Goal: Task Accomplishment & Management: Manage account settings

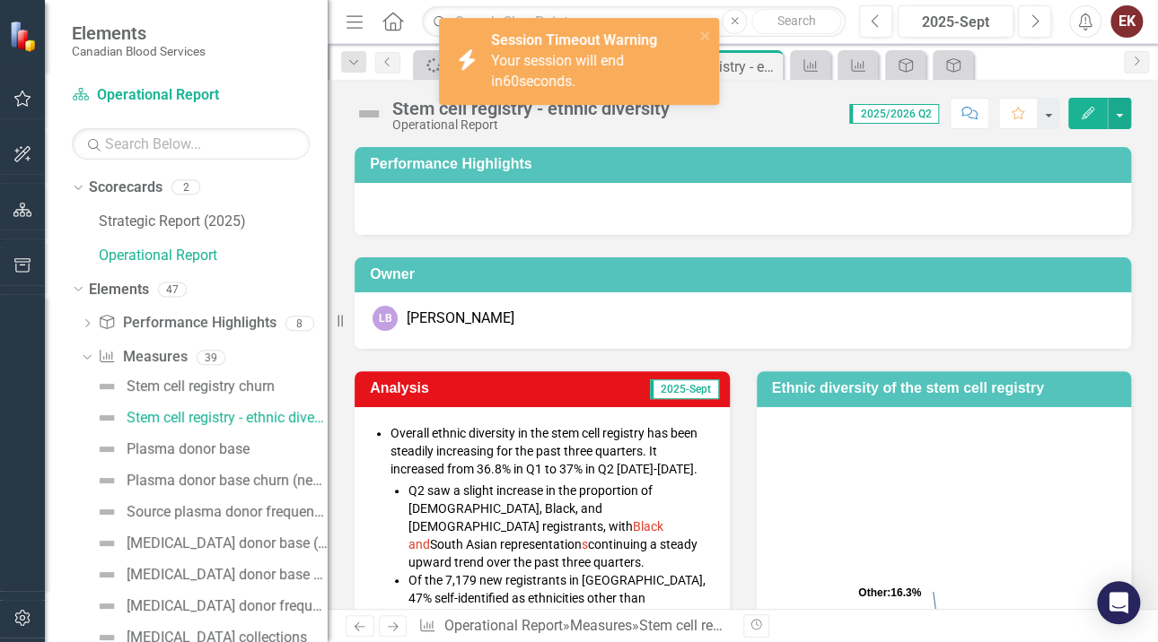
scroll to position [269, 0]
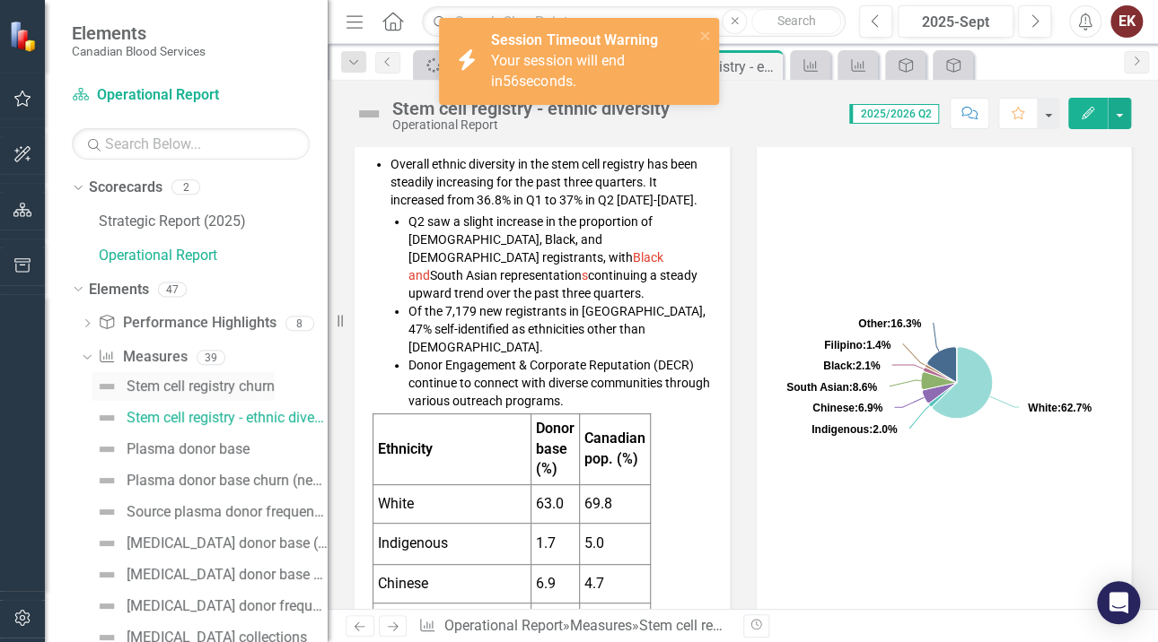
click at [253, 383] on div "Stem cell registry churn" at bounding box center [201, 387] width 148 height 16
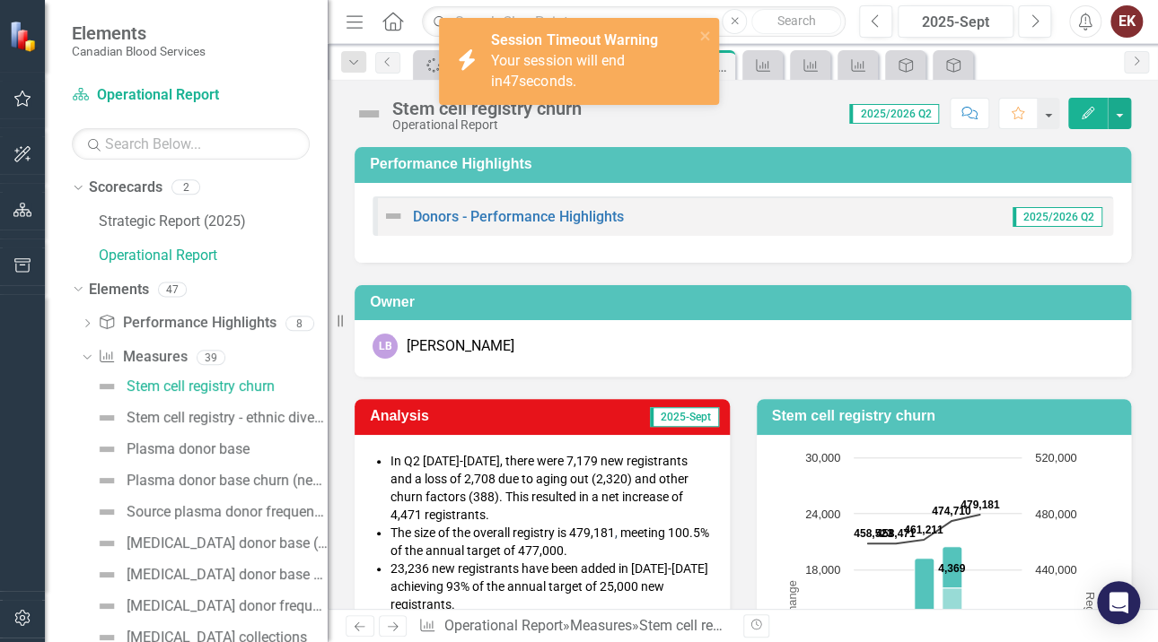
click at [795, 328] on div "LB Laura Blackadar" at bounding box center [742, 348] width 776 height 57
click at [259, 413] on div "Stem cell registry - ethnic diversity" at bounding box center [227, 418] width 201 height 16
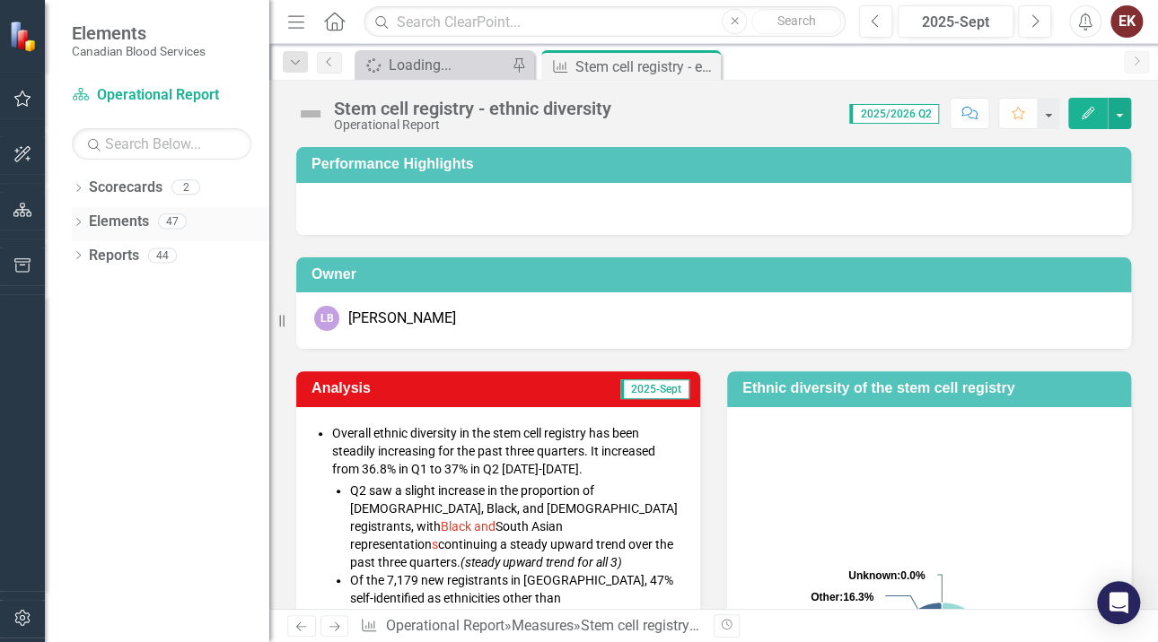
click at [80, 219] on icon "Dropdown" at bounding box center [78, 224] width 13 height 10
click at [87, 284] on div "Dropdown" at bounding box center [87, 291] width 13 height 15
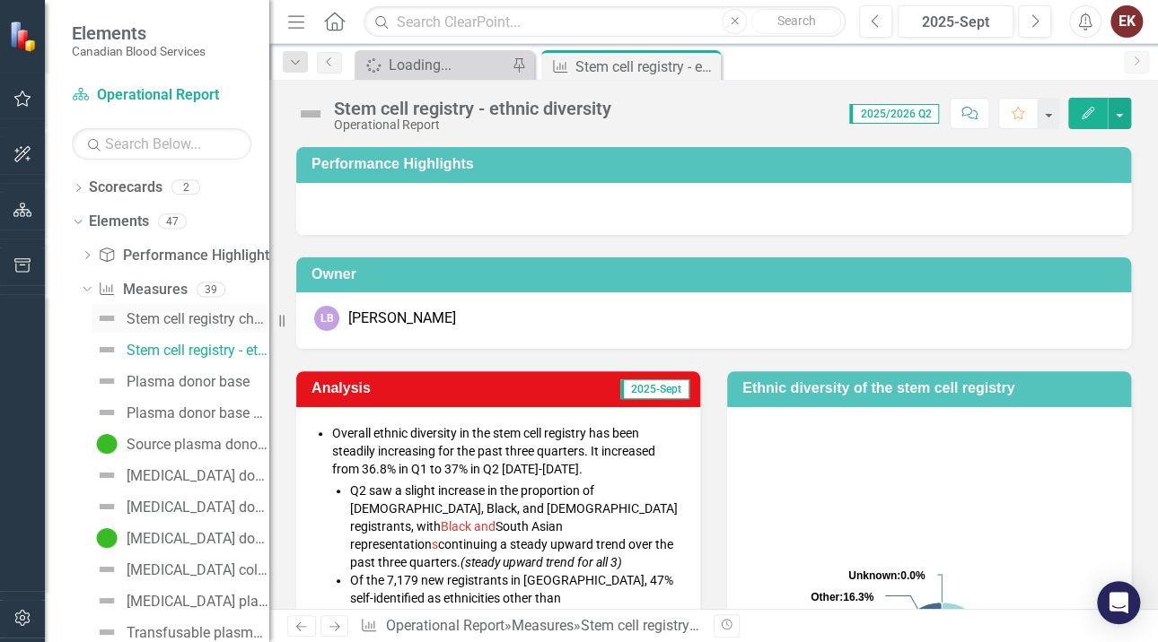
click at [157, 313] on div "Stem cell registry churn" at bounding box center [198, 319] width 143 height 16
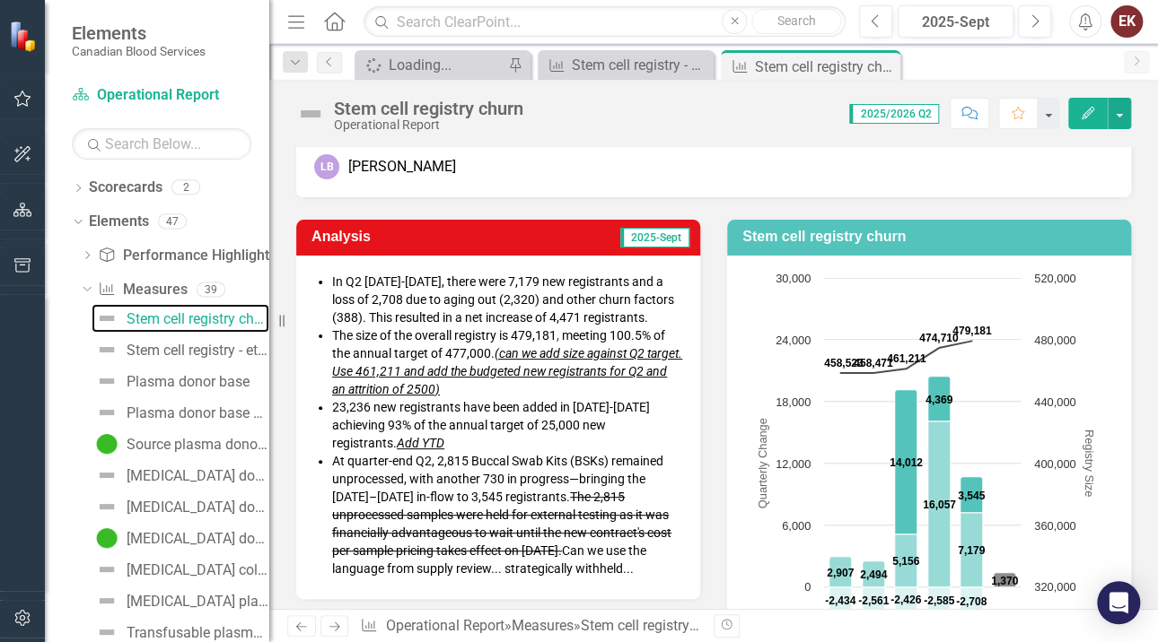
scroll to position [269, 0]
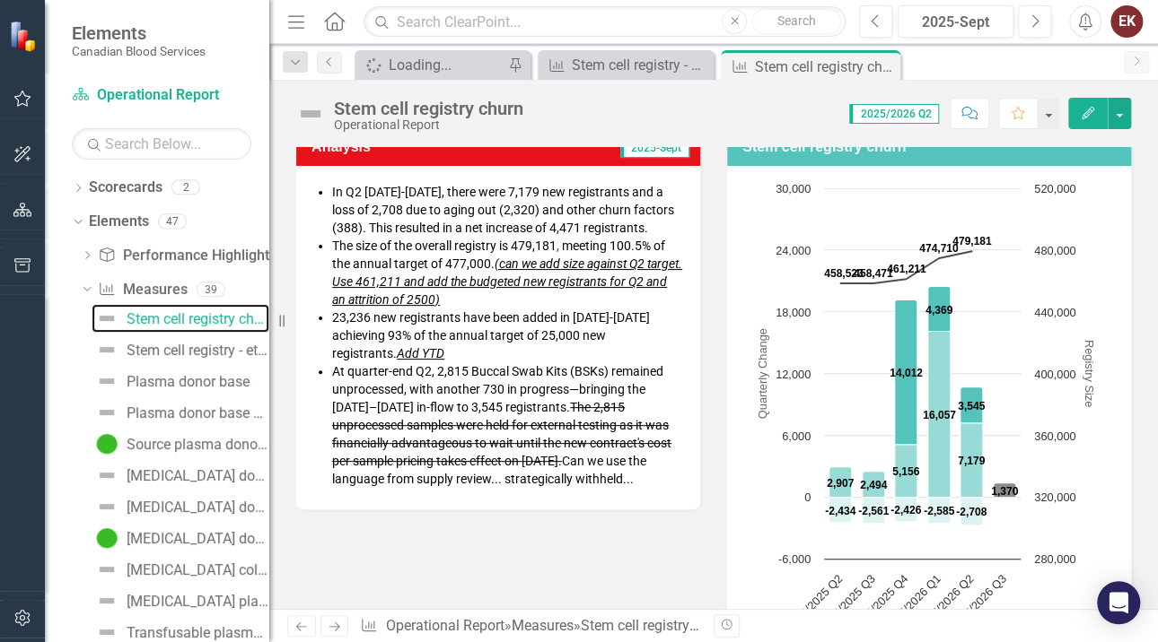
drag, startPoint x: 270, startPoint y: 318, endPoint x: 257, endPoint y: 316, distance: 13.6
click at [257, 316] on div "Elements Canadian Blood Services Scorecard Operational Report Search Dropdown S…" at bounding box center [134, 321] width 269 height 642
drag, startPoint x: 273, startPoint y: 321, endPoint x: 213, endPoint y: 321, distance: 60.1
click at [213, 321] on div "Elements Canadian Blood Services Scorecard Operational Report Search Dropdown S…" at bounding box center [134, 321] width 269 height 642
click at [643, 590] on div "Analysis 2025-Sept In Q2 [DATE]-[DATE], there were 7,179 new registrants and a …" at bounding box center [713, 422] width 861 height 628
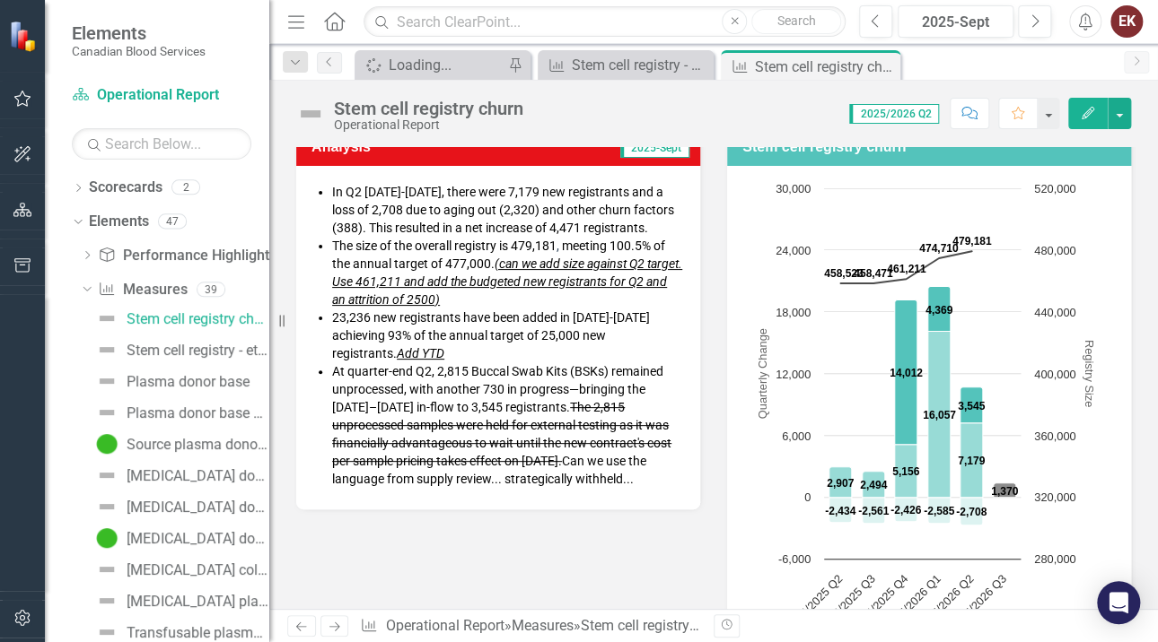
drag, startPoint x: 483, startPoint y: 290, endPoint x: 466, endPoint y: 278, distance: 20.7
click at [483, 290] on li "The size of the overall registry is 479,181 , meeting 100.5% of the annual targ…" at bounding box center [507, 273] width 350 height 72
click at [459, 262] on span "The size of the overall registry is 479,181 , meeting 100.5% of the annual targ…" at bounding box center [507, 273] width 350 height 68
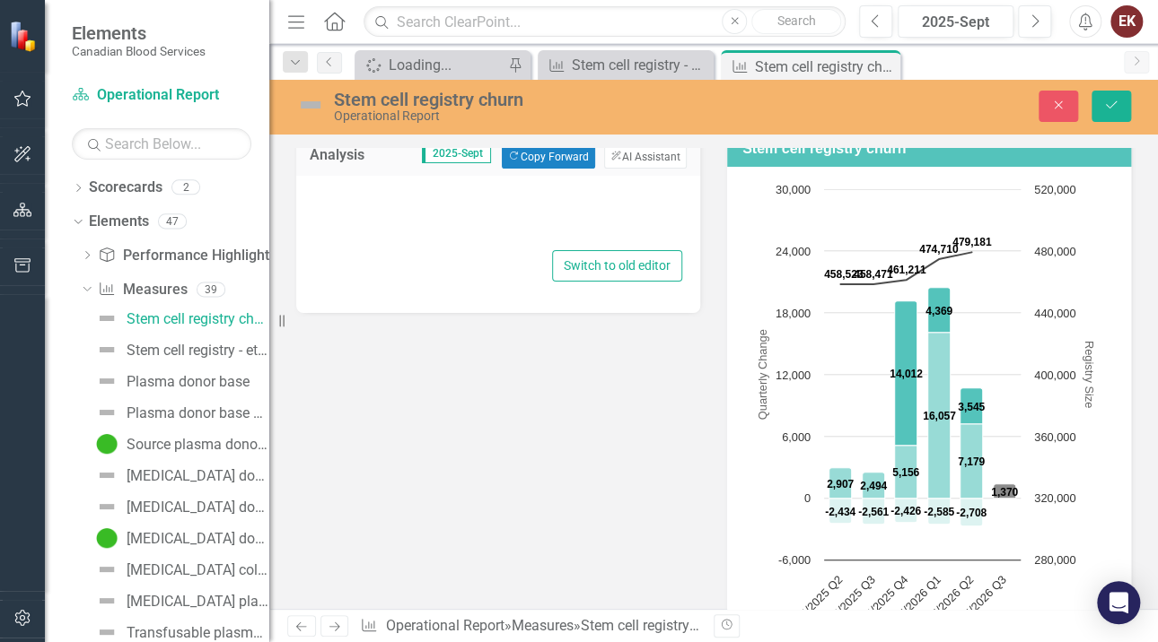
type textarea "<ul> <li style="font-size: 14px;"><span style="font-size: 14px;">In Q2 [DATE]-[…"
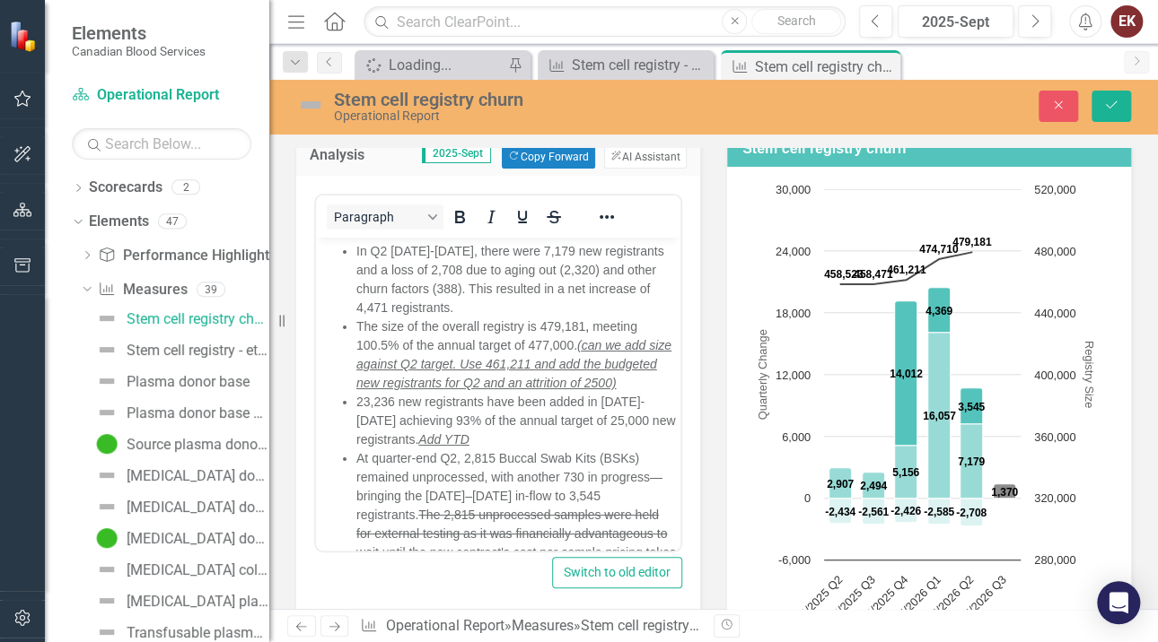
scroll to position [0, 0]
click at [535, 340] on span "The size of the overall registry is 479,181 , meeting 100.5% of the annual targ…" at bounding box center [513, 354] width 315 height 71
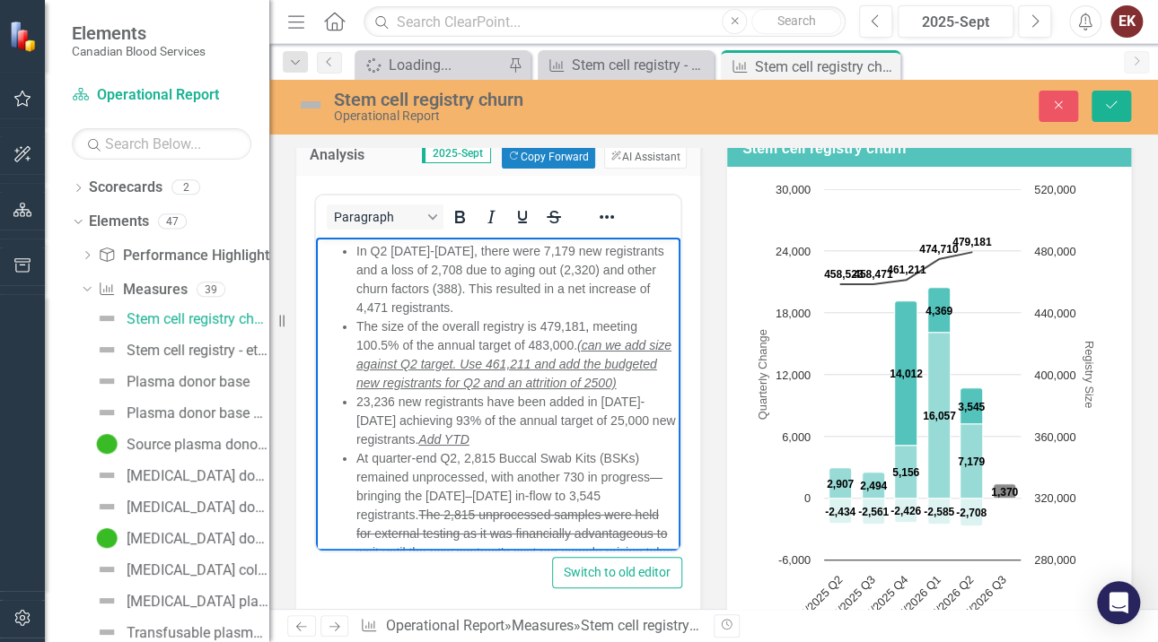
drag, startPoint x: 376, startPoint y: 346, endPoint x: 408, endPoint y: 344, distance: 32.4
click at [378, 346] on span "The size of the overall registry is 479,181 , meeting 100.5% of the annual targ…" at bounding box center [513, 354] width 315 height 71
click at [1116, 98] on button "Save" at bounding box center [1110, 106] width 39 height 31
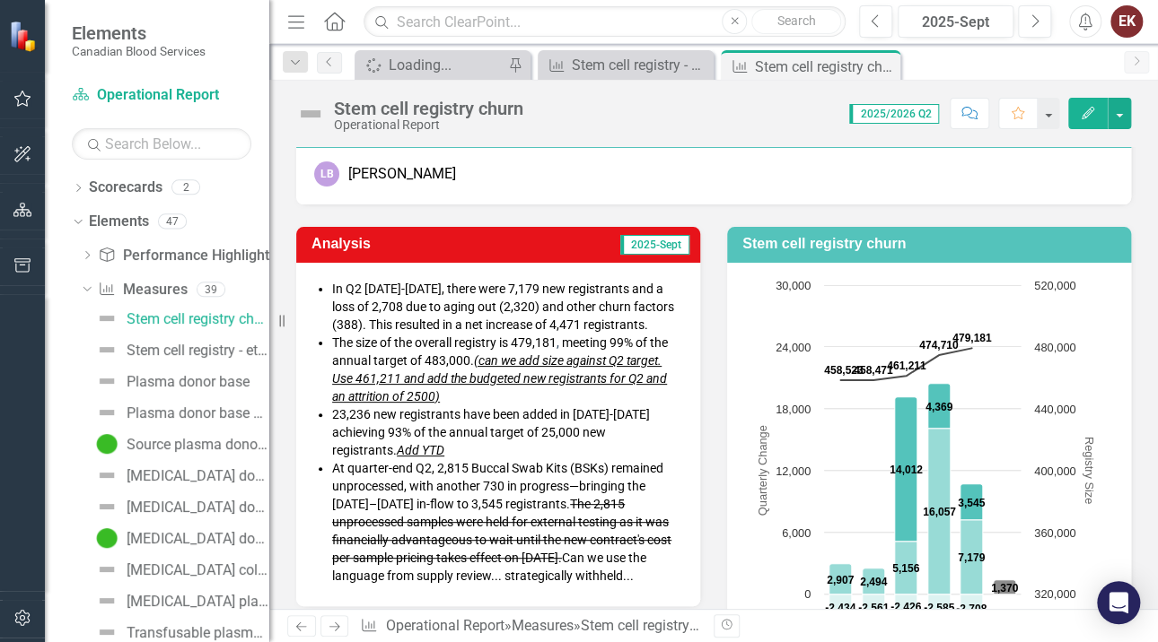
scroll to position [179, 0]
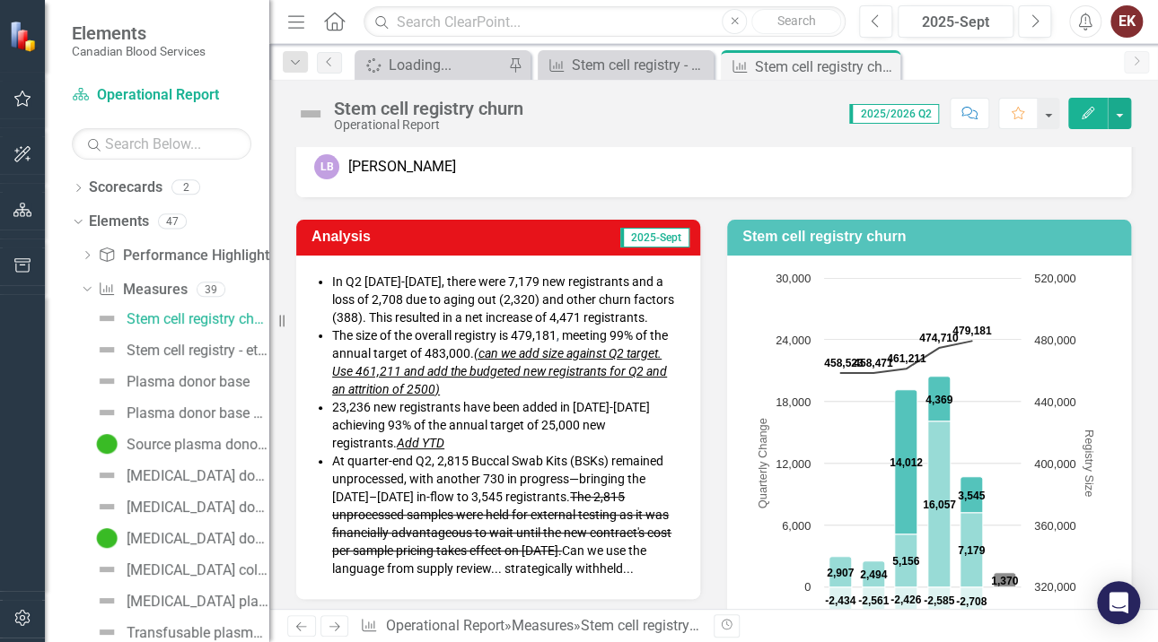
click at [490, 380] on li "The size of the overall registry is 479,181 , meeting 99% of the annual target …" at bounding box center [507, 363] width 350 height 72
click at [569, 321] on span "In Q2 [DATE]-[DATE], there were 7,179 new registrants and a loss of 2,708 due t…" at bounding box center [503, 300] width 342 height 50
click at [518, 360] on em "(can we add size against Q2 target. Use 461,211 and add the budgeted new regist…" at bounding box center [499, 371] width 335 height 50
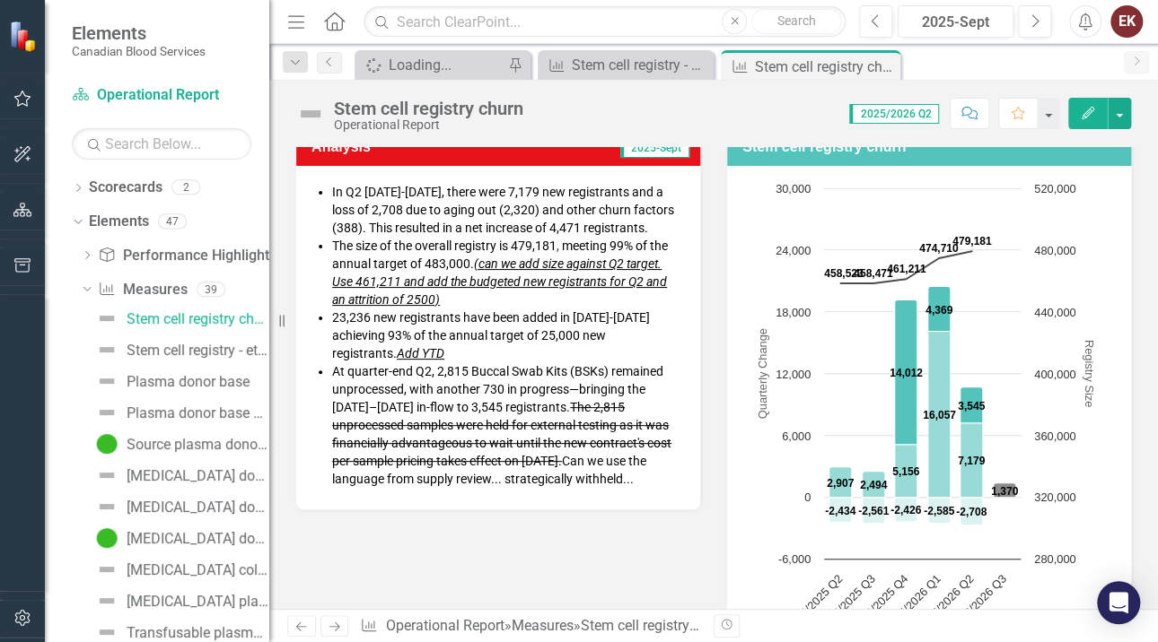
click at [380, 348] on li "23,236 new registrants have been added in [DATE]-[DATE] achieving 93% of the an…" at bounding box center [507, 336] width 350 height 54
click at [631, 435] on s "The 2,815 unprocessed samples were held for external testing as it was financia…" at bounding box center [501, 434] width 339 height 68
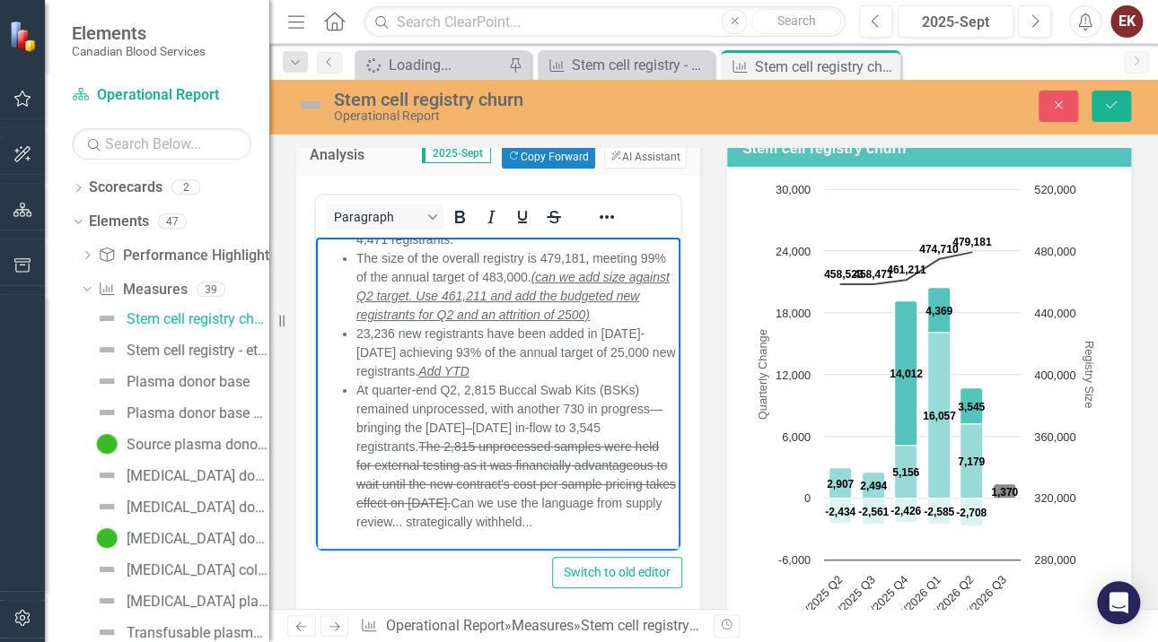
scroll to position [105, 0]
drag, startPoint x: 425, startPoint y: 426, endPoint x: 596, endPoint y: 483, distance: 179.6
click at [596, 483] on s "The 2,815 unprocessed samples were held for external testing as it was financia…" at bounding box center [515, 474] width 319 height 71
click at [1115, 102] on icon "Save" at bounding box center [1111, 105] width 16 height 13
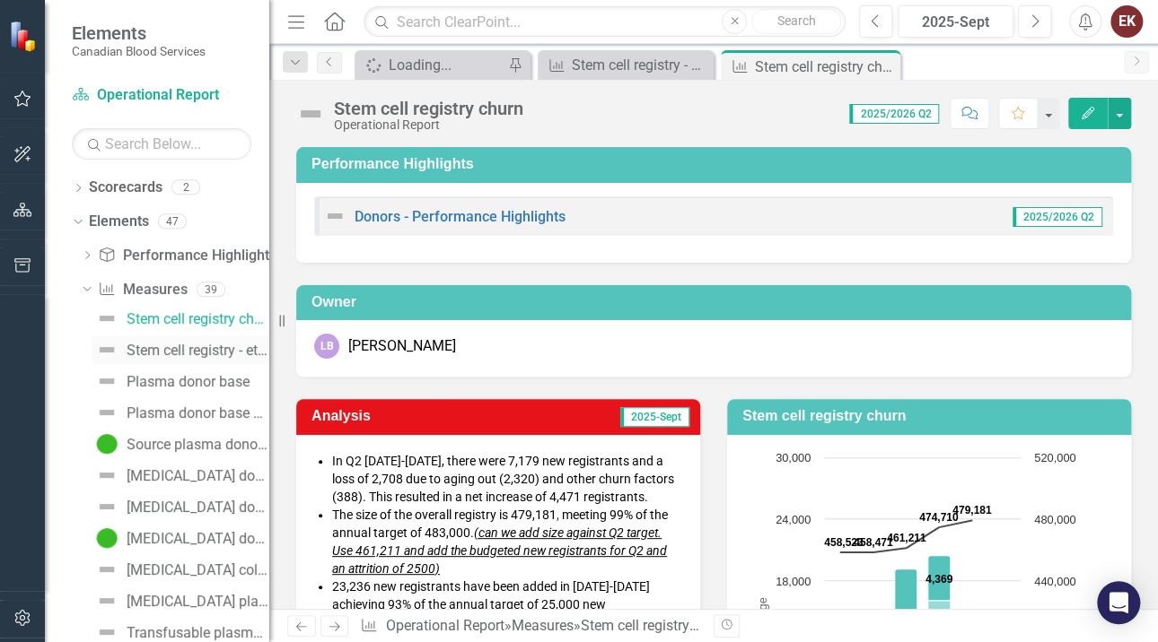
click at [178, 343] on div "Stem cell registry - ethnic diversity" at bounding box center [198, 351] width 143 height 16
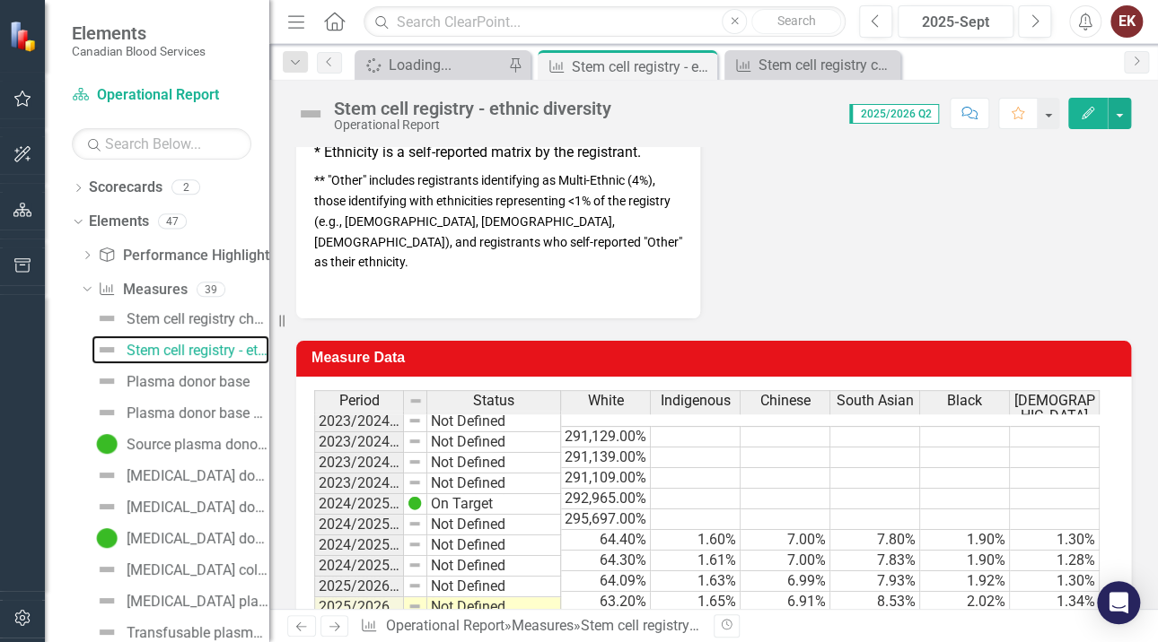
scroll to position [955, 0]
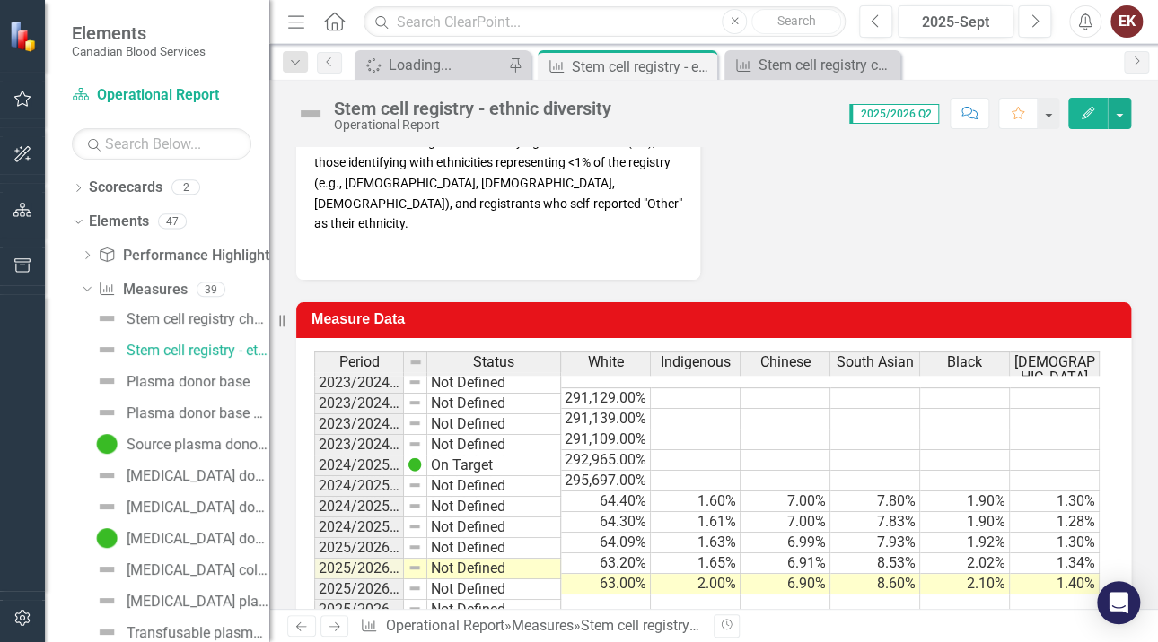
click at [399, 456] on td "2024/2025 Q1" at bounding box center [359, 466] width 90 height 21
drag, startPoint x: 405, startPoint y: 409, endPoint x: 423, endPoint y: 410, distance: 18.0
click at [314, 410] on div "Period Status 2023/2024 Q1 Not Defined 2023/2024 Q2 Not Defined 2023/2024 Q3 No…" at bounding box center [314, 486] width 0 height 269
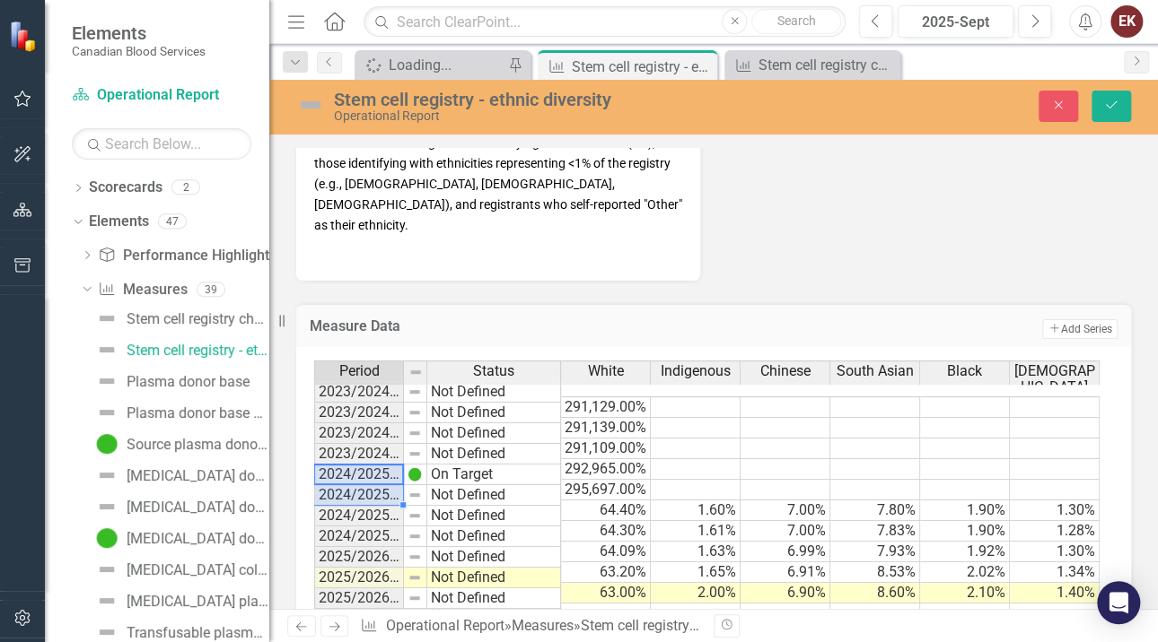
click at [314, 461] on div "Period Status 2023/2024 Q1 Not Defined 2023/2024 Q2 Not Defined 2023/2024 Q3 No…" at bounding box center [314, 495] width 0 height 269
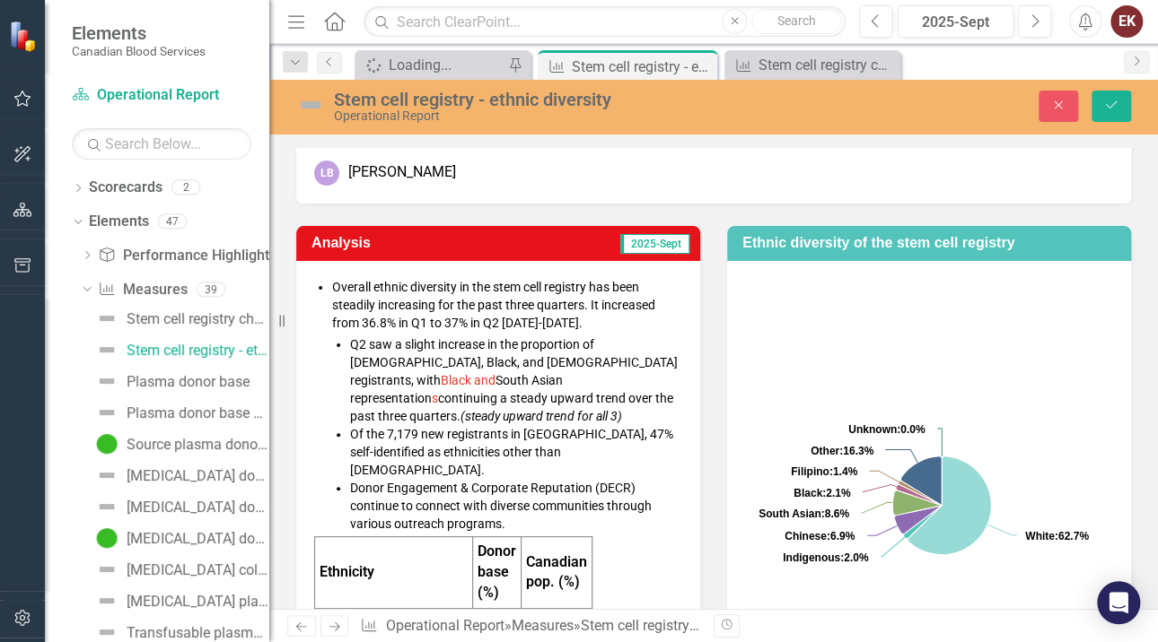
scroll to position [237, 0]
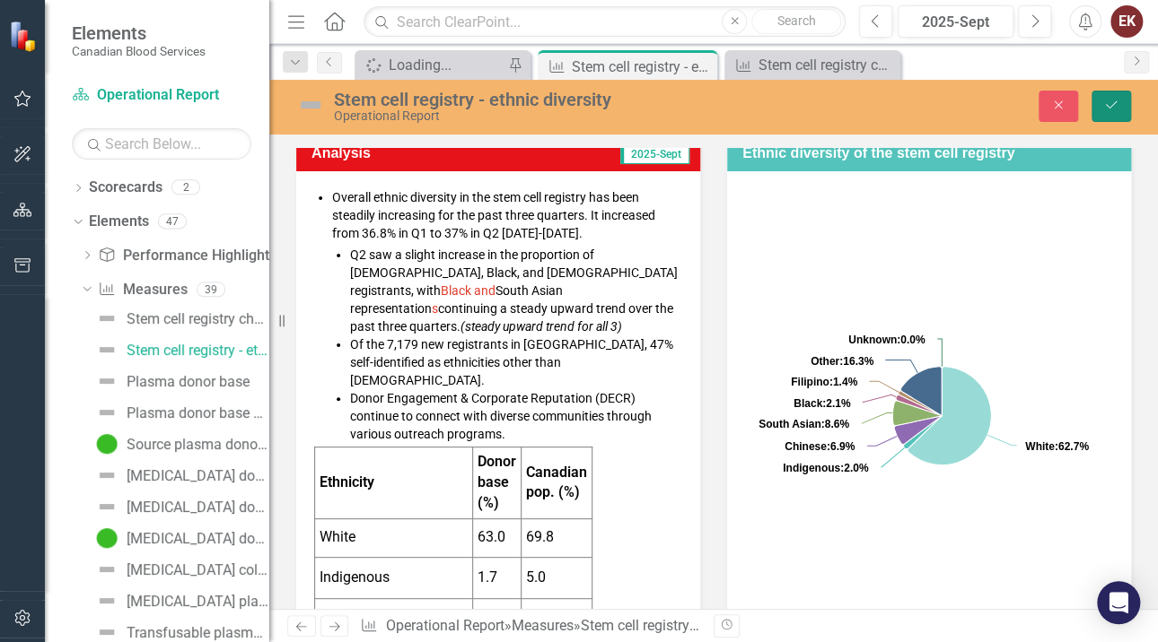
click at [1114, 101] on icon "Save" at bounding box center [1111, 105] width 16 height 13
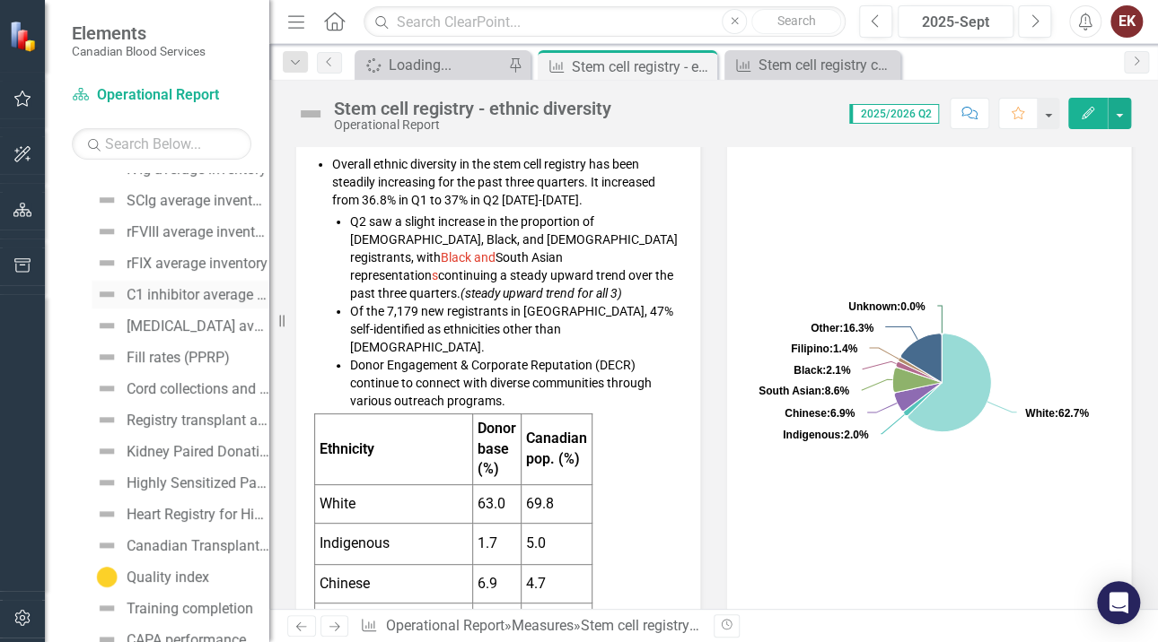
scroll to position [718, 0]
click at [179, 380] on div "Cord collections and manufacturing" at bounding box center [198, 387] width 143 height 16
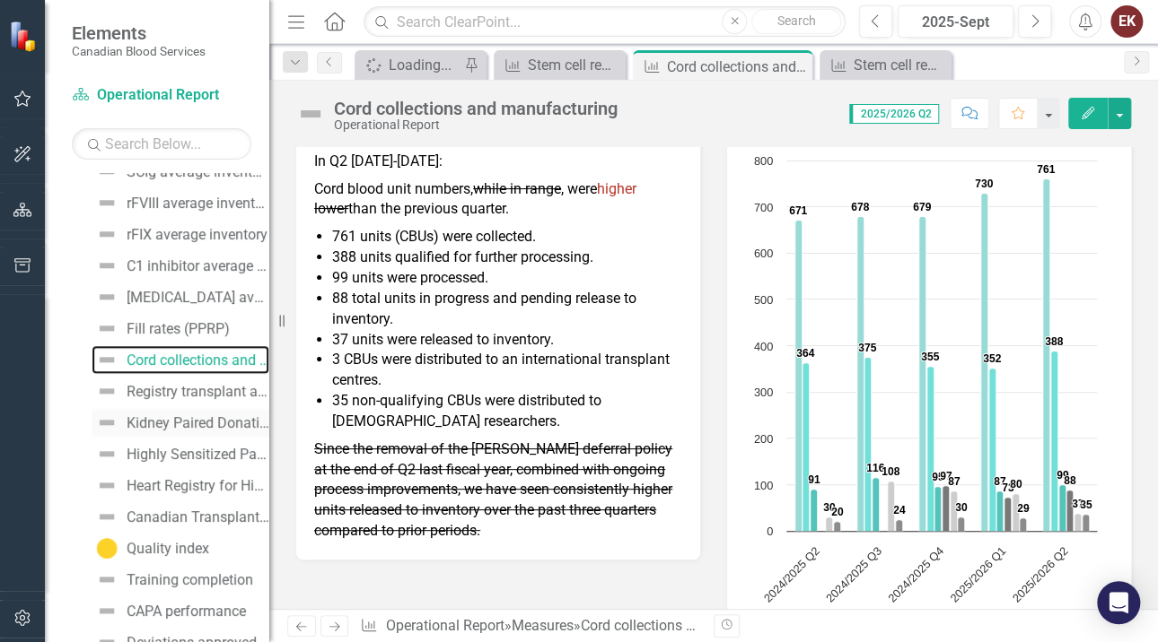
scroll to position [745, 0]
click at [173, 386] on div "Registry transplant activities" at bounding box center [198, 391] width 143 height 16
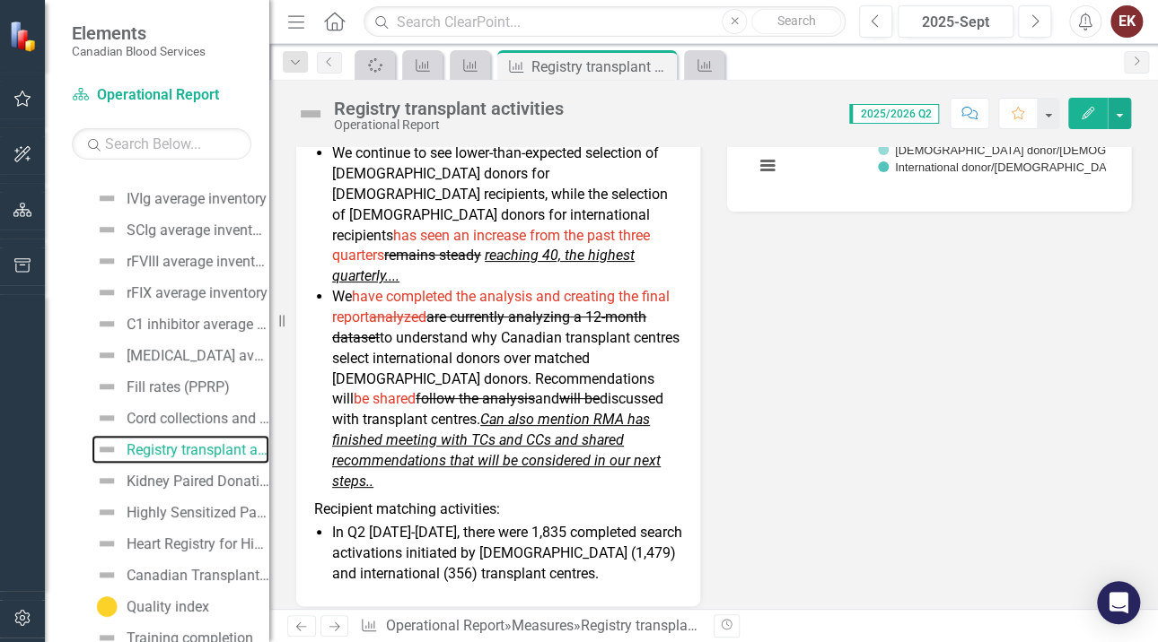
scroll to position [538, 0]
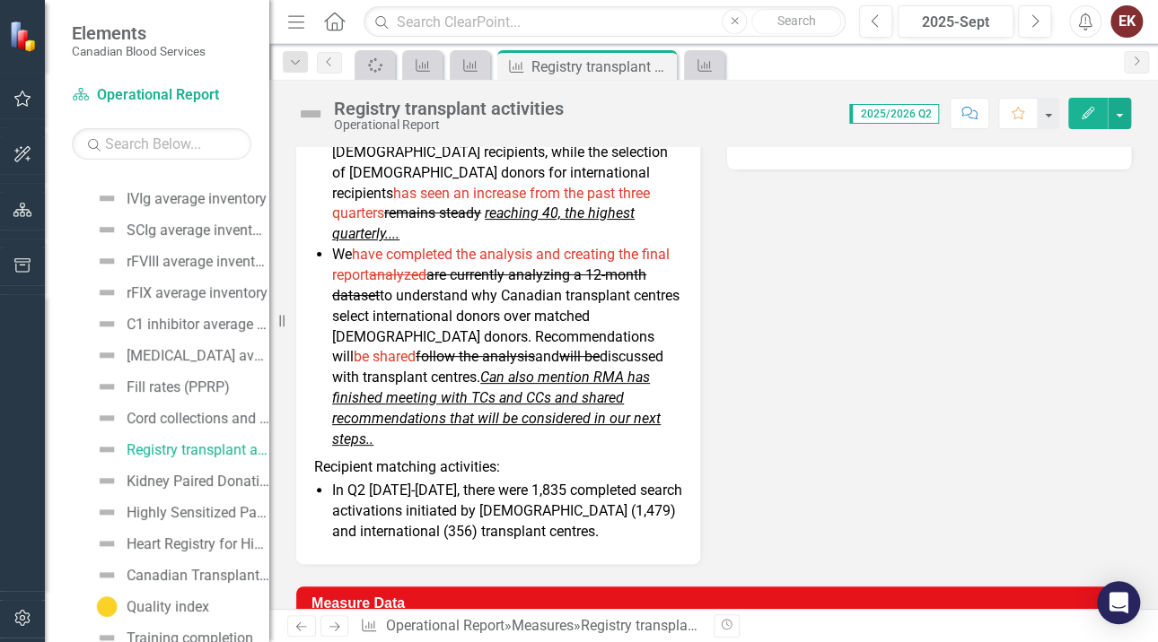
drag, startPoint x: 450, startPoint y: 301, endPoint x: 529, endPoint y: 292, distance: 79.6
click at [529, 292] on li "We have completed the analysis and creating the final report analyzed are curre…" at bounding box center [507, 347] width 350 height 205
click at [199, 568] on div "Canadian Transplant Registry (CTR) - total uptime" at bounding box center [198, 576] width 143 height 16
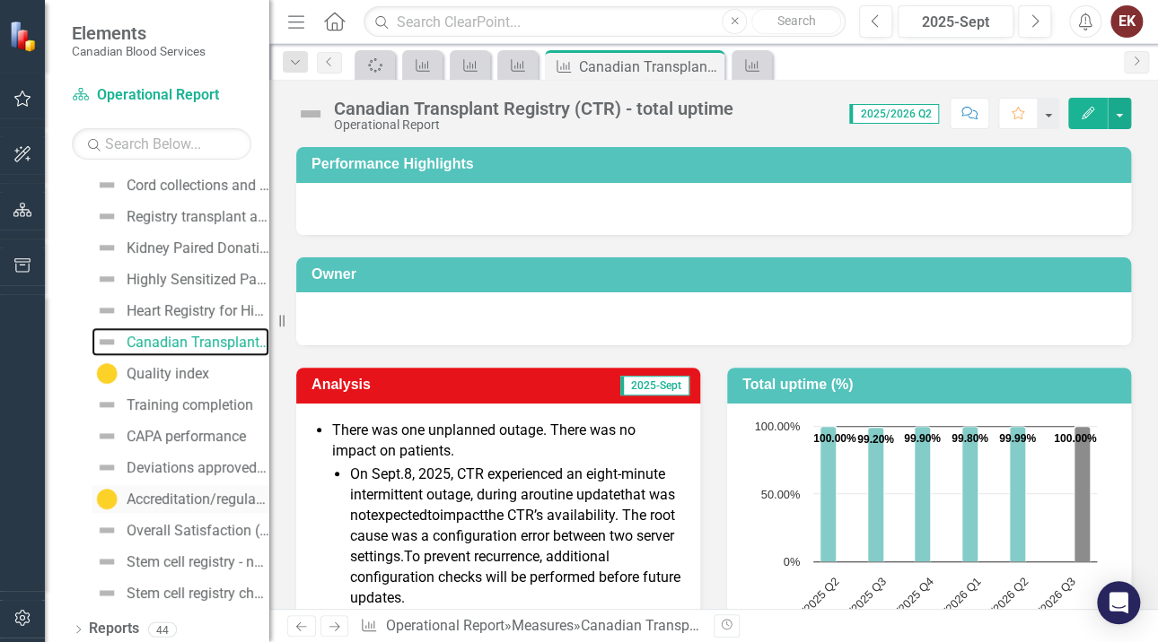
scroll to position [925, 0]
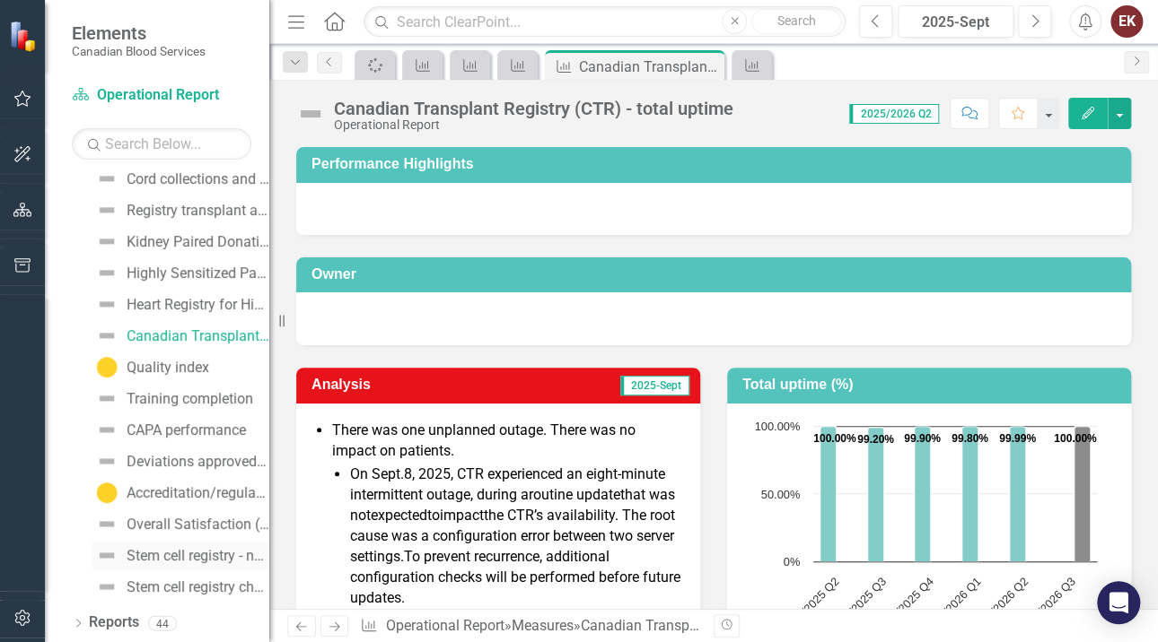
click at [194, 555] on div "Stem cell registry - new registrants" at bounding box center [198, 556] width 143 height 16
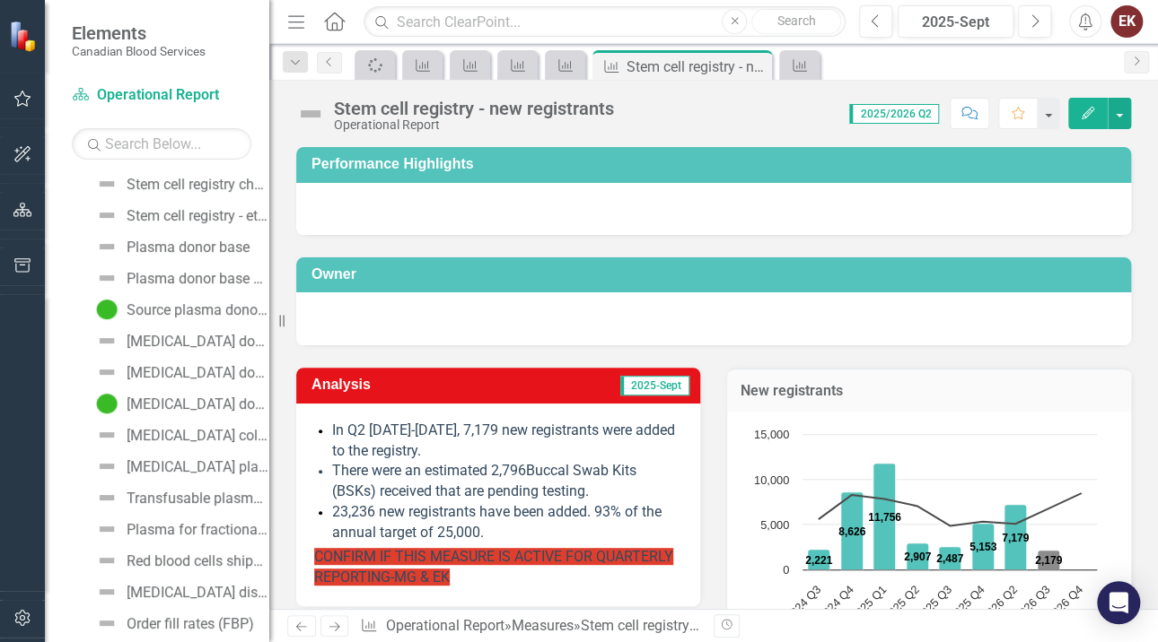
scroll to position [45, 0]
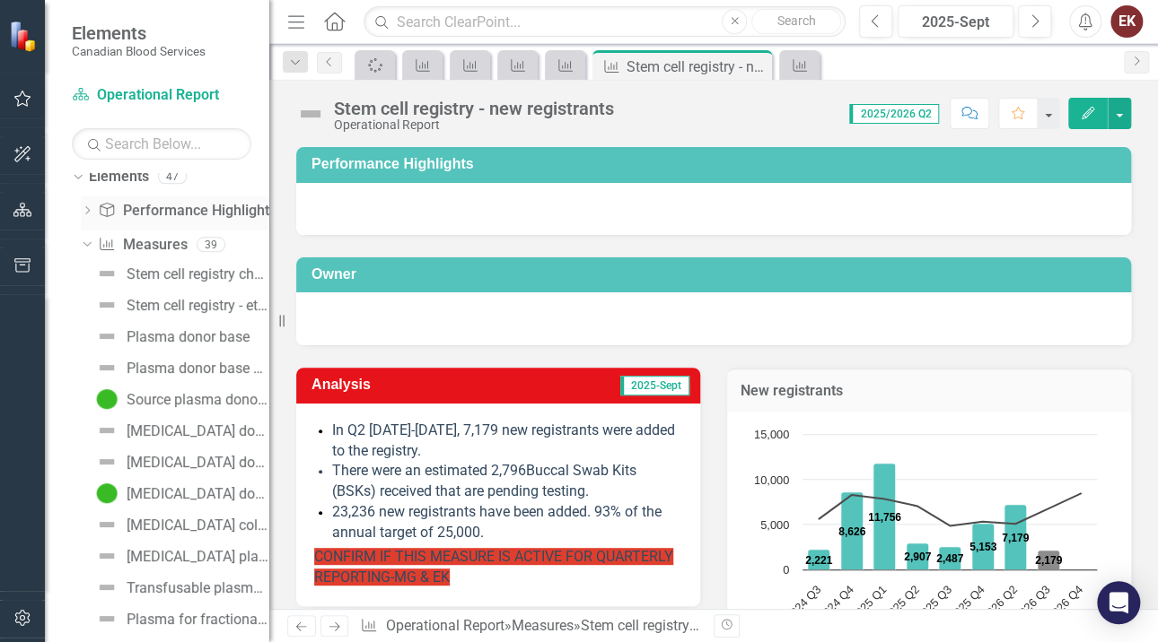
click at [88, 208] on icon "Dropdown" at bounding box center [87, 212] width 13 height 10
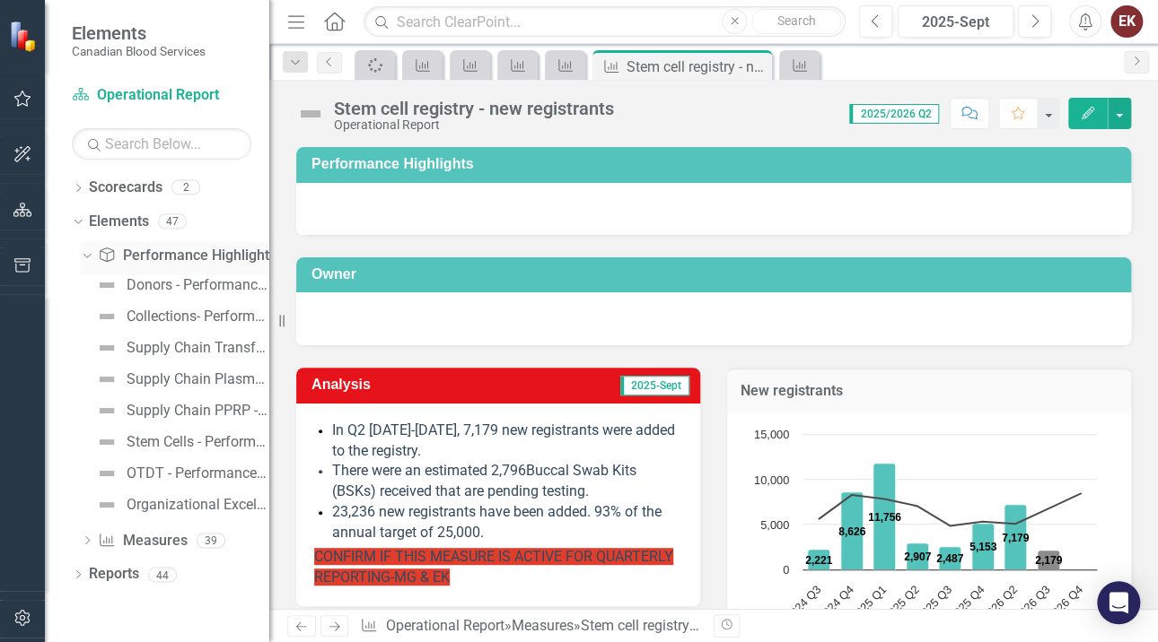
scroll to position [0, 0]
click at [180, 441] on div "Stem Cells - Performance Highlights" at bounding box center [198, 442] width 143 height 16
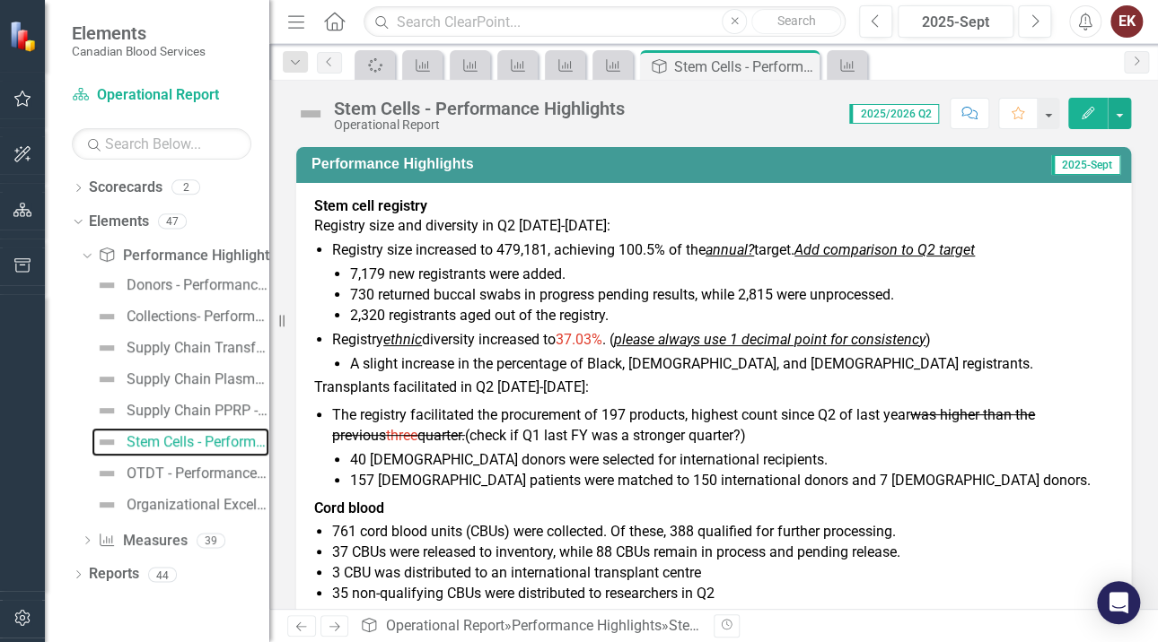
scroll to position [33, 0]
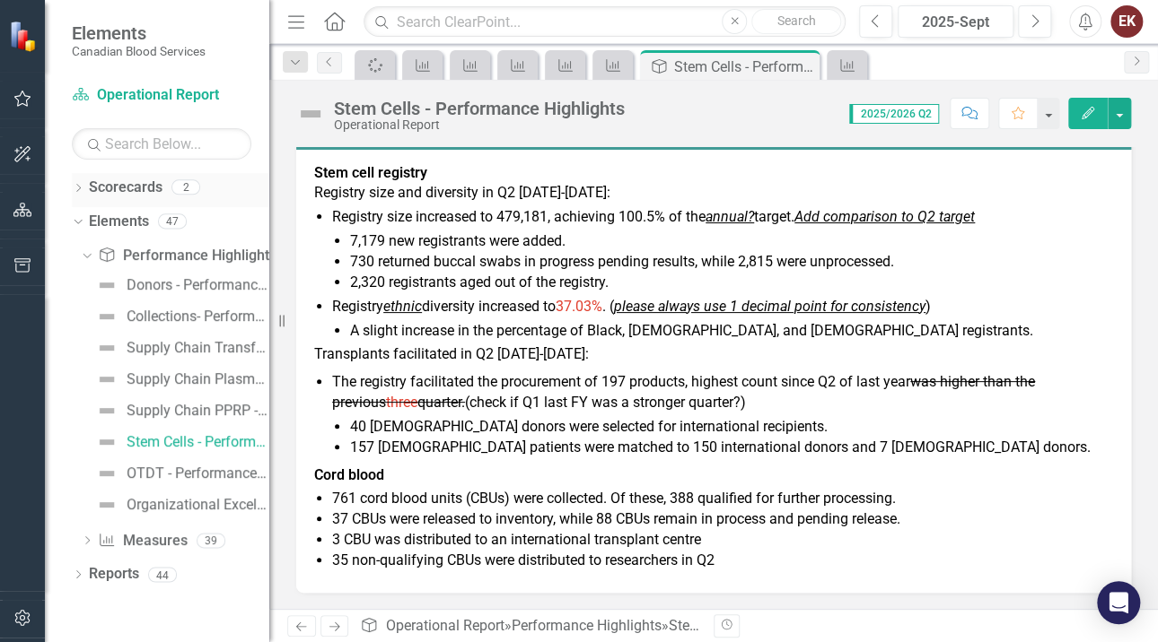
click at [78, 182] on div "Dropdown" at bounding box center [78, 189] width 13 height 15
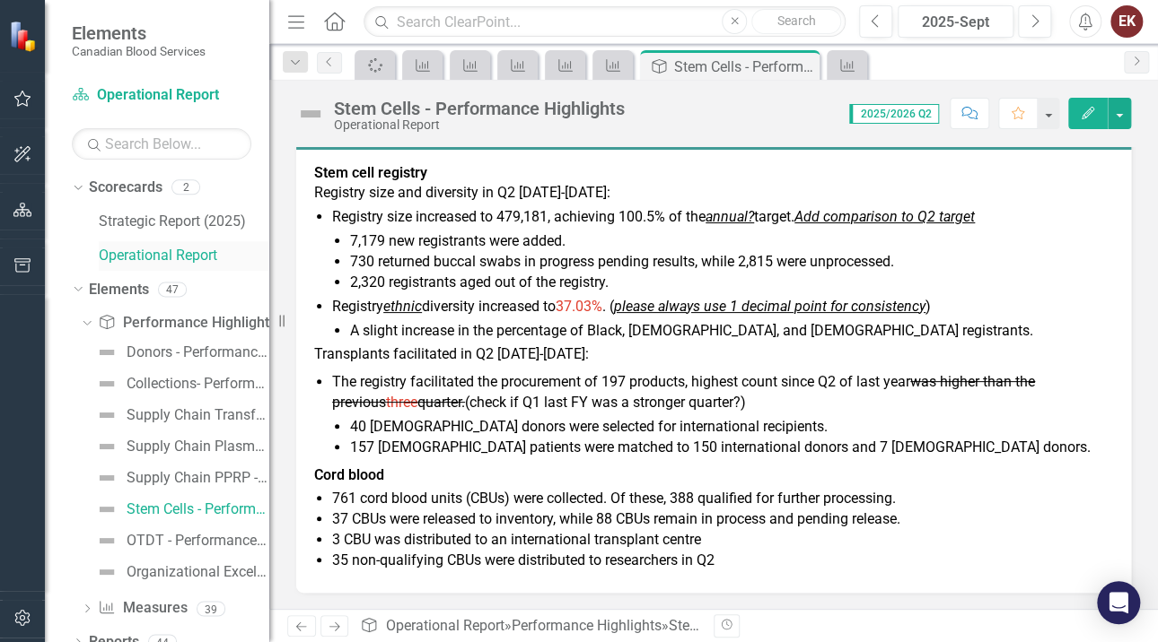
click at [150, 254] on link "Operational Report" at bounding box center [184, 256] width 170 height 21
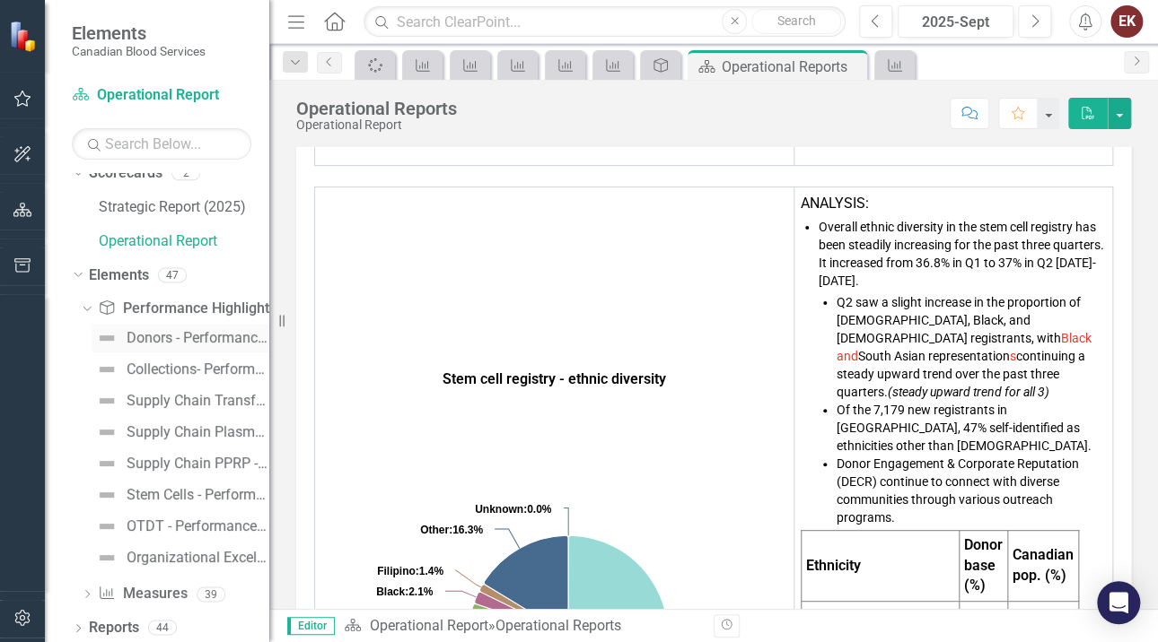
scroll to position [19, 0]
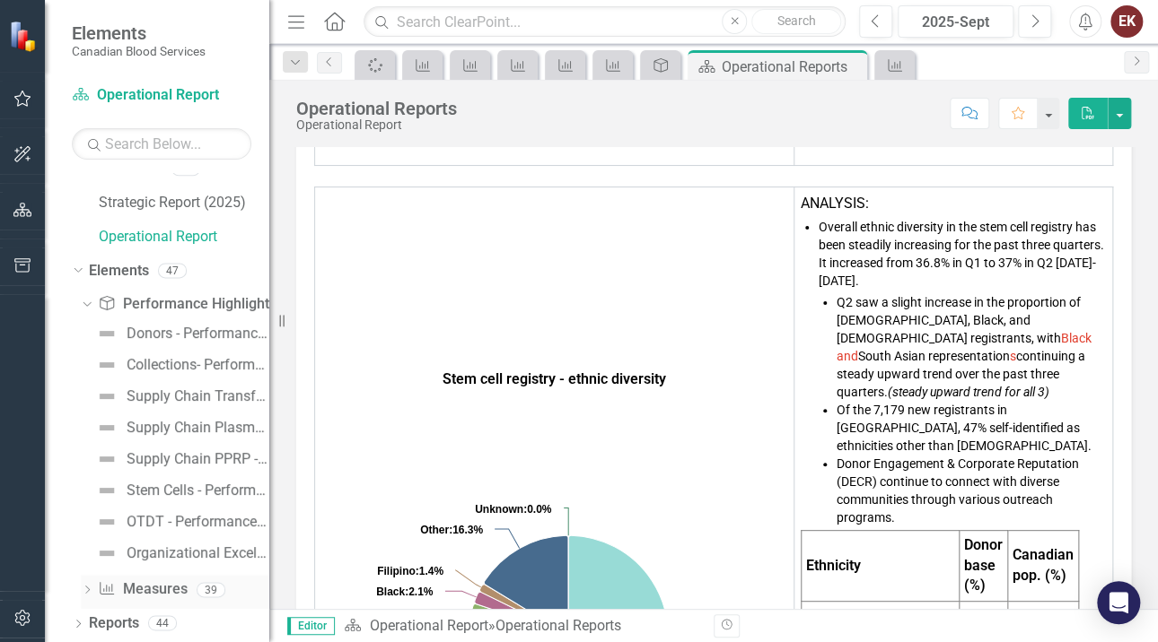
click at [89, 591] on icon "Dropdown" at bounding box center [87, 592] width 13 height 10
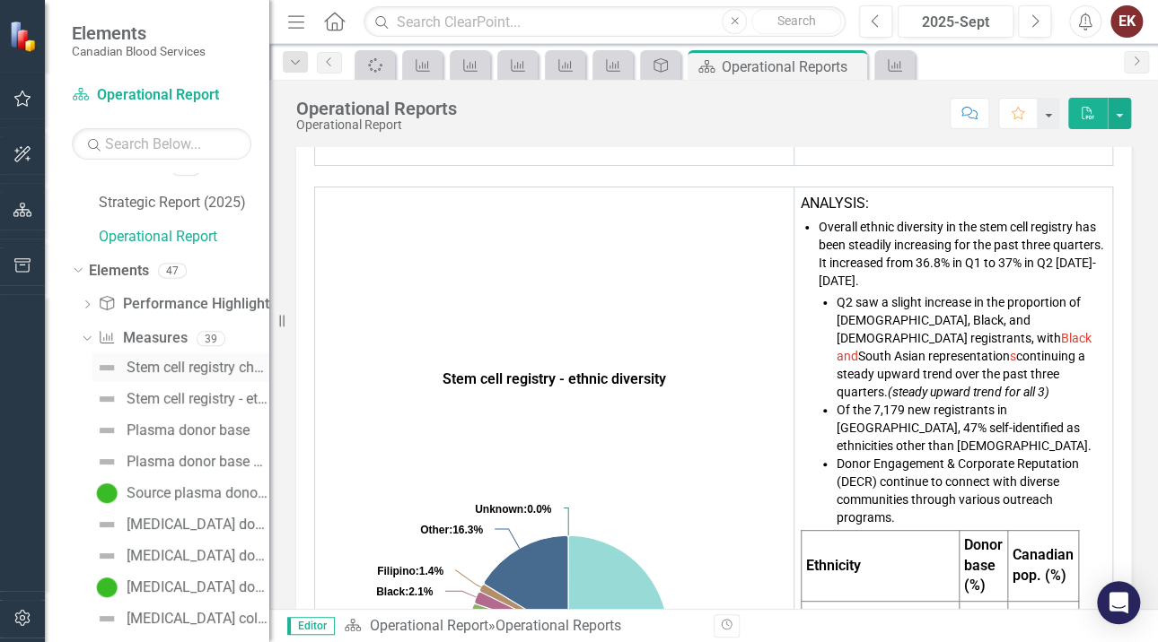
click at [165, 363] on div "Stem cell registry churn" at bounding box center [198, 368] width 143 height 16
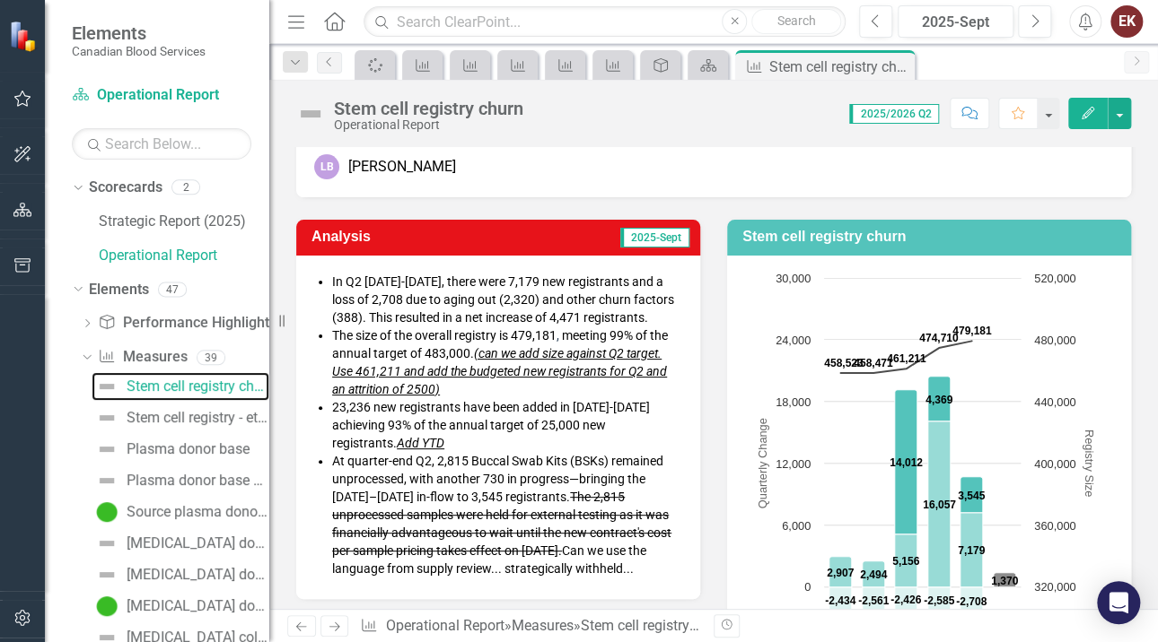
scroll to position [269, 0]
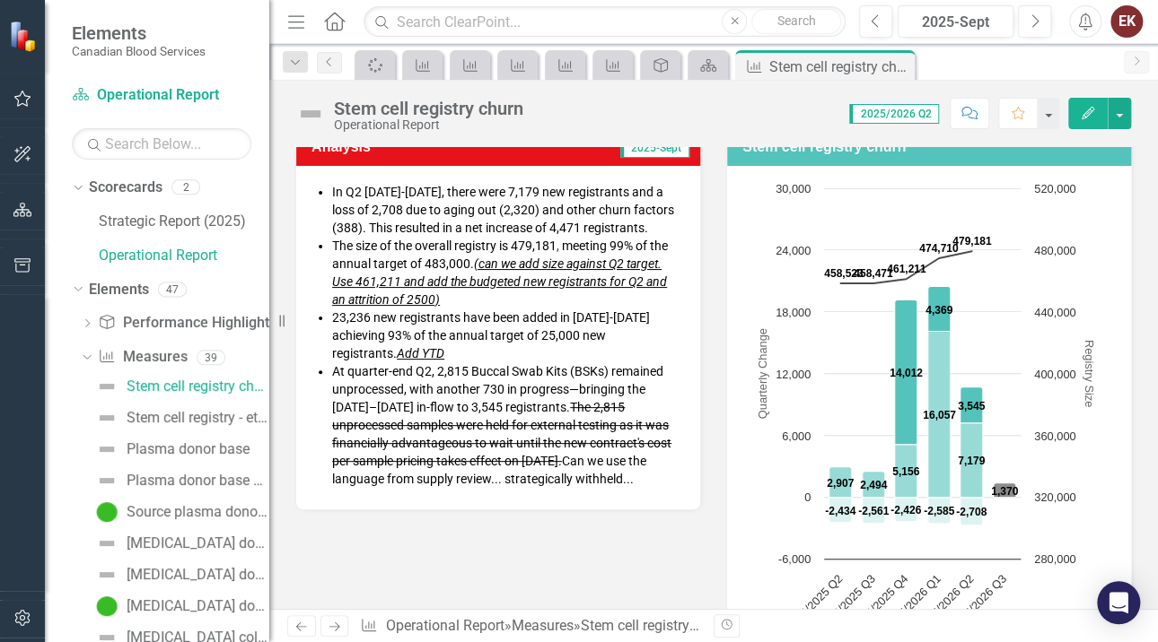
click at [494, 279] on em "(can we add size against Q2 target. Use 461,211 and add the budgeted new regist…" at bounding box center [499, 282] width 335 height 50
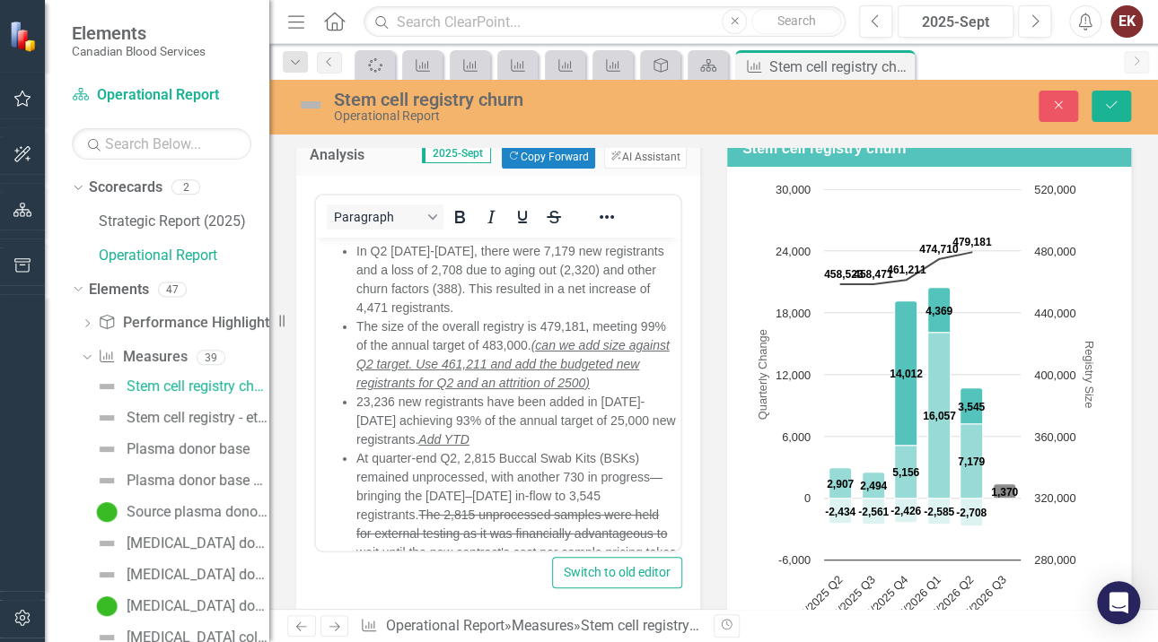
scroll to position [0, 0]
click at [565, 347] on em "(can we add size against Q2 target. Use 461,211 and add the budgeted new regist…" at bounding box center [512, 363] width 313 height 52
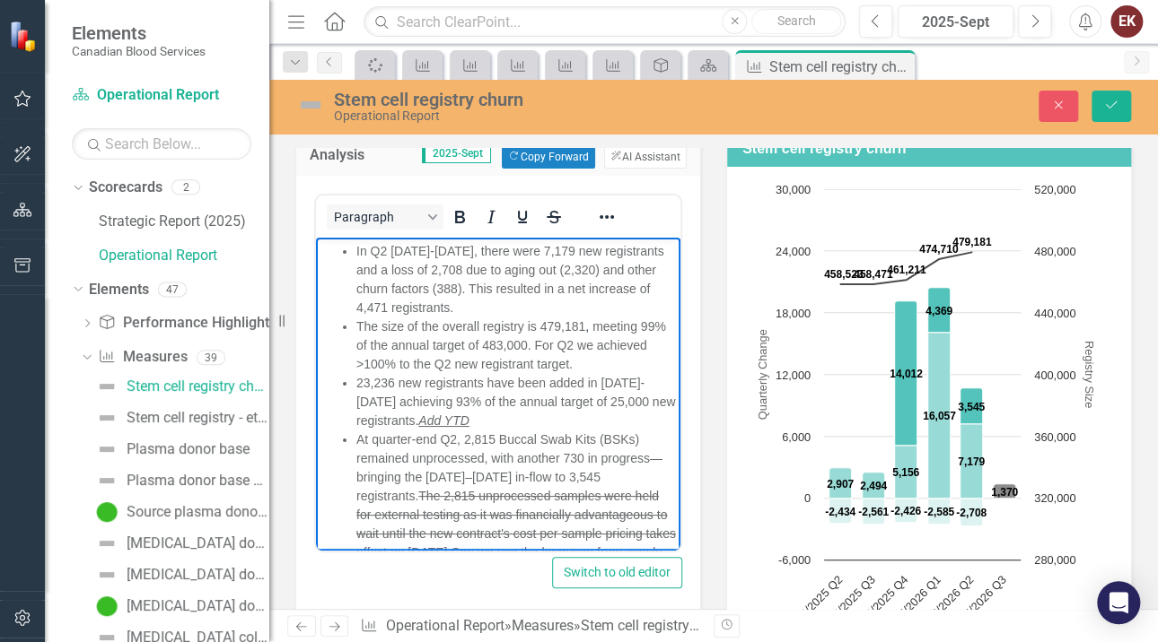
drag, startPoint x: 590, startPoint y: 364, endPoint x: 613, endPoint y: 364, distance: 22.4
click at [593, 364] on span "The size of the overall registry is 479,181 , meeting 99% of the annual target …" at bounding box center [511, 345] width 310 height 52
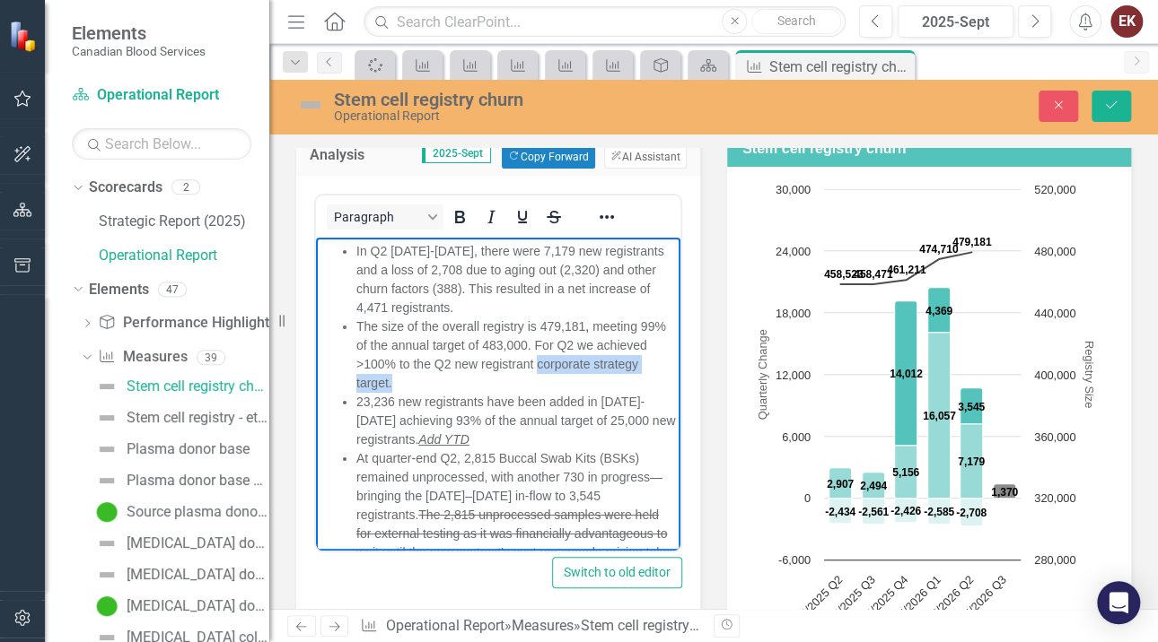
drag, startPoint x: 591, startPoint y: 368, endPoint x: 597, endPoint y: 380, distance: 12.8
click at [593, 380] on li "The size of the overall registry is 479,181 , meeting 99% of the annual target …" at bounding box center [515, 354] width 319 height 75
click at [605, 206] on icon "Reveal or hide additional toolbar items" at bounding box center [607, 217] width 22 height 22
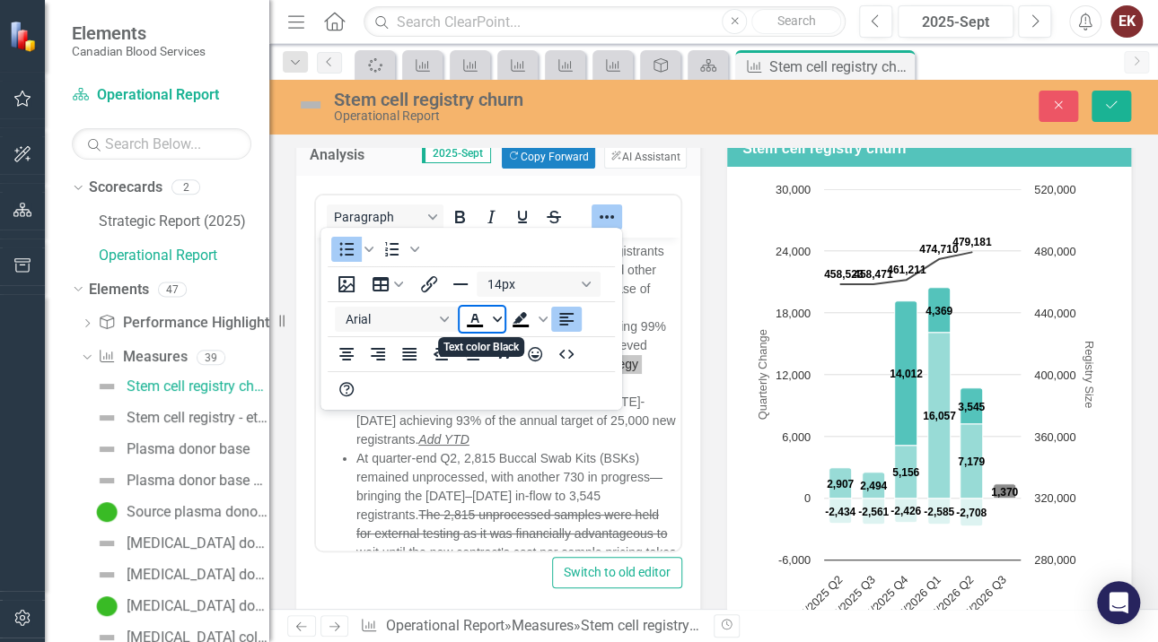
click at [495, 319] on icon "Text color Black" at bounding box center [497, 319] width 9 height 5
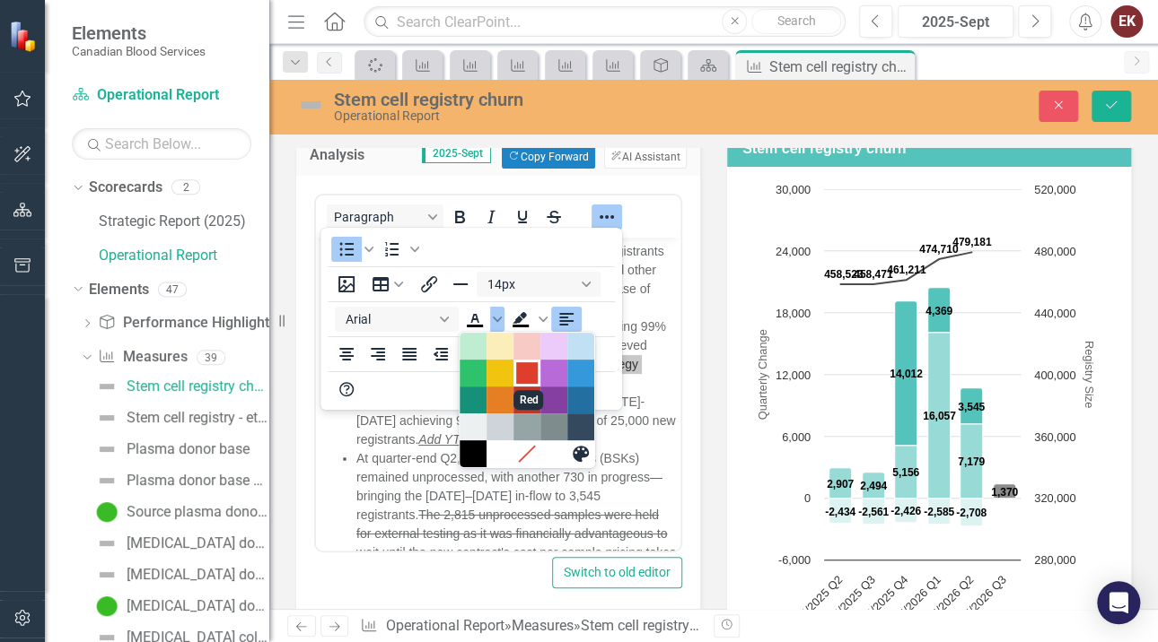
click at [526, 371] on div "Red" at bounding box center [527, 374] width 22 height 22
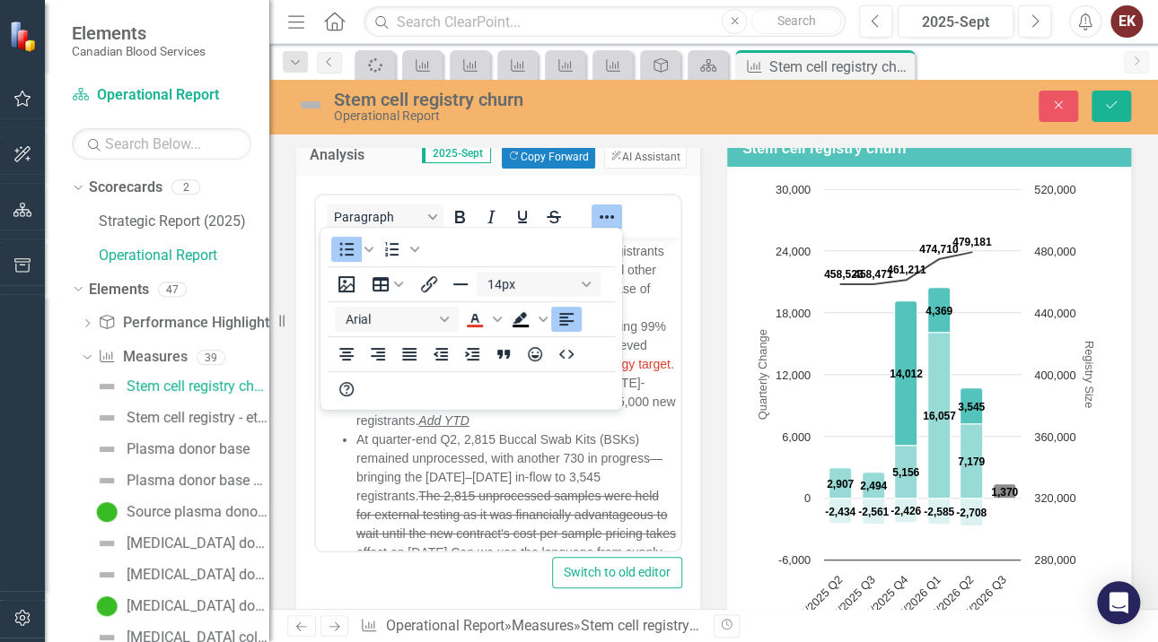
click at [644, 200] on div "Paragraph" at bounding box center [498, 216] width 364 height 35
click at [635, 398] on li "23,236 new registrants have been added in [DATE]-[DATE] achieving 93% of the an…" at bounding box center [515, 401] width 319 height 57
click at [664, 194] on div "Paragraph" at bounding box center [498, 373] width 368 height 359
click at [607, 213] on icon "Reveal or hide additional toolbar items" at bounding box center [607, 217] width 22 height 22
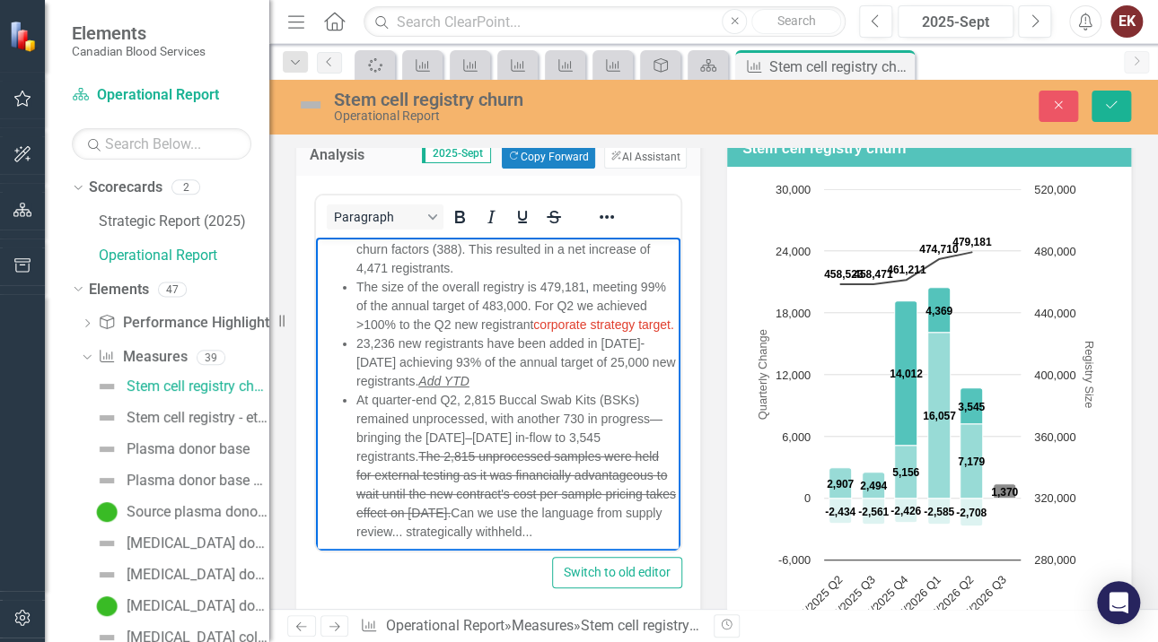
scroll to position [46, 0]
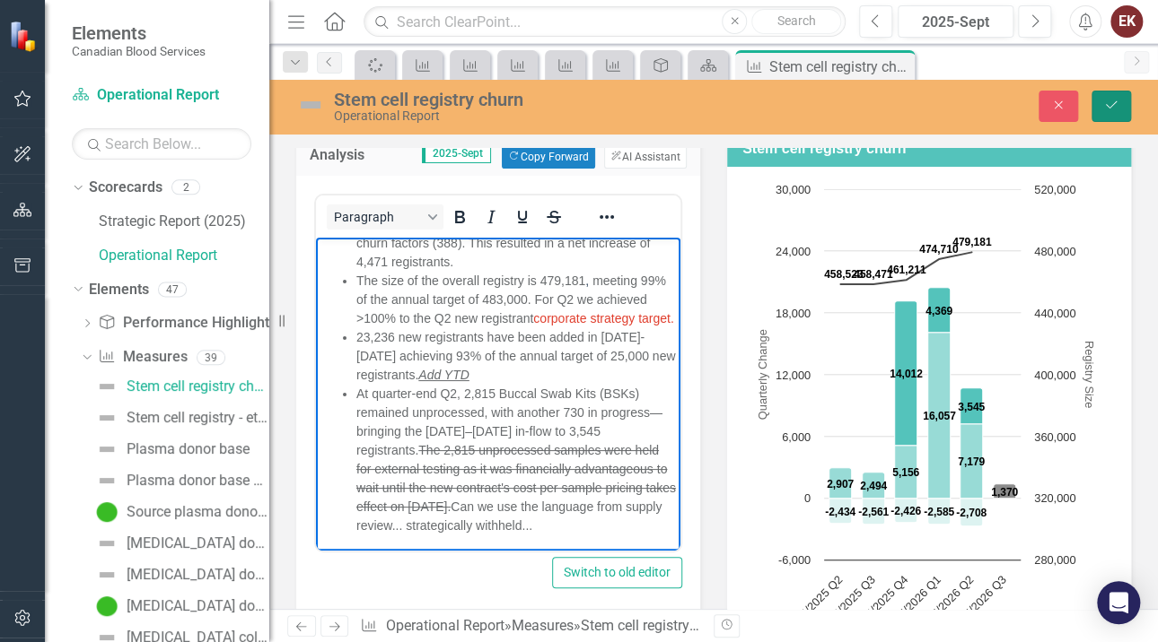
click at [1112, 101] on icon "Save" at bounding box center [1111, 105] width 16 height 13
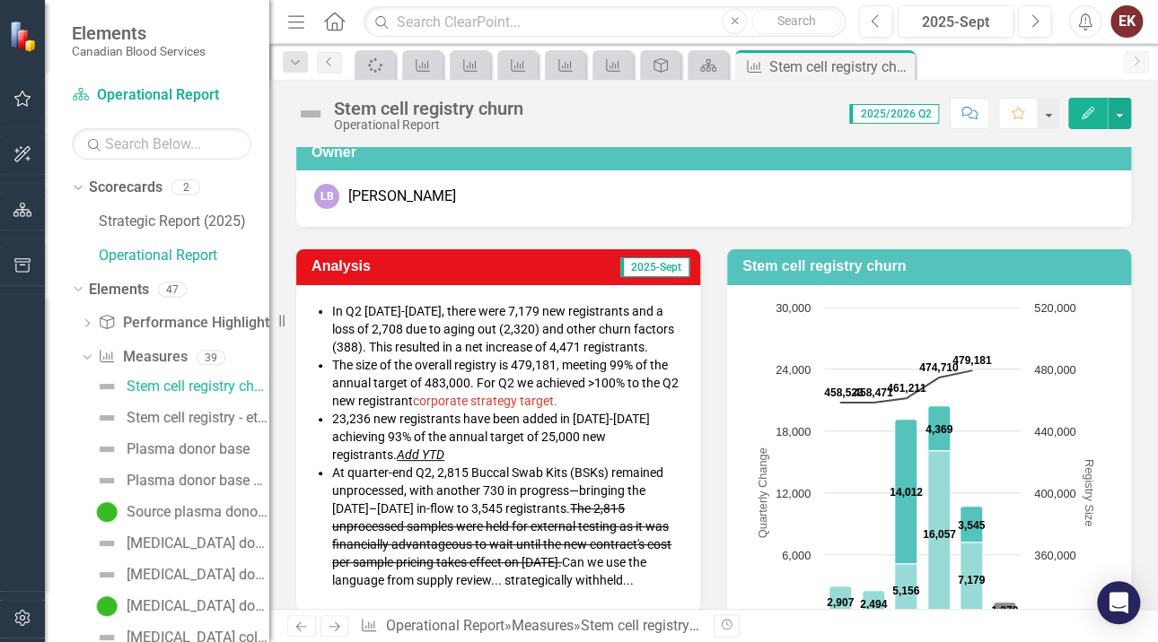
scroll to position [179, 0]
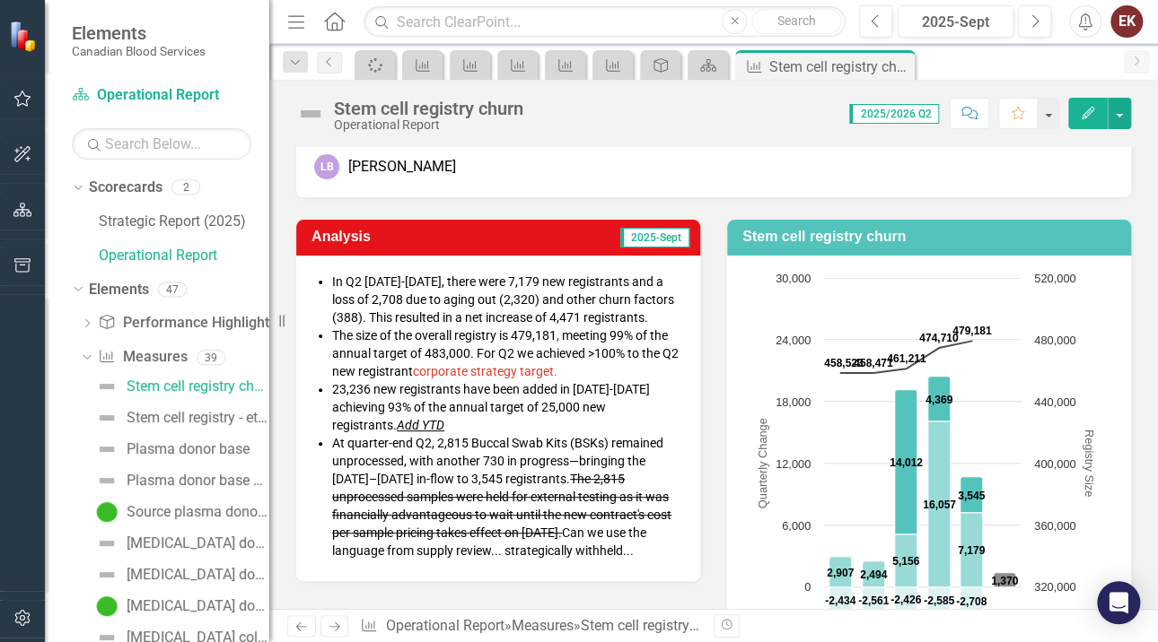
click at [378, 357] on span "The size of the overall registry is 479,181 , meeting 99% of the annual target …" at bounding box center [505, 353] width 346 height 50
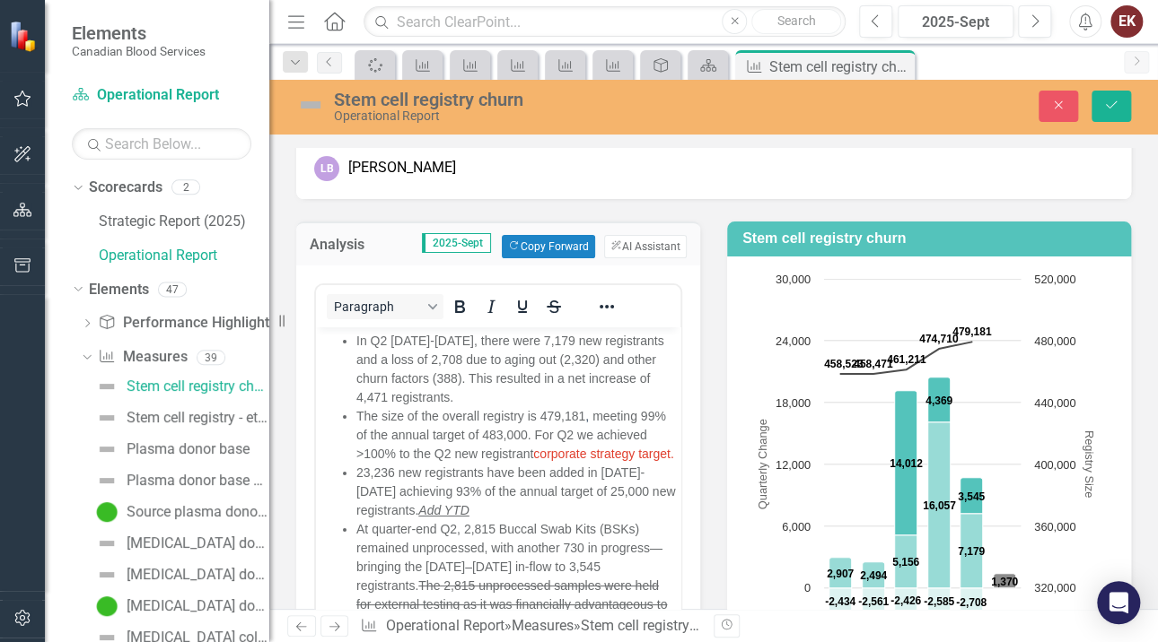
scroll to position [0, 0]
click at [464, 434] on span "The size of the overall registry is 479,181 , meeting 99% of the annual target …" at bounding box center [515, 434] width 318 height 52
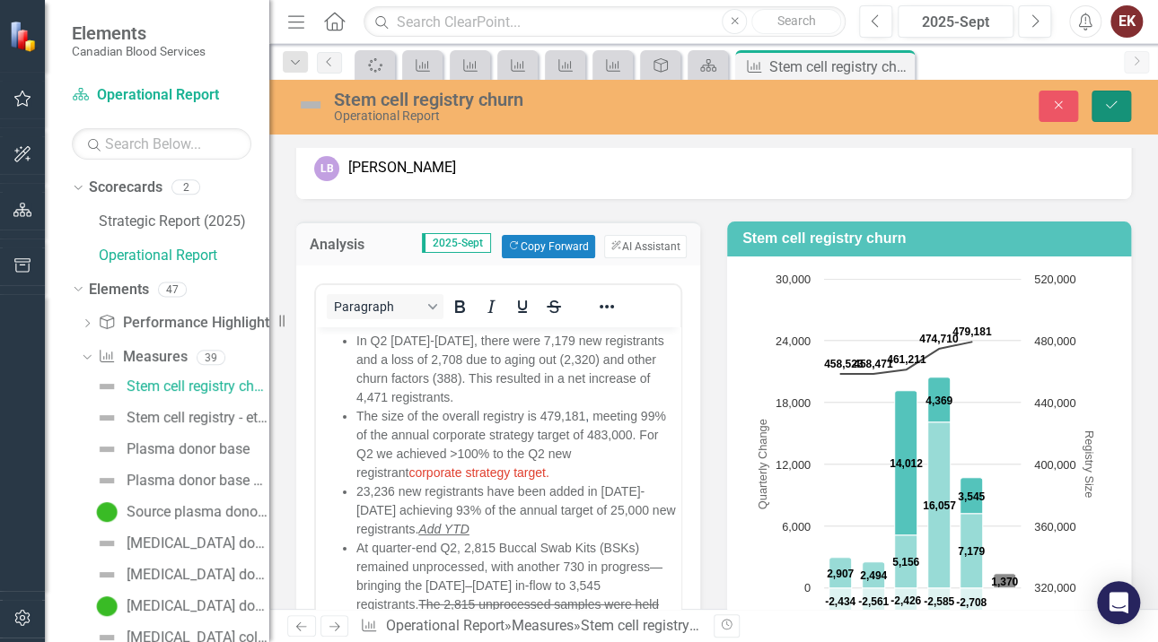
click at [1115, 100] on icon "Save" at bounding box center [1111, 105] width 16 height 13
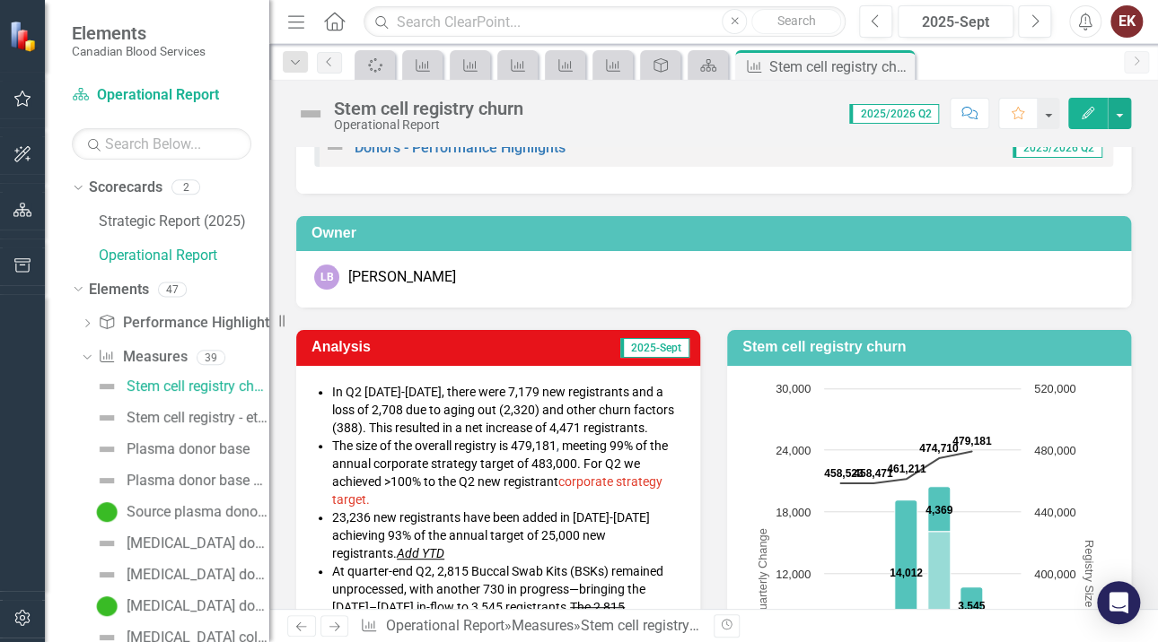
scroll to position [179, 0]
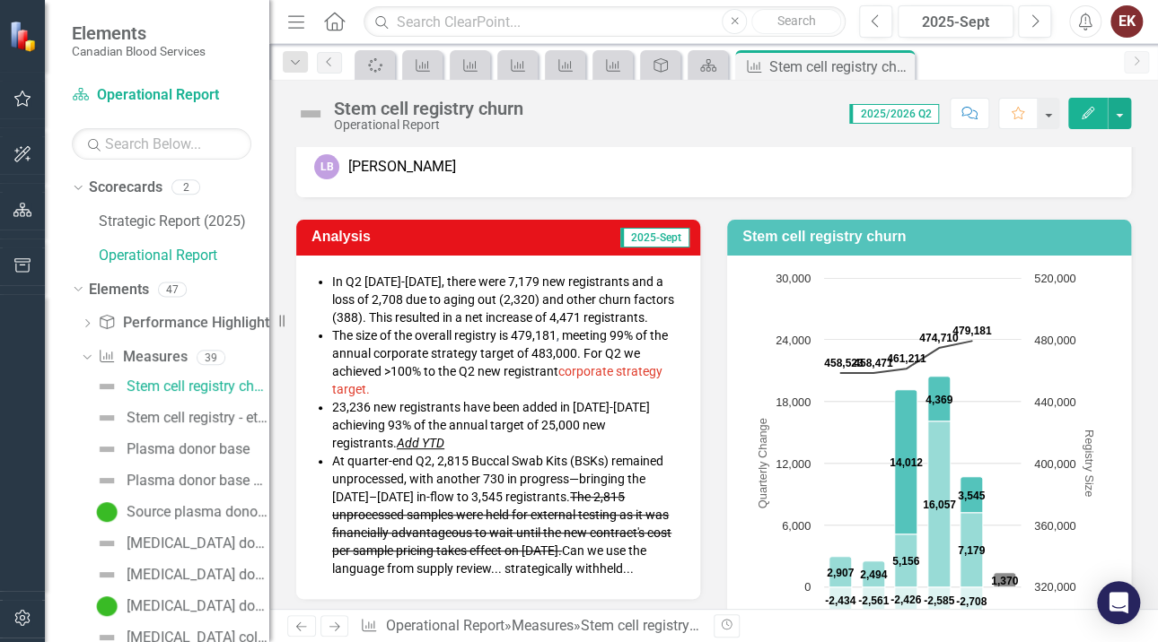
click at [614, 444] on li "23,236 new registrants have been added in [DATE]-[DATE] achieving 93% of the an…" at bounding box center [507, 425] width 350 height 54
click at [385, 445] on li "23,236 new registrants have been added in [DATE]-[DATE] achieving 93% of the an…" at bounding box center [507, 425] width 350 height 54
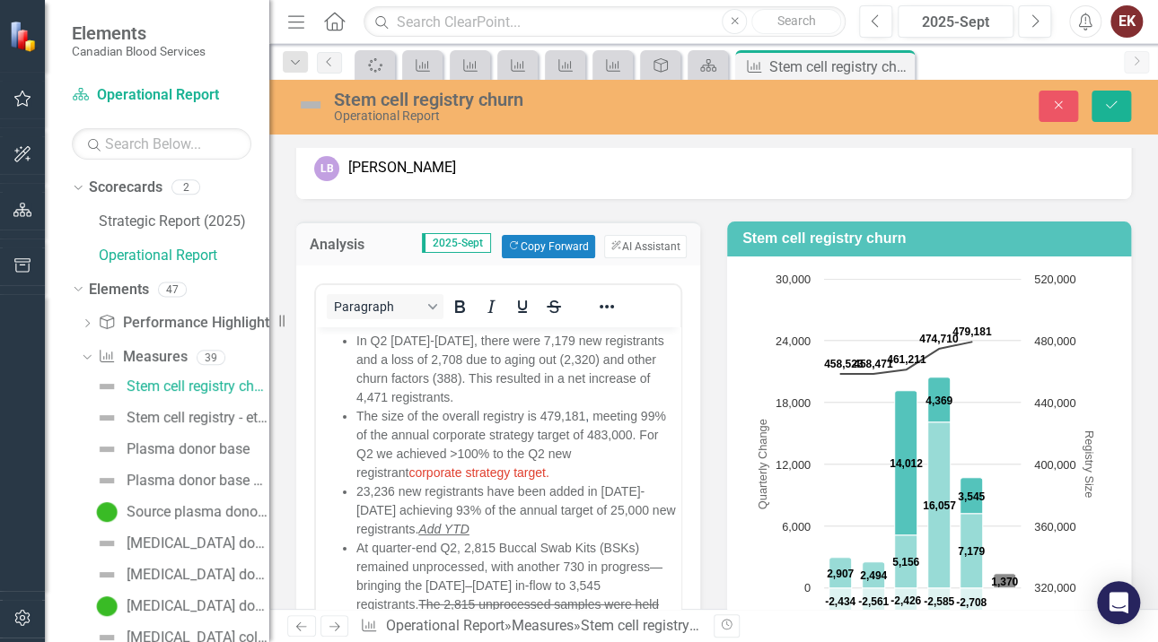
scroll to position [0, 0]
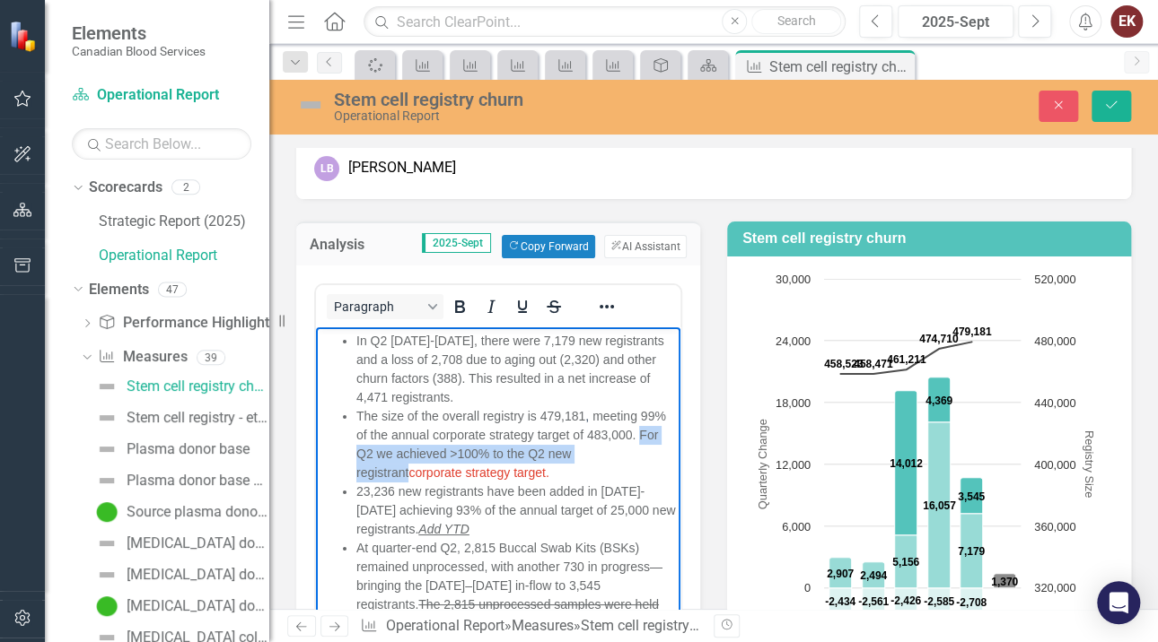
drag, startPoint x: 410, startPoint y: 450, endPoint x: 408, endPoint y: 466, distance: 15.4
click at [408, 466] on span "The size of the overall registry is 479,181 , meeting 99% of the annual corpora…" at bounding box center [511, 443] width 310 height 71
copy span "For Q2 we achieved >100% to the Q2 new registrant"
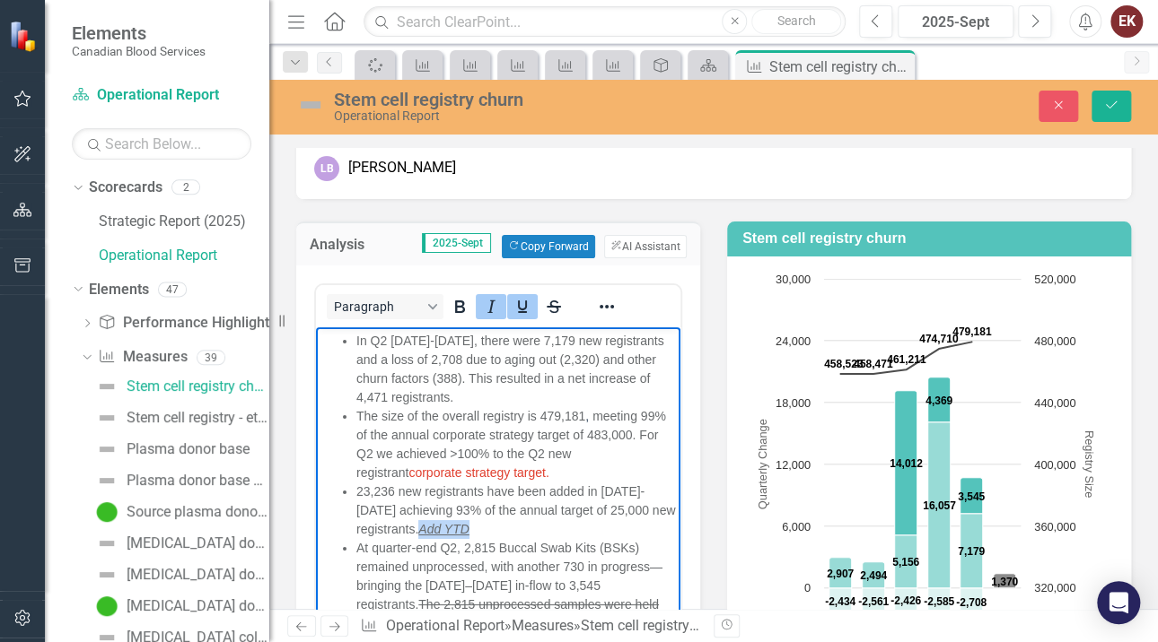
drag, startPoint x: 450, startPoint y: 532, endPoint x: 512, endPoint y: 527, distance: 63.0
click at [512, 527] on li "23,236 new registrants have been added in [DATE]-[DATE] achieving 93% of the an…" at bounding box center [515, 510] width 319 height 57
paste body "Rich Text Area. Press ALT-0 for help."
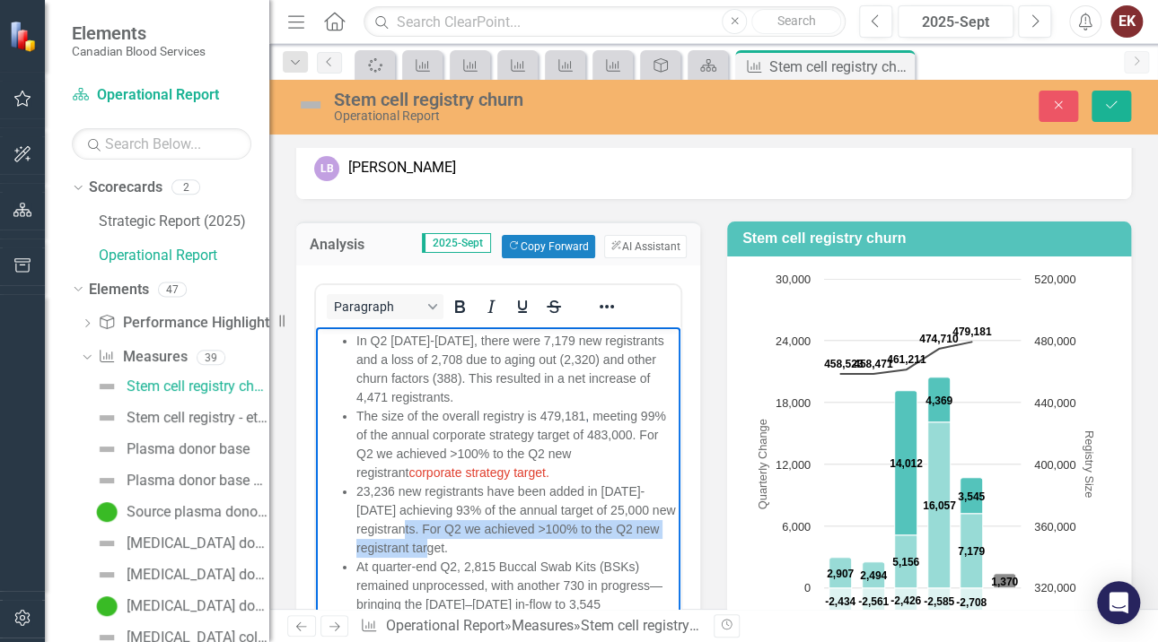
drag, startPoint x: 449, startPoint y: 530, endPoint x: 507, endPoint y: 549, distance: 61.3
click at [507, 549] on li "23,236 new registrants have been added in [DATE]-[DATE] achieving 93% of the an…" at bounding box center [515, 519] width 319 height 75
click at [601, 305] on icon "Reveal or hide additional toolbar items" at bounding box center [606, 307] width 14 height 4
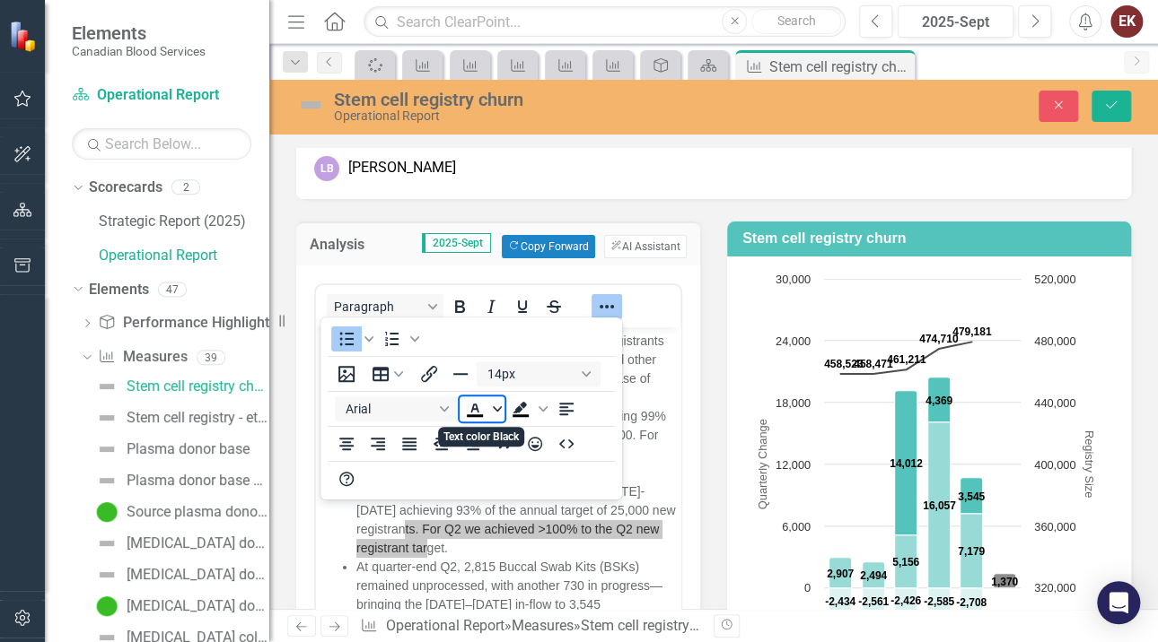
click at [493, 406] on icon "Text color Black" at bounding box center [497, 409] width 9 height 9
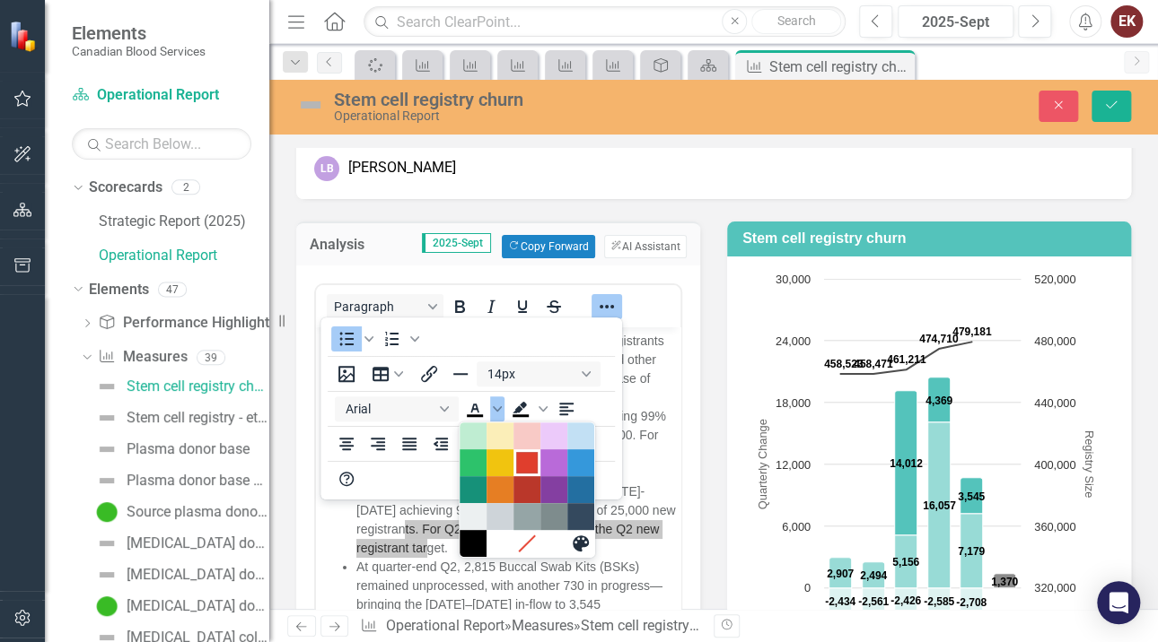
click at [521, 459] on div "Red" at bounding box center [527, 463] width 22 height 22
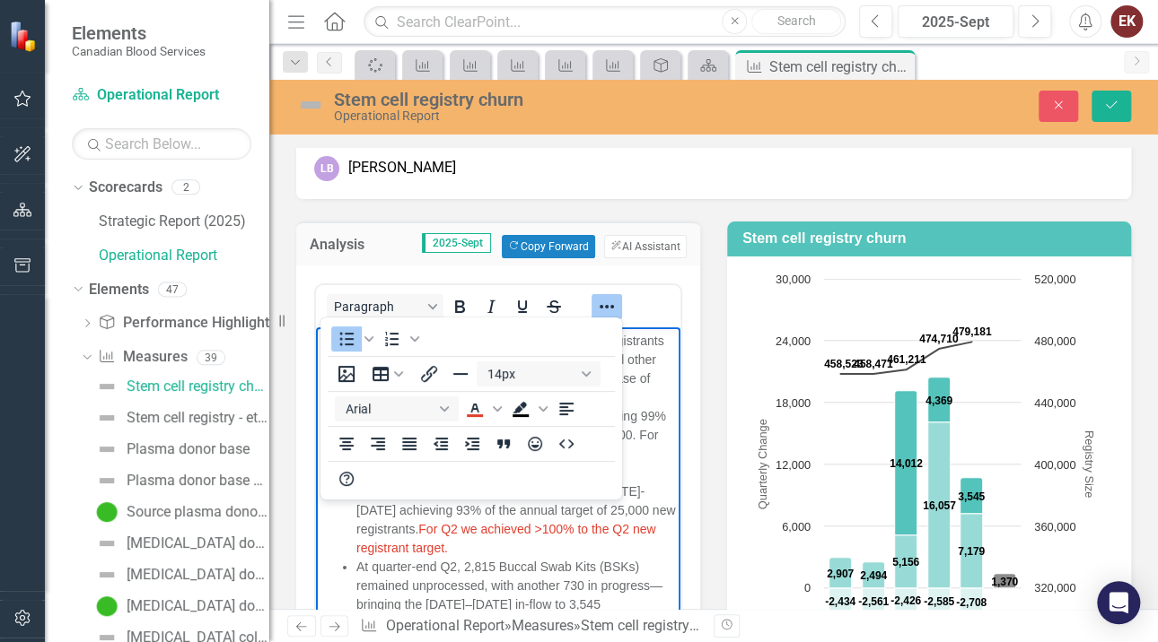
click at [611, 305] on icon "Reveal or hide additional toolbar items" at bounding box center [606, 307] width 14 height 4
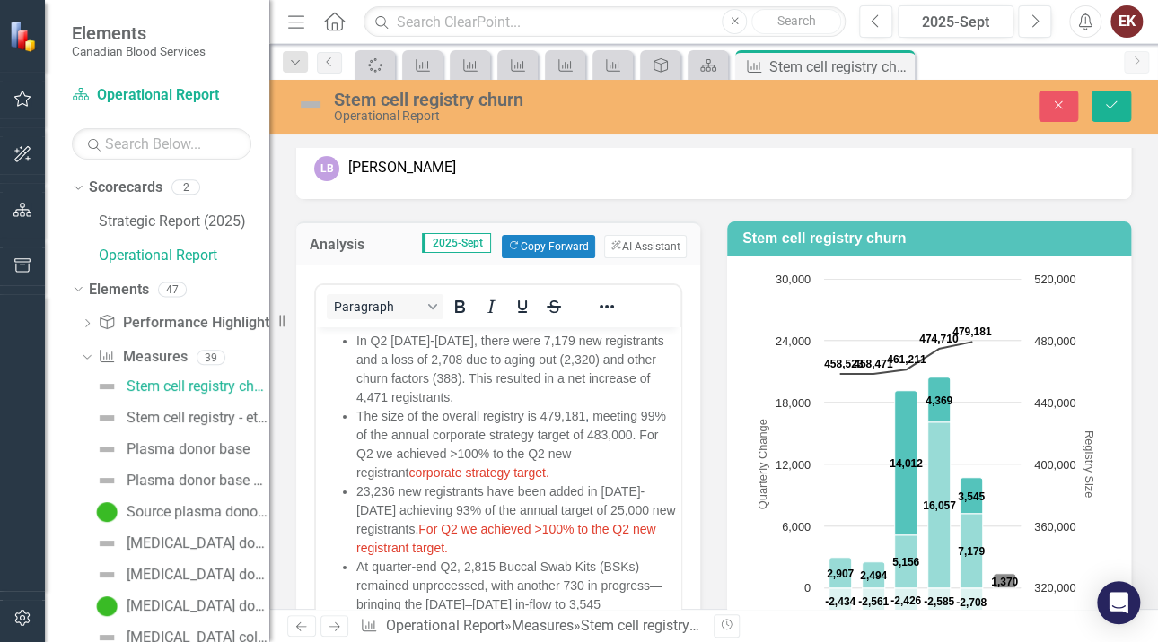
click at [677, 476] on div "Paragraph Switch to old editor" at bounding box center [498, 488] width 404 height 444
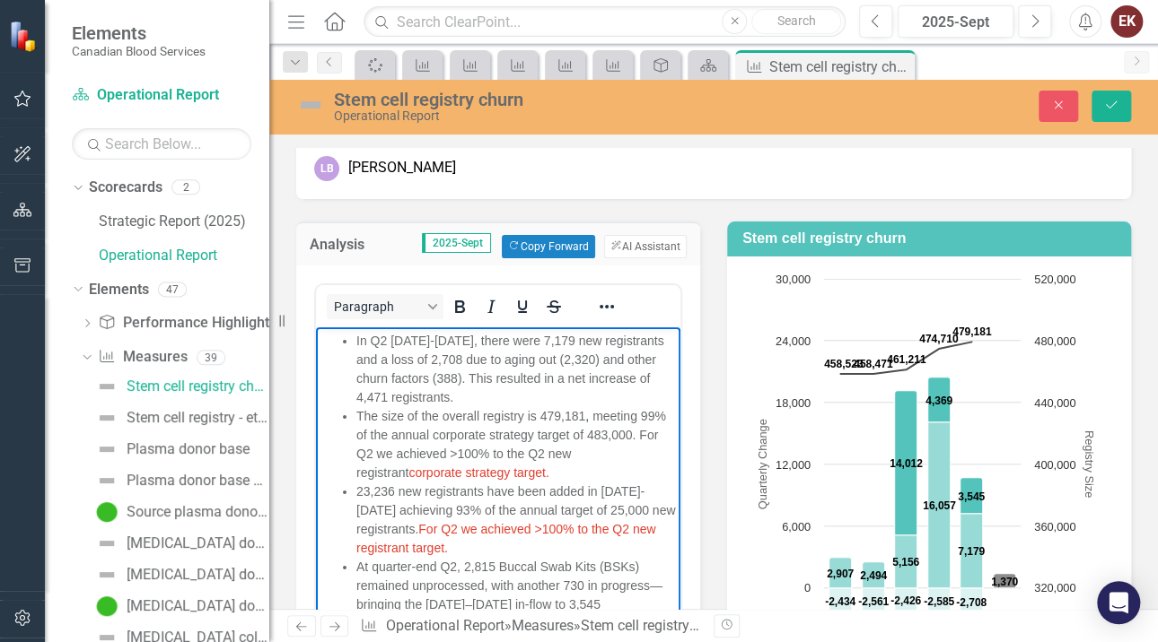
click at [559, 545] on li "23,236 new registrants have been added in [DATE]-[DATE] achieving 93% of the an…" at bounding box center [515, 519] width 319 height 75
click at [1113, 98] on button "Save" at bounding box center [1110, 106] width 39 height 31
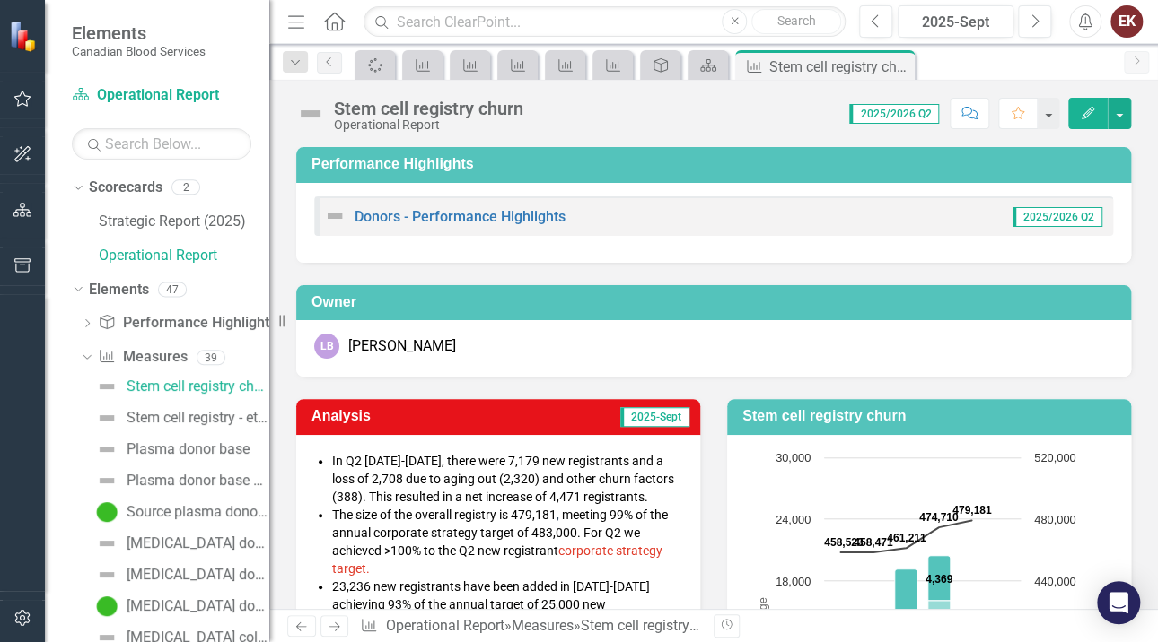
scroll to position [179, 0]
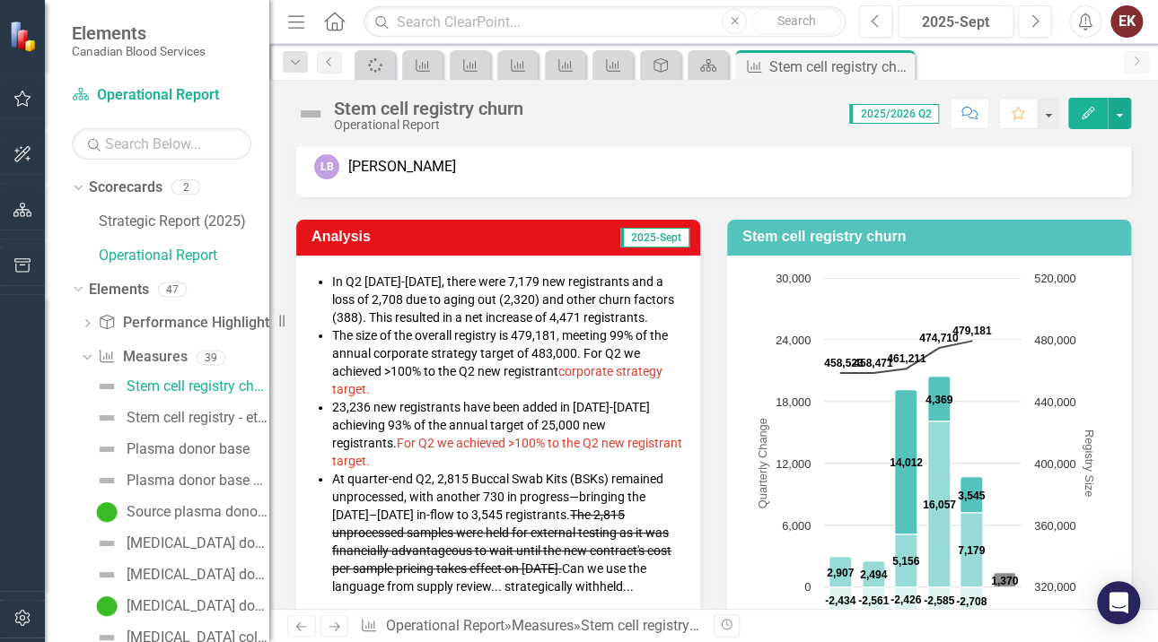
click at [389, 526] on s "The 2,815 unprocessed samples were held for external testing as it was financia…" at bounding box center [501, 542] width 339 height 68
click at [540, 520] on s "The 2,815 unprocessed samples were held for external testing as it was financia…" at bounding box center [501, 542] width 339 height 68
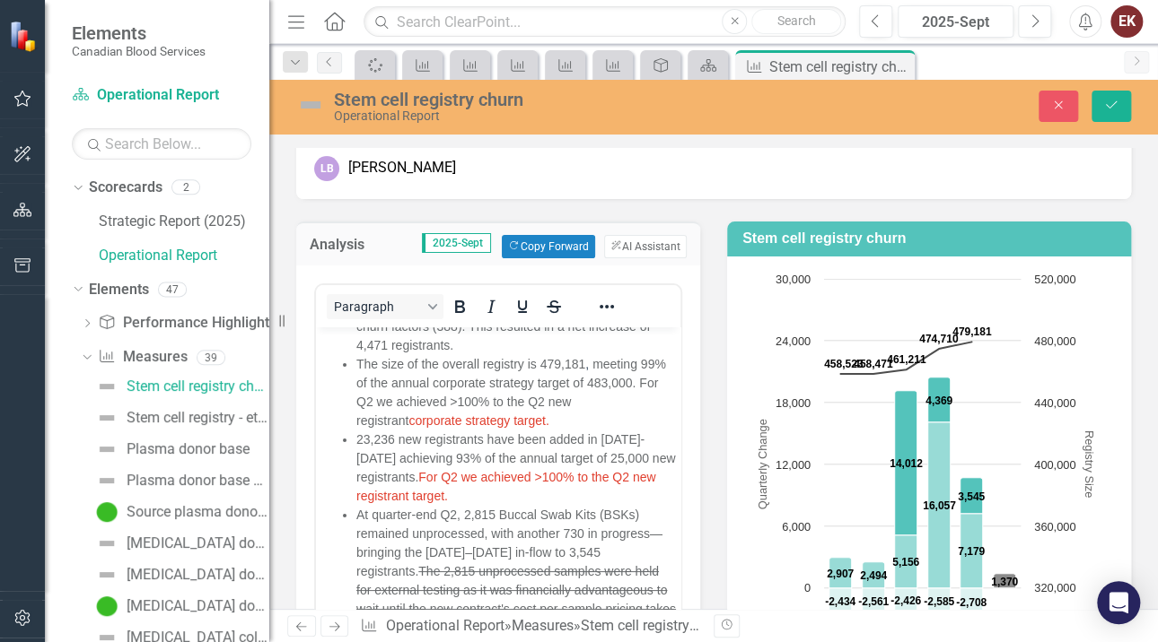
scroll to position [105, 0]
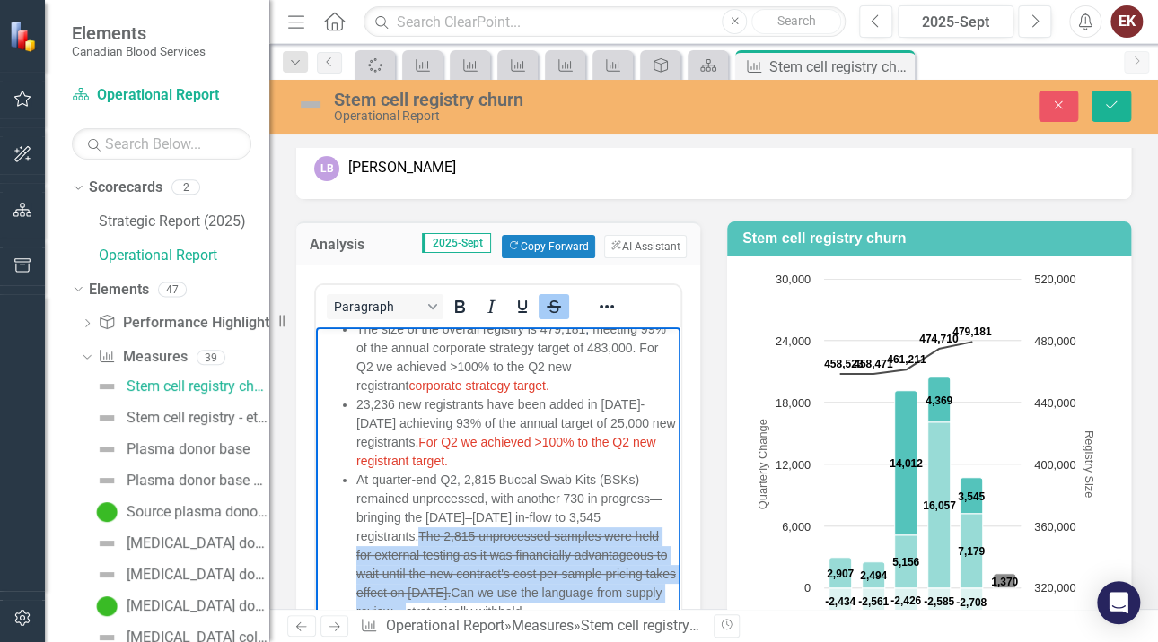
drag, startPoint x: 424, startPoint y: 518, endPoint x: 573, endPoint y: 588, distance: 165.4
click at [573, 588] on span "At quarter-end Q2, 2,815 Buccal Swab Kits (BSKs) remained unprocessed, with ano…" at bounding box center [515, 545] width 319 height 146
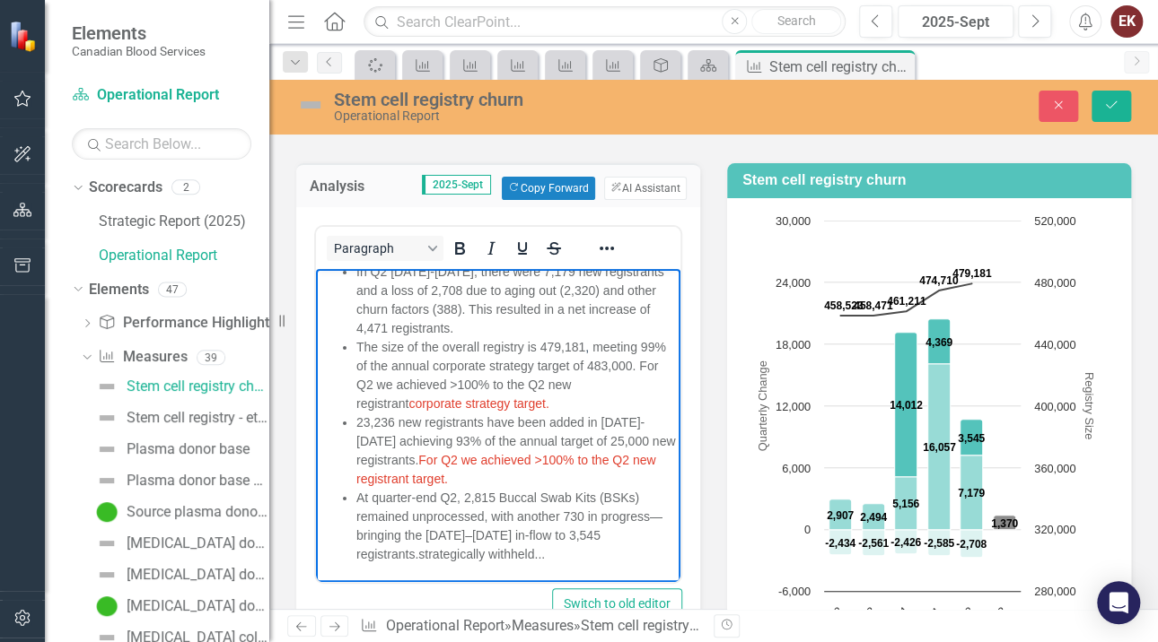
scroll to position [269, 0]
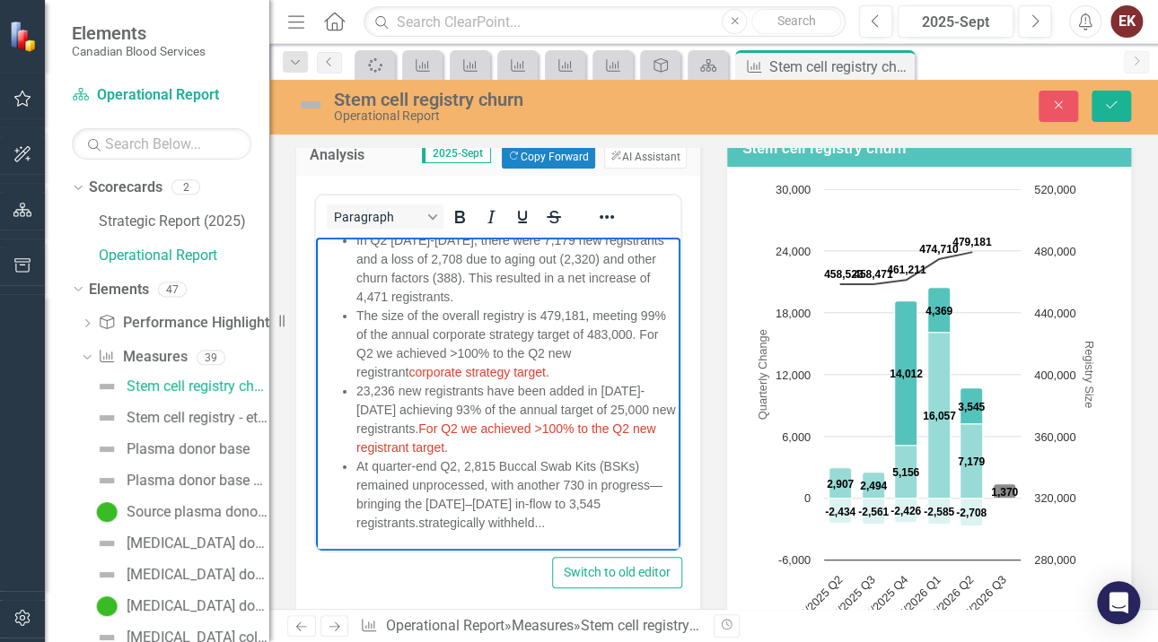
click at [495, 497] on span "At quarter-end Q2, 2,815 Buccal Swab Kits (BSKs) remained unprocessed, with ano…" at bounding box center [509, 494] width 306 height 71
click at [360, 523] on span "At quarter-end Q2, 2,815 Buccal Swab Kits (BSKs) remained unprocessed, with ano…" at bounding box center [509, 494] width 306 height 71
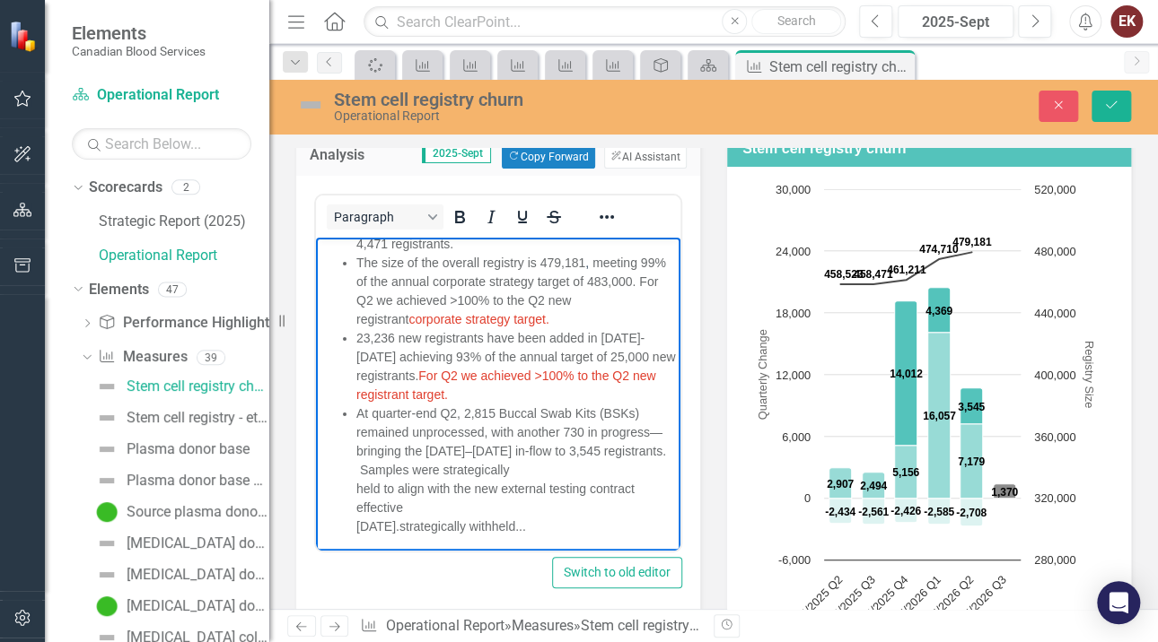
scroll to position [67, 0]
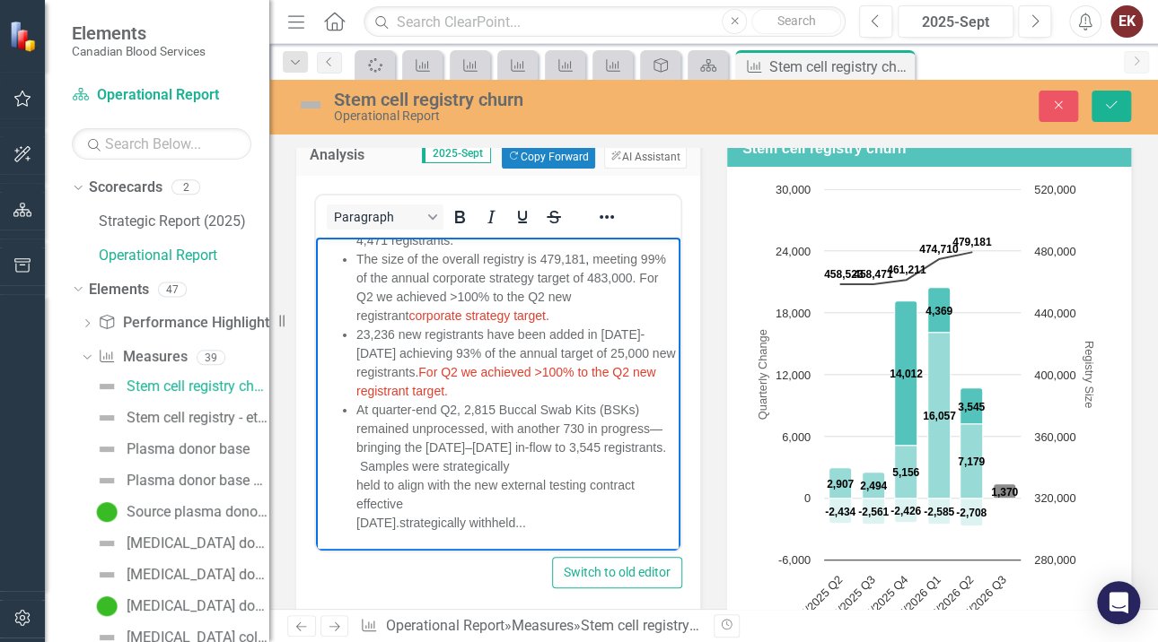
click at [527, 470] on li "At quarter-end Q2, 2,815 Buccal Swab Kits (BSKs) remained unprocessed, with ano…" at bounding box center [515, 466] width 319 height 132
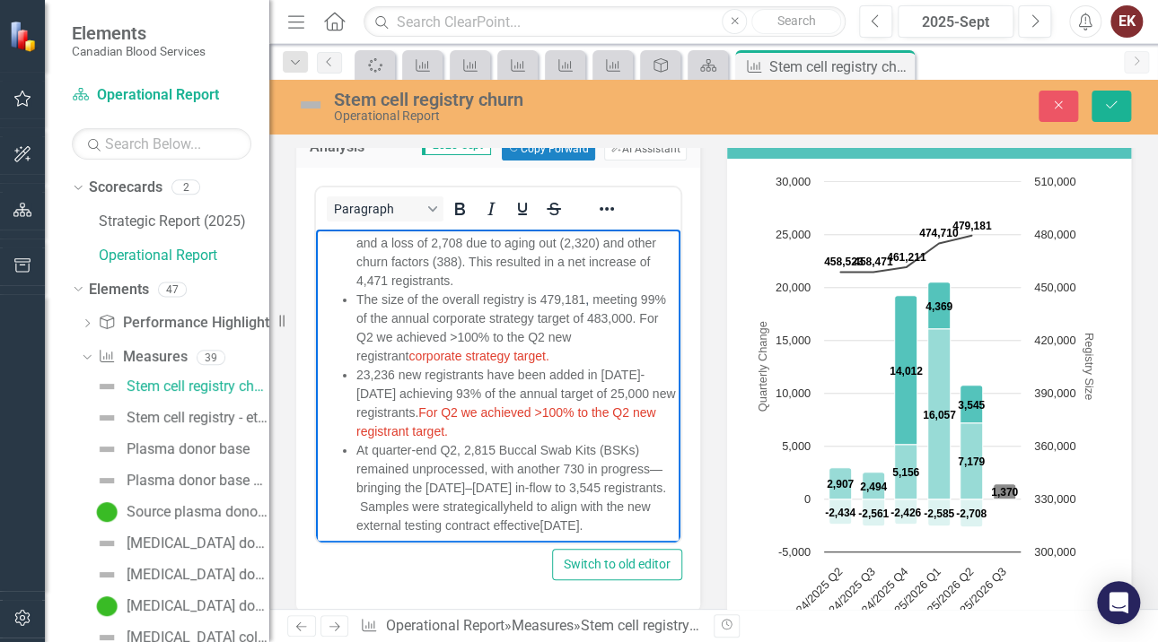
scroll to position [30, 0]
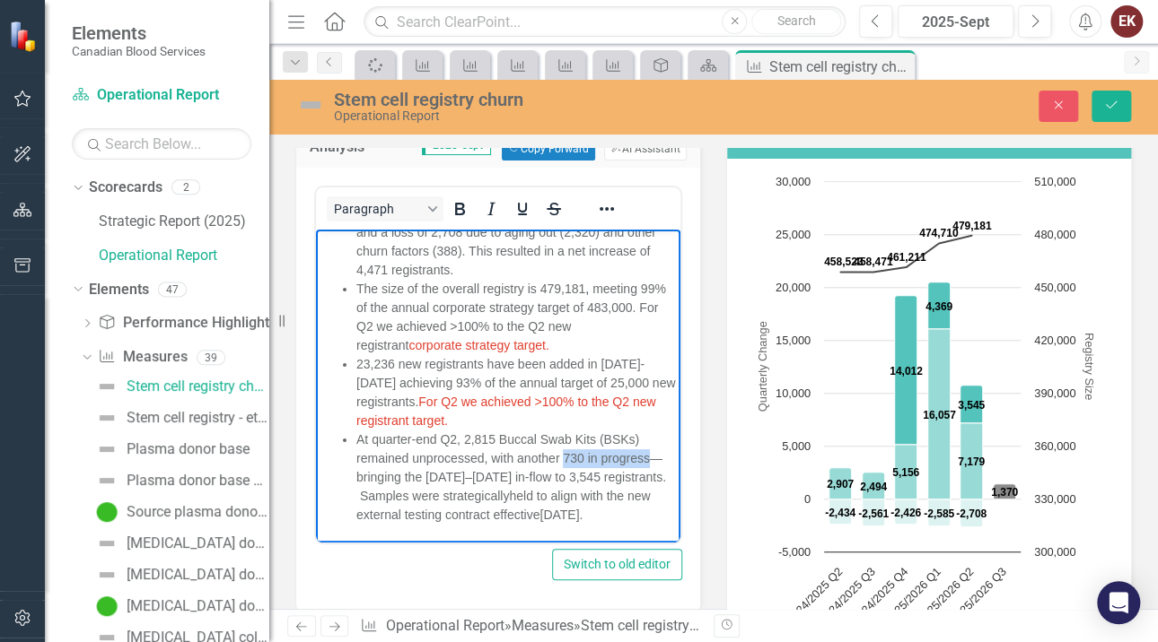
drag, startPoint x: 564, startPoint y: 459, endPoint x: 649, endPoint y: 452, distance: 84.6
click at [649, 452] on span "At quarter-end Q2, 2,815 Buccal Swab Kits (BSKs) remained unprocessed, with ano…" at bounding box center [511, 477] width 310 height 90
copy span "730 in progress"
click at [462, 440] on span "At quarter-end Q2, 2,815 Buccal Swab Kits (BSKs) remained unprocessed, with ano…" at bounding box center [511, 477] width 310 height 90
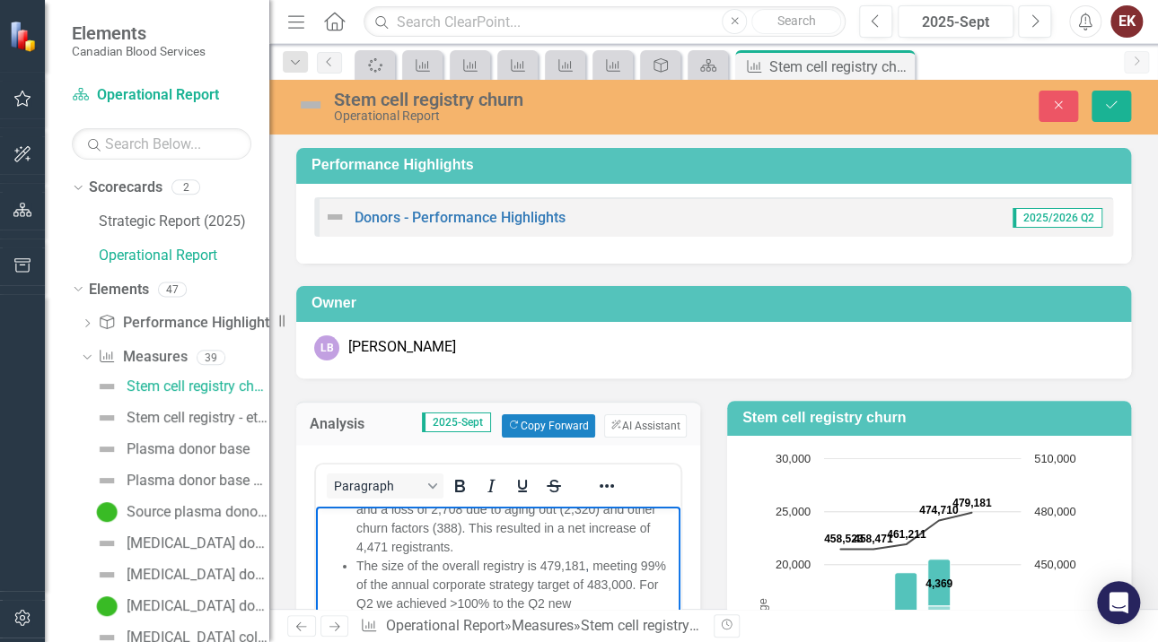
scroll to position [277, 0]
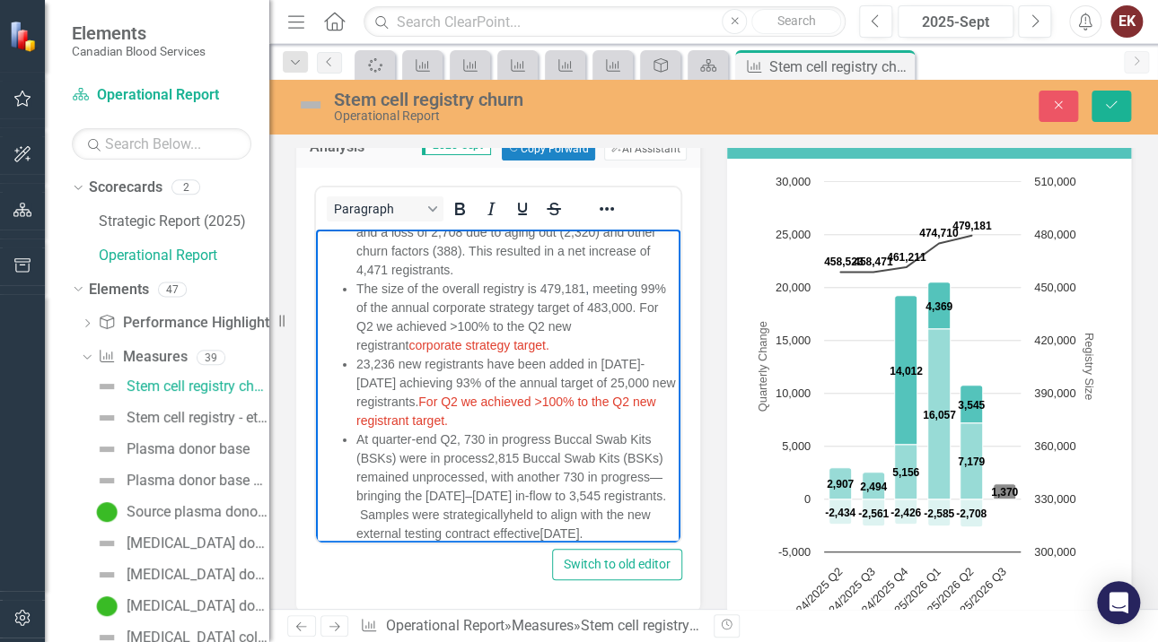
click at [487, 438] on span "At quarter-end Q2, 730 in progress Buccal Swab Kits (BSKs) were in process2,815…" at bounding box center [511, 486] width 310 height 109
click at [537, 473] on span "At quarter-end Q2, 730 Buccal Swab Kits (BSKs) were in progress, with another 2…" at bounding box center [514, 476] width 317 height 90
click at [577, 514] on li "At quarter-end Q2, 730 Buccal Swab Kits (BSKs) were in progress, with another 2…" at bounding box center [515, 476] width 319 height 94
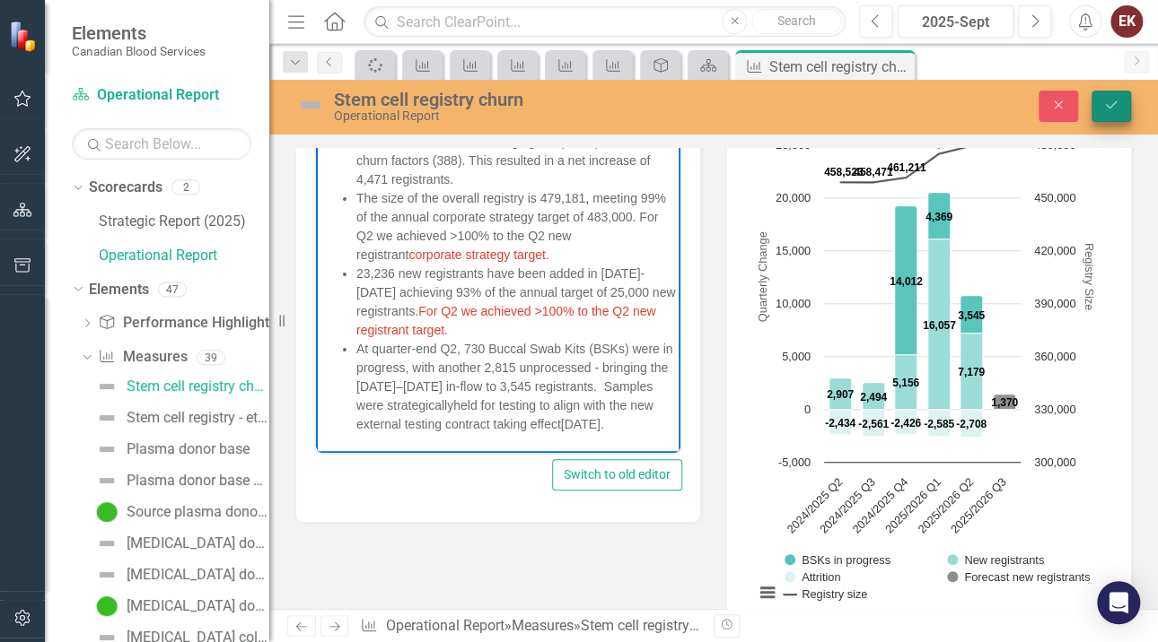
click at [1105, 97] on button "Save" at bounding box center [1110, 106] width 39 height 31
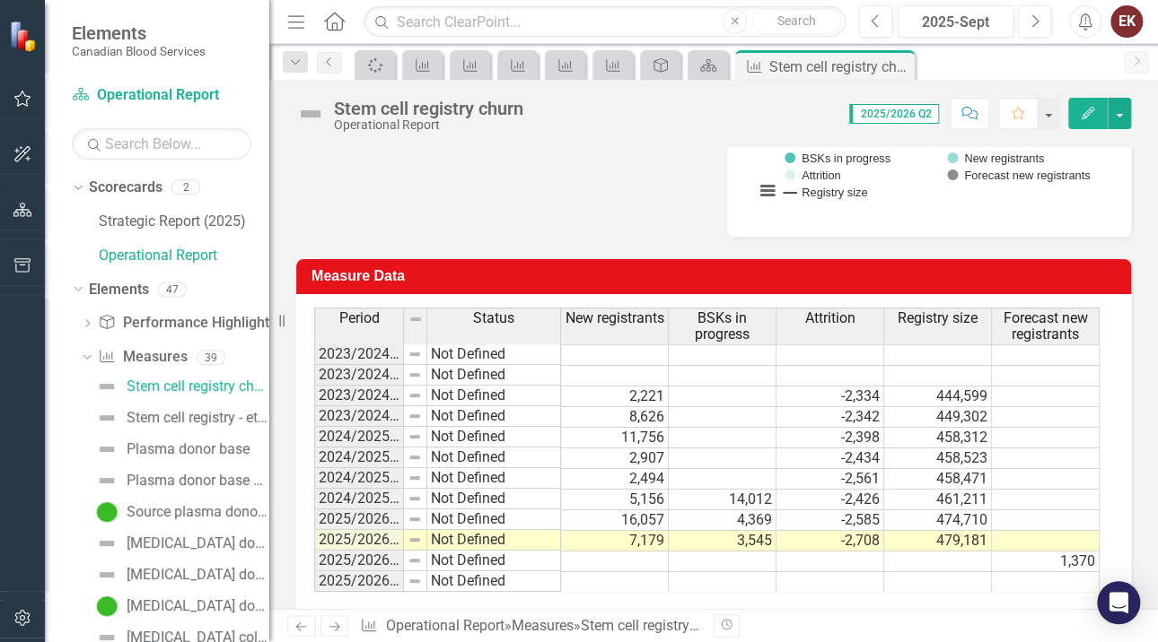
scroll to position [794, 0]
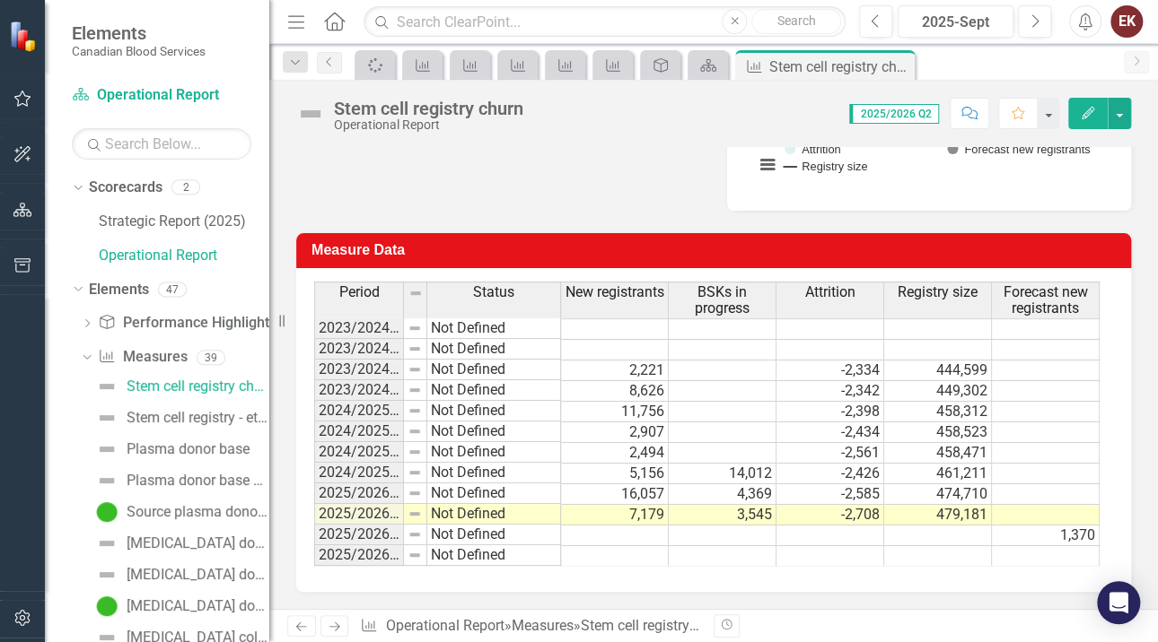
click at [1048, 535] on td "1,370" at bounding box center [1046, 536] width 108 height 21
drag, startPoint x: 399, startPoint y: 304, endPoint x: 433, endPoint y: 303, distance: 33.2
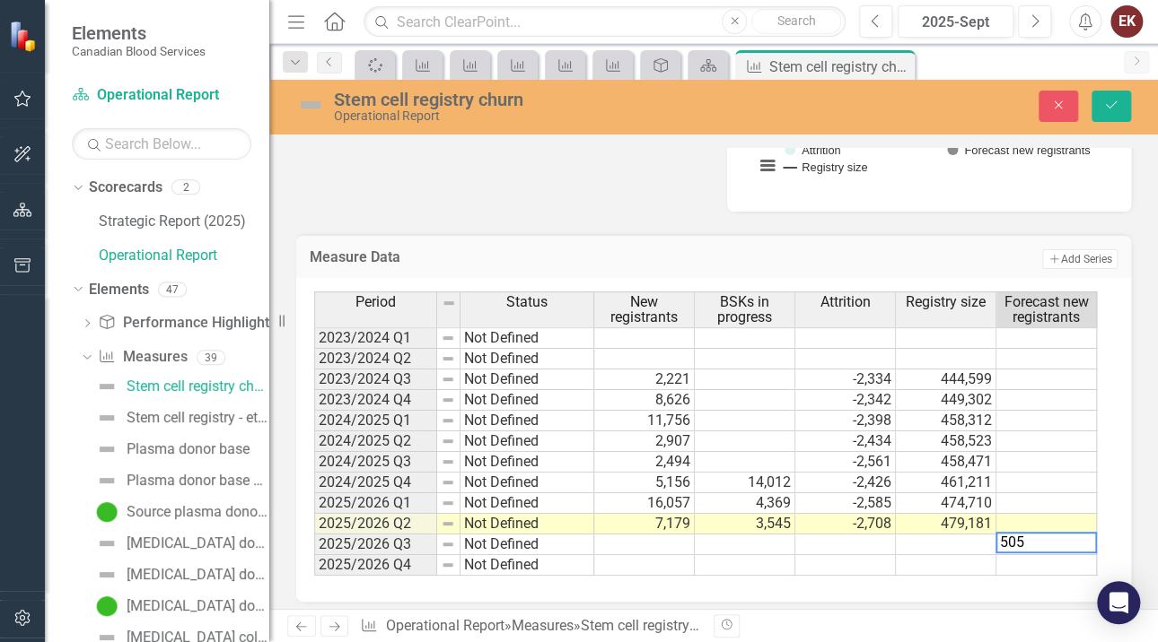
type textarea "5057"
click at [1108, 97] on button "Save" at bounding box center [1110, 106] width 39 height 31
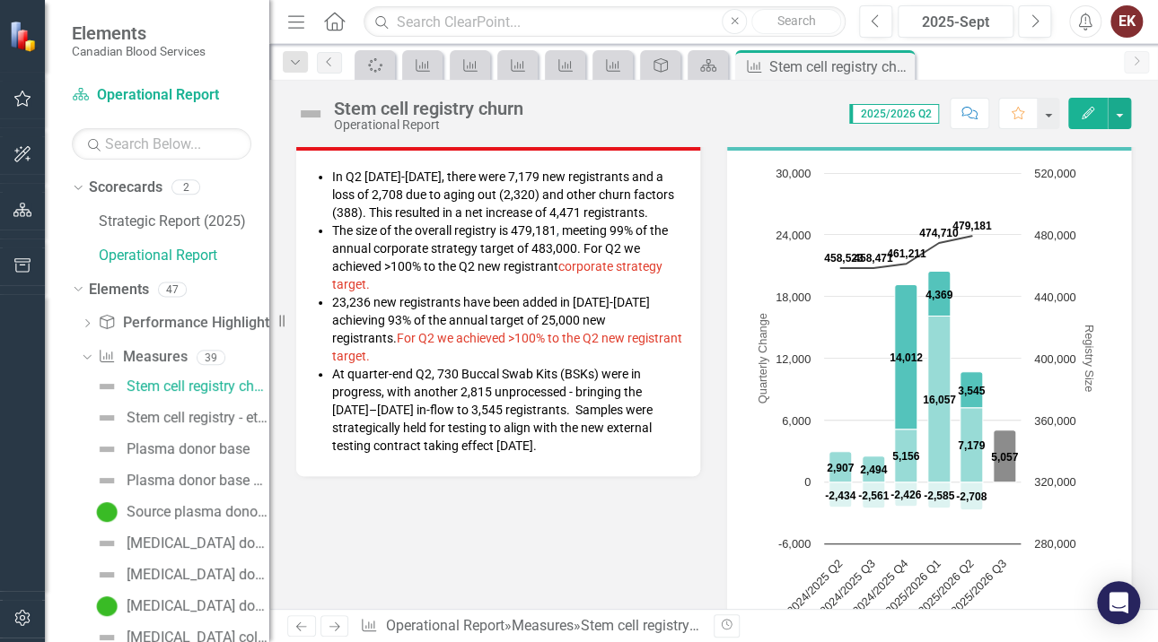
scroll to position [256, 0]
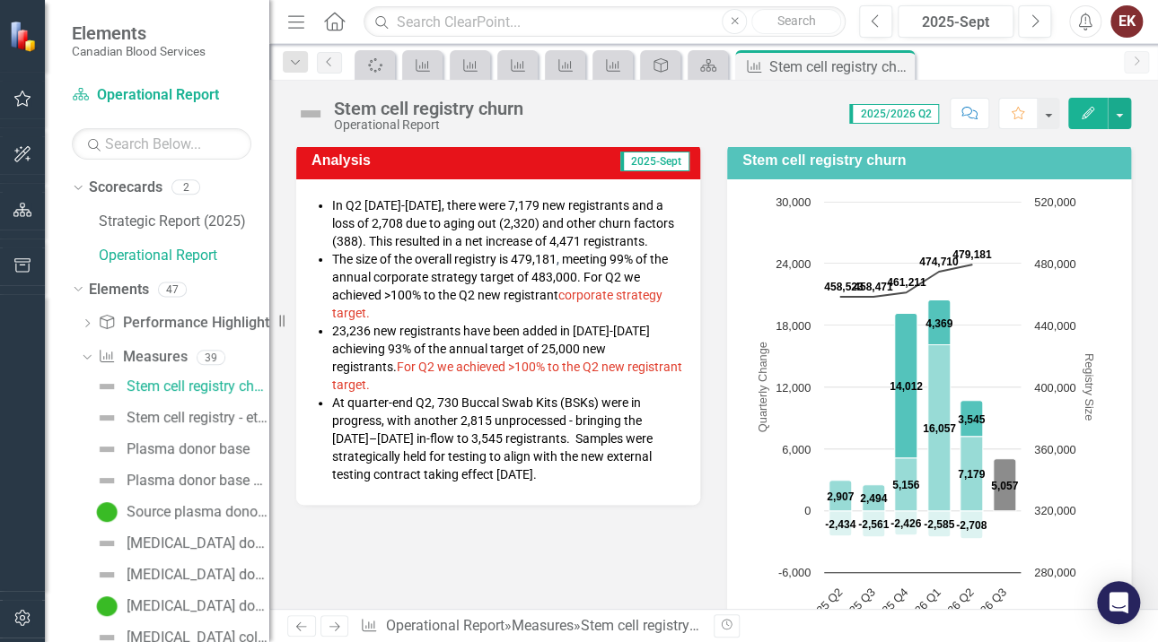
click at [500, 310] on li "The size of the overall registry is 479,181 , meeting 99% of the annual corpora…" at bounding box center [507, 286] width 350 height 72
click at [488, 313] on li "The size of the overall registry is 479,181 , meeting 99% of the annual corpora…" at bounding box center [507, 286] width 350 height 72
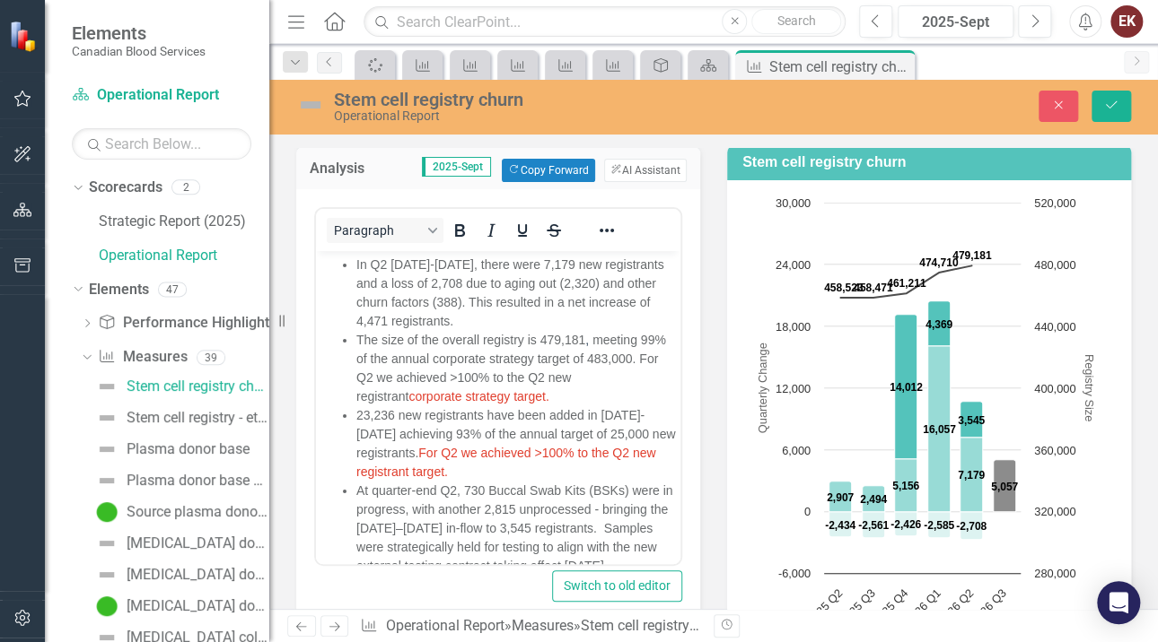
scroll to position [0, 0]
click at [567, 393] on li "The size of the overall registry is 479,181 , meeting 99% of the annual corpora…" at bounding box center [515, 367] width 319 height 75
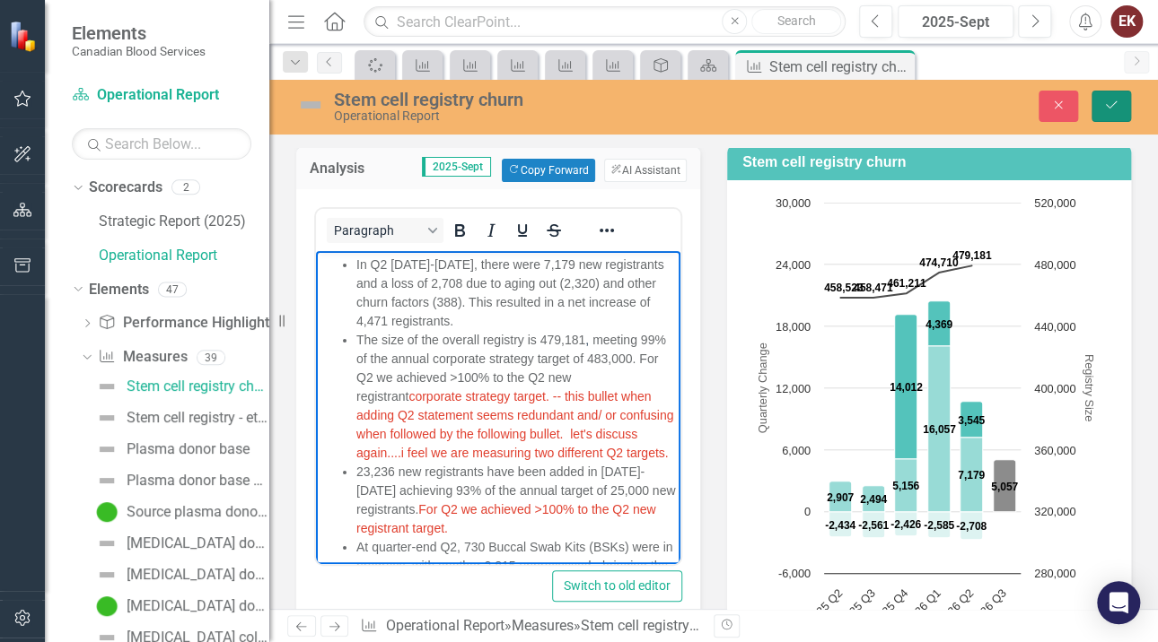
click at [1117, 93] on button "Save" at bounding box center [1110, 106] width 39 height 31
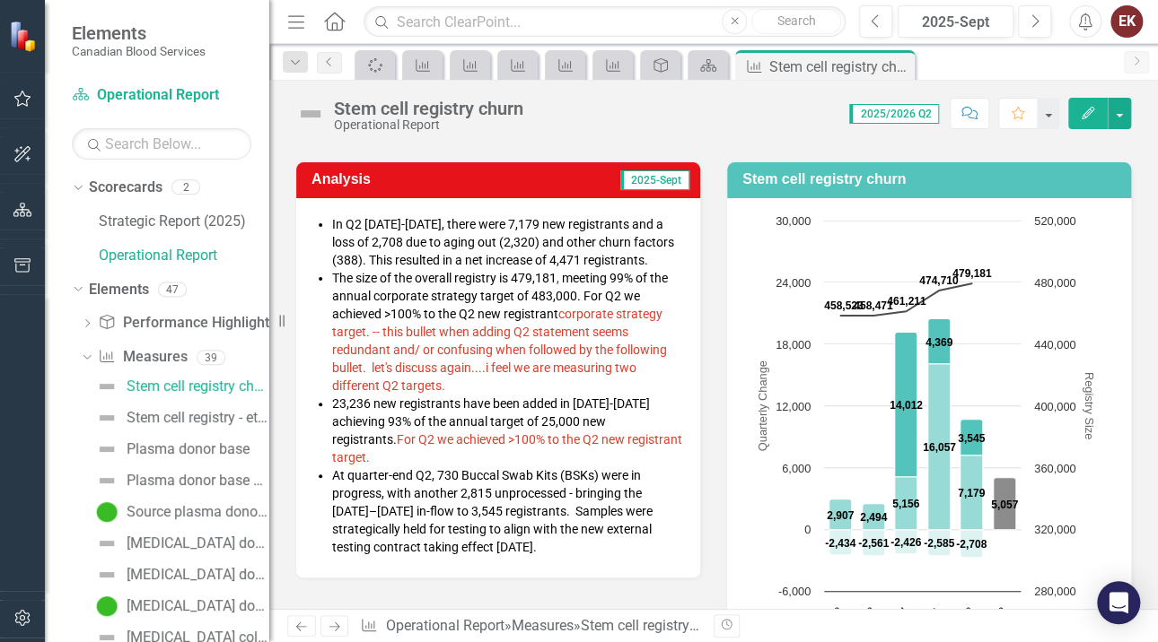
scroll to position [269, 0]
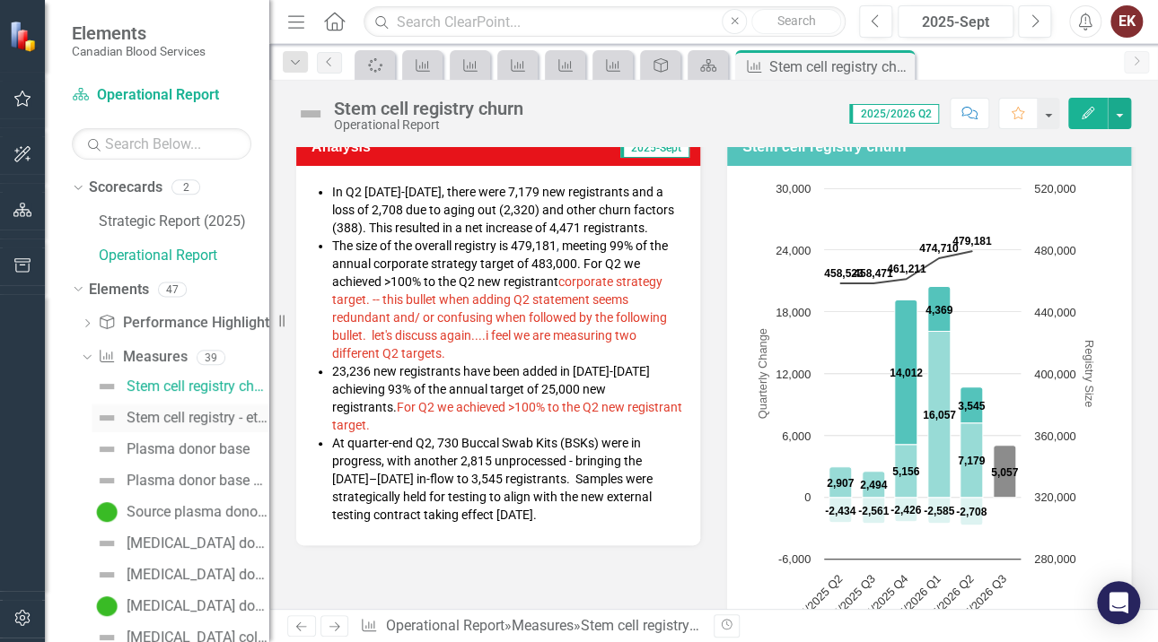
click at [192, 408] on link "Stem cell registry - ethnic diversity" at bounding box center [181, 418] width 178 height 29
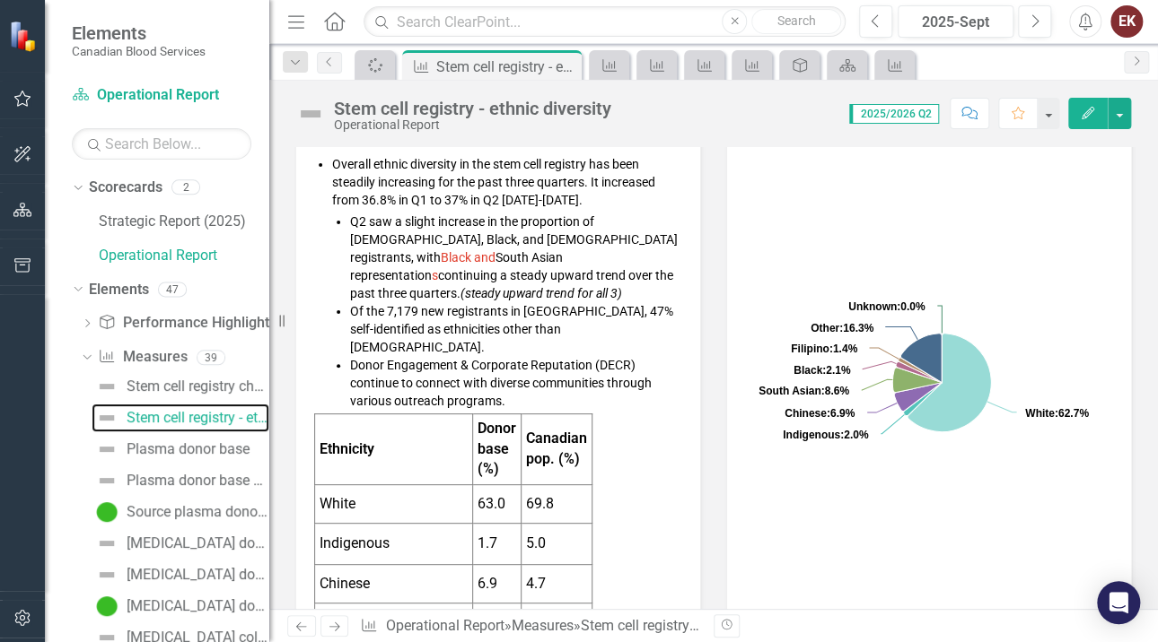
scroll to position [179, 0]
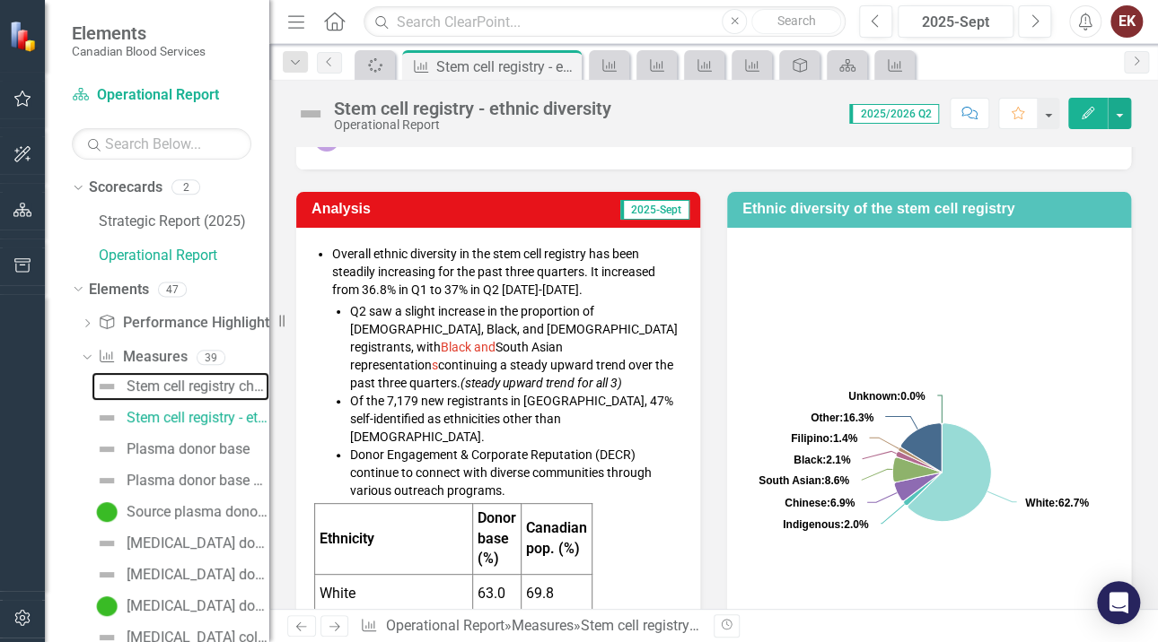
drag, startPoint x: 164, startPoint y: 384, endPoint x: 282, endPoint y: 380, distance: 117.6
click at [164, 384] on div "Stem cell registry churn" at bounding box center [198, 387] width 143 height 16
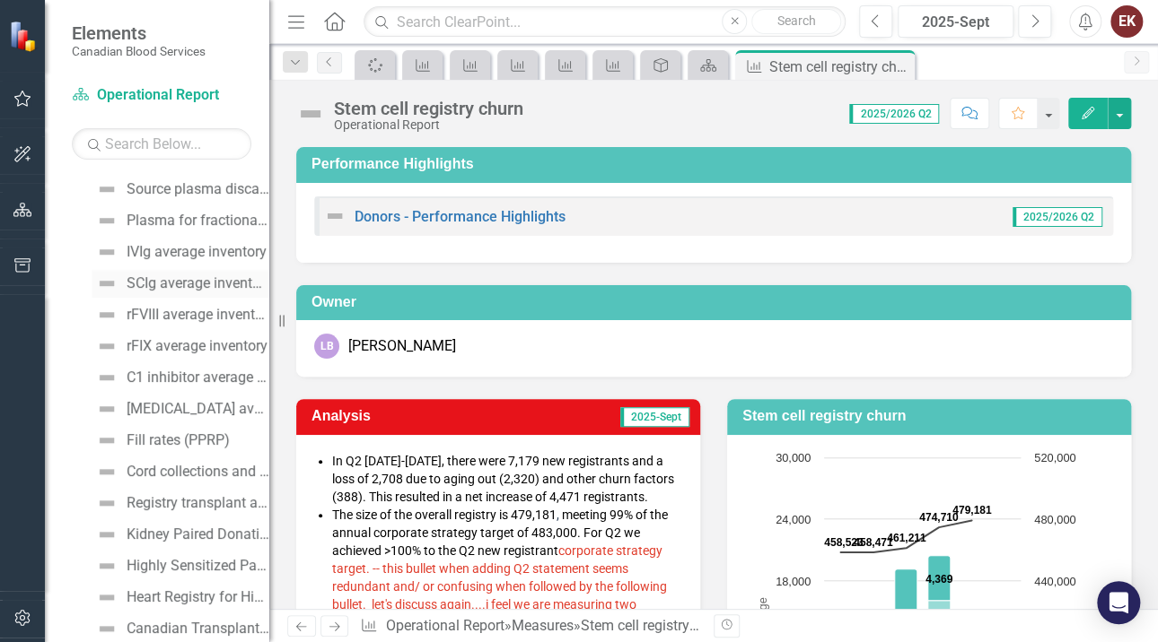
scroll to position [808, 0]
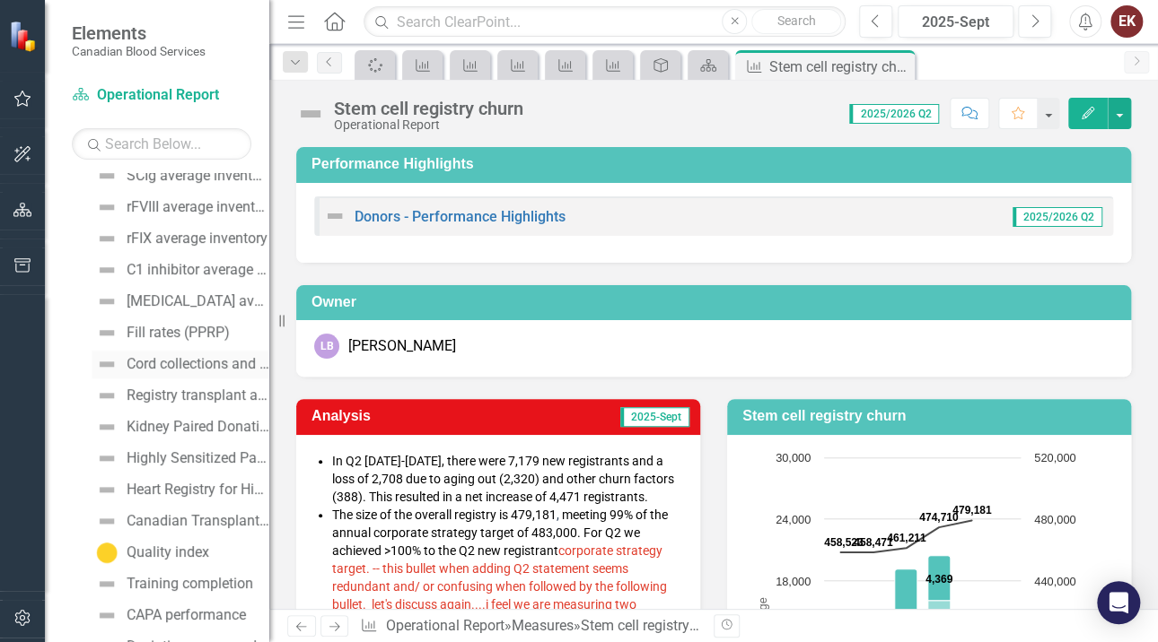
click at [157, 365] on div "Cord collections and manufacturing" at bounding box center [198, 364] width 143 height 16
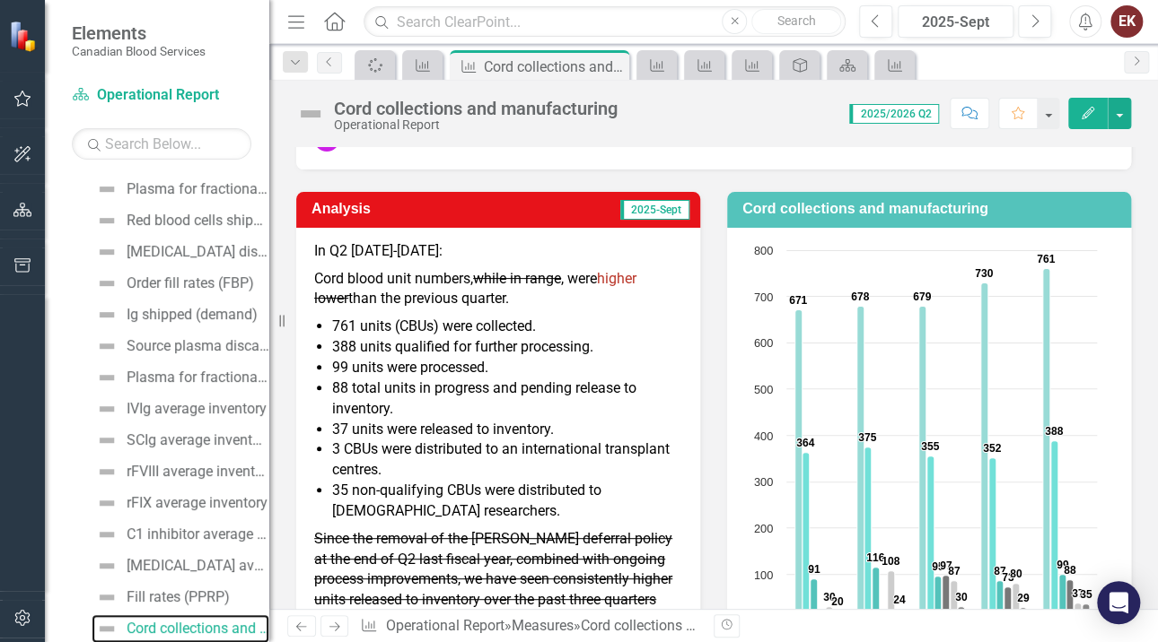
scroll to position [269, 0]
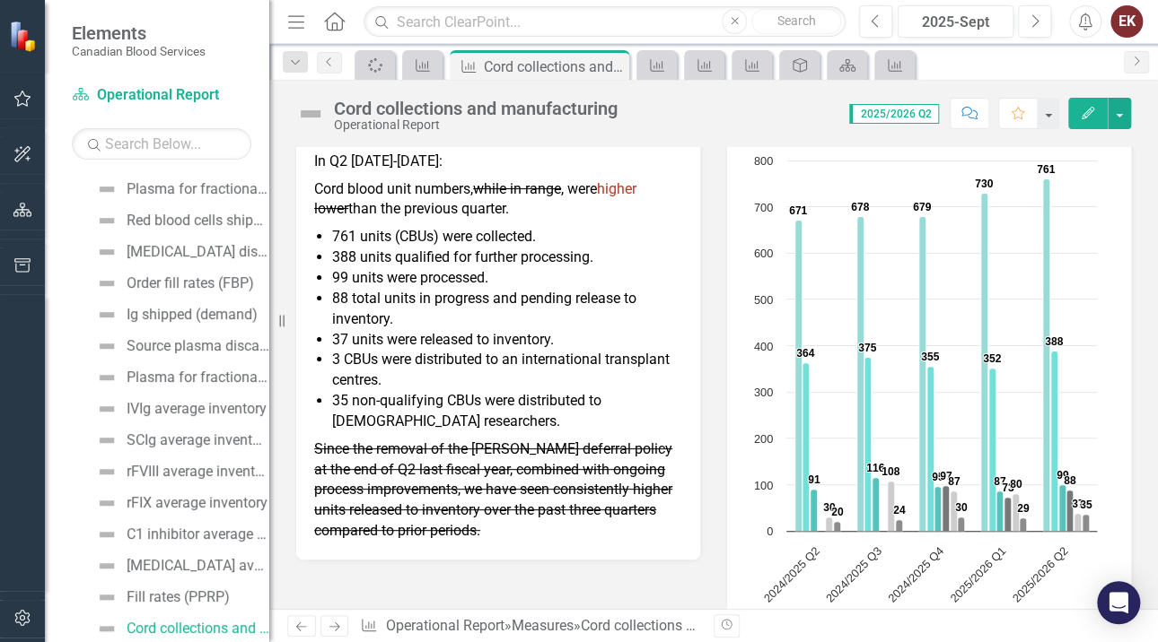
click at [514, 499] on p "Since the removal of the [PERSON_NAME] deferral policy at the end of Q2 last fi…" at bounding box center [498, 489] width 368 height 106
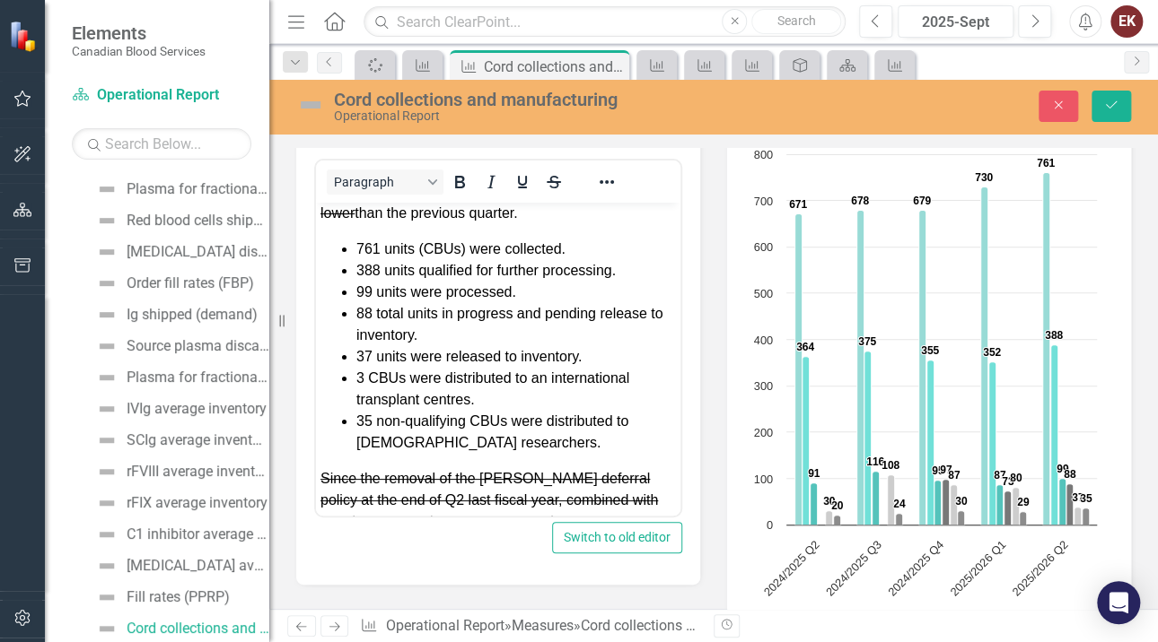
scroll to position [140, 0]
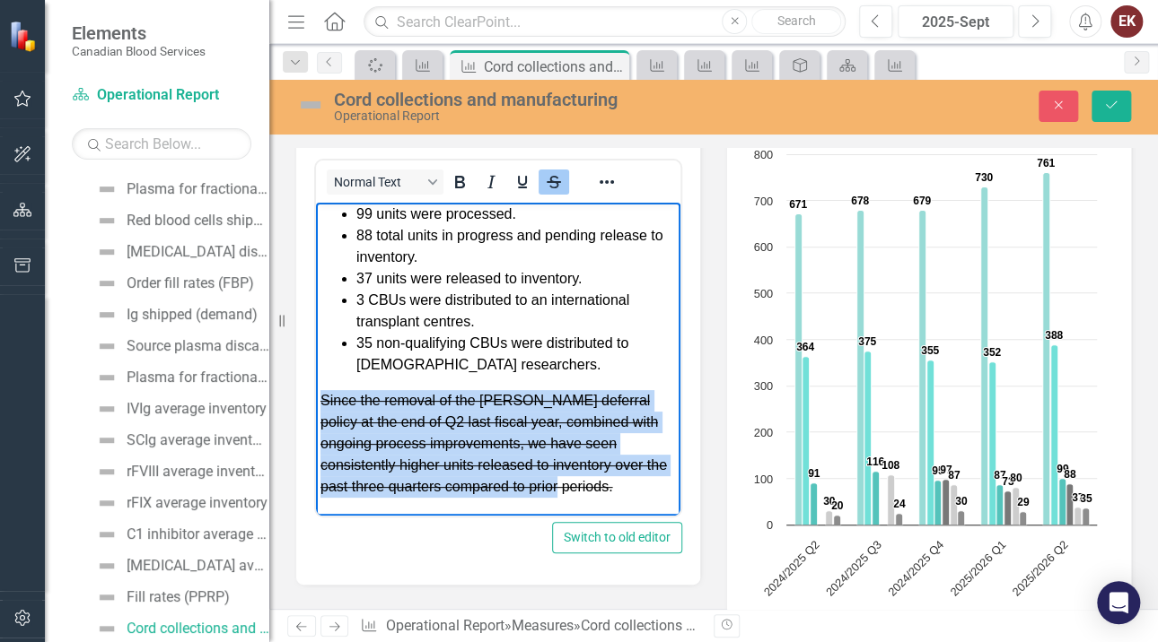
drag, startPoint x: 321, startPoint y: 398, endPoint x: 560, endPoint y: 479, distance: 252.0
click at [560, 479] on p "Since the removal of the [PERSON_NAME] deferral policy at the end of Q2 last fi…" at bounding box center [497, 443] width 355 height 108
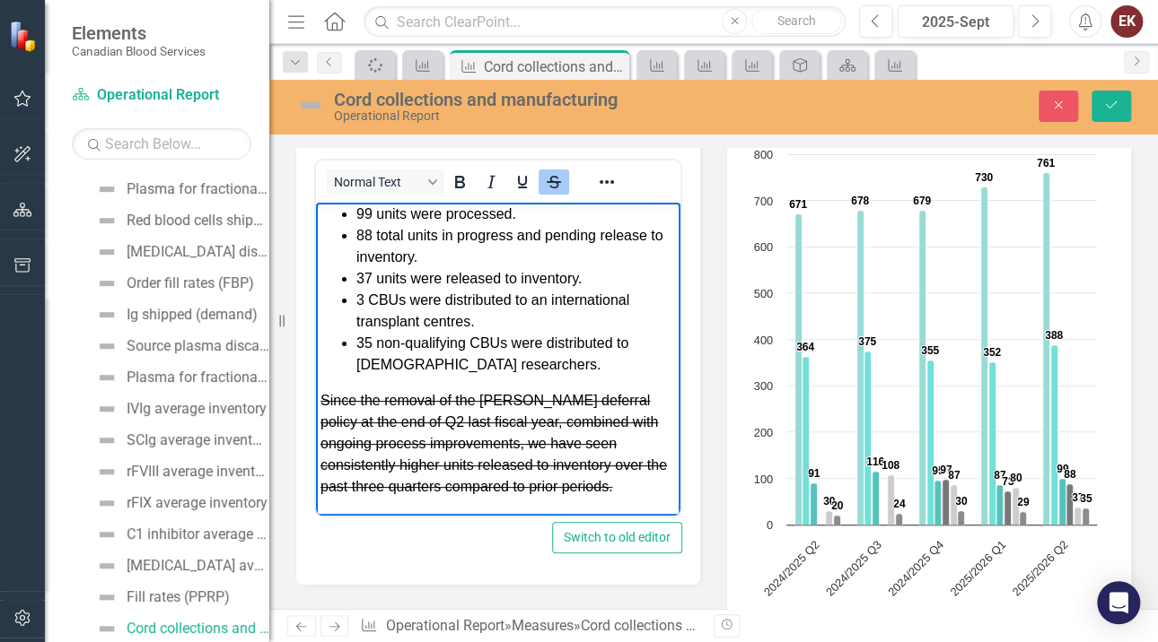
scroll to position [54, 0]
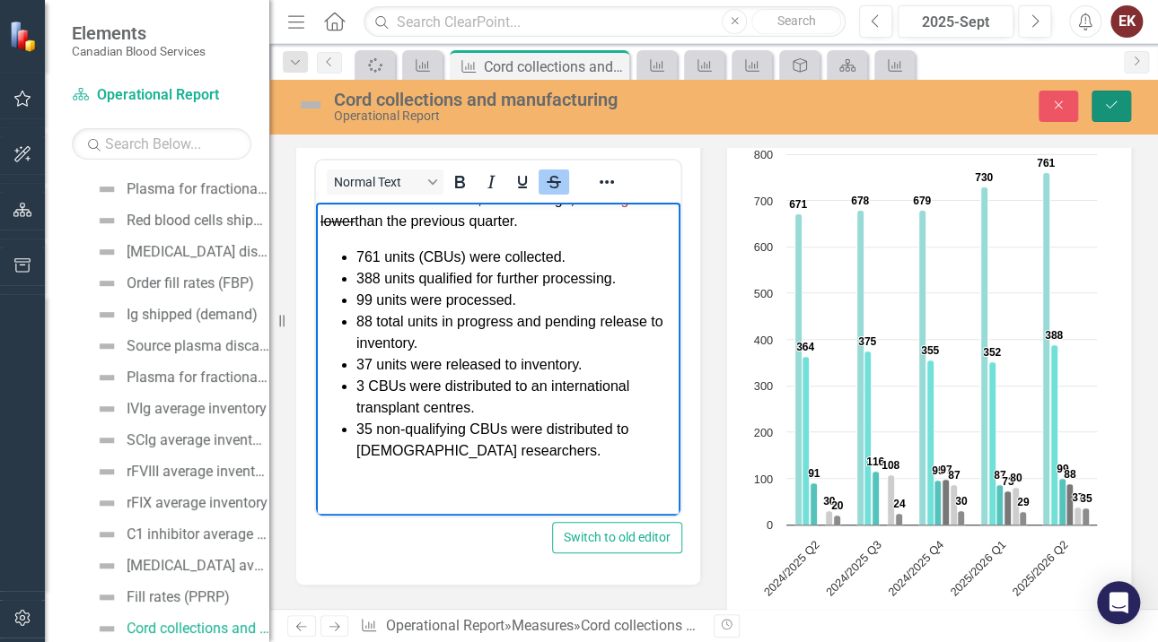
click at [1114, 100] on icon "Save" at bounding box center [1111, 105] width 16 height 13
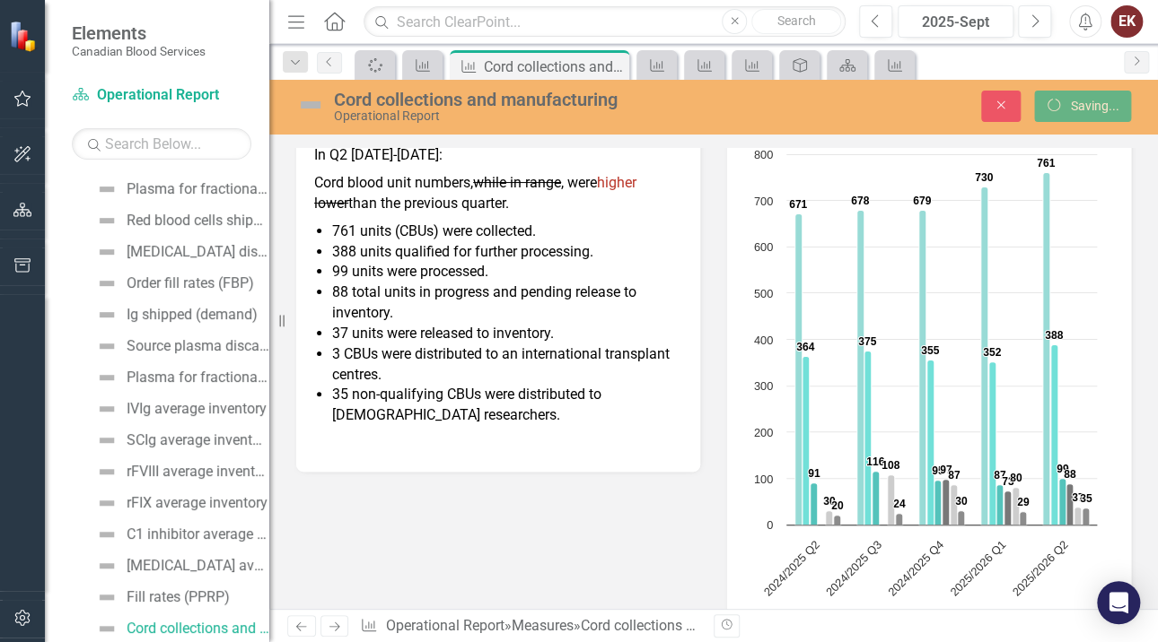
scroll to position [269, 0]
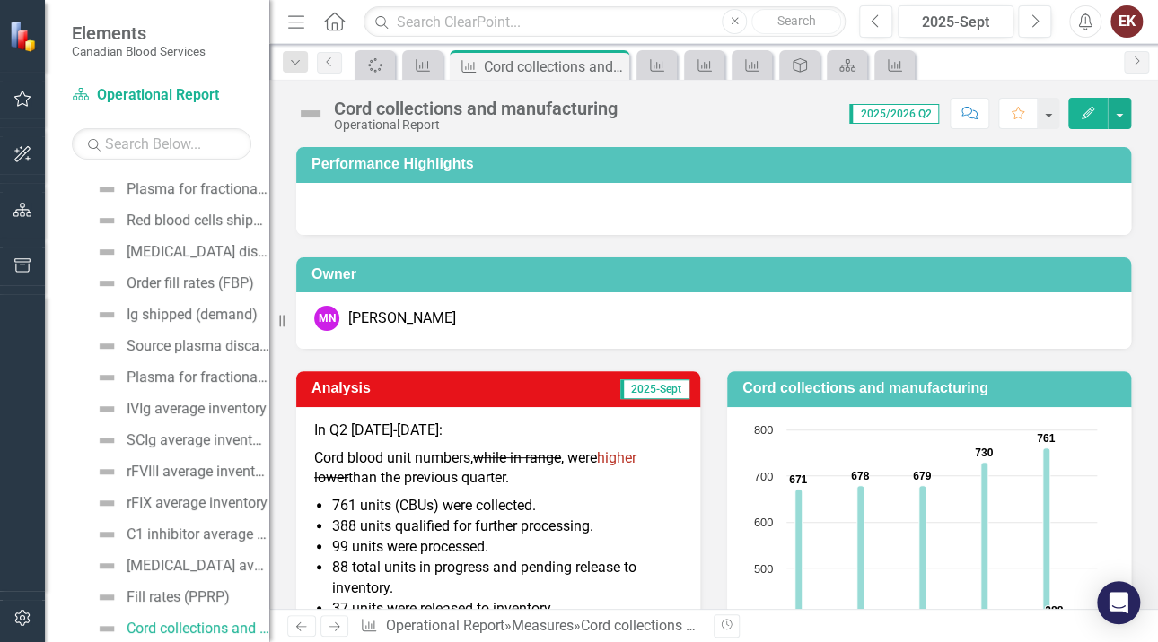
click at [518, 477] on span "Cord blood unit numbers, while in range , were higher lower than the previous q…" at bounding box center [475, 469] width 322 height 38
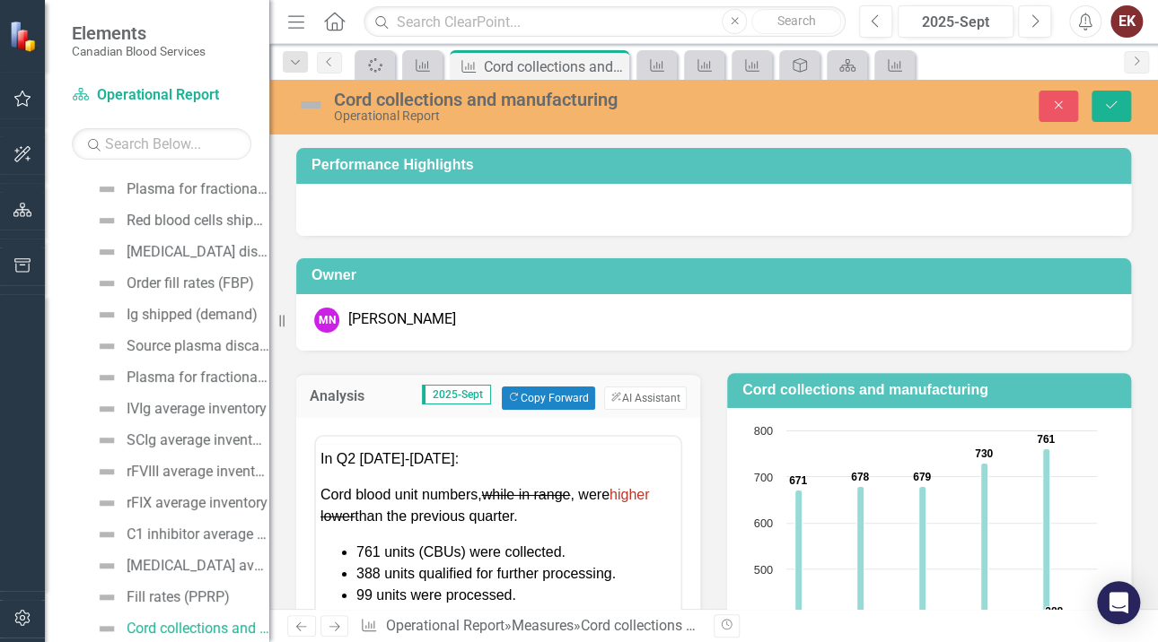
scroll to position [0, 0]
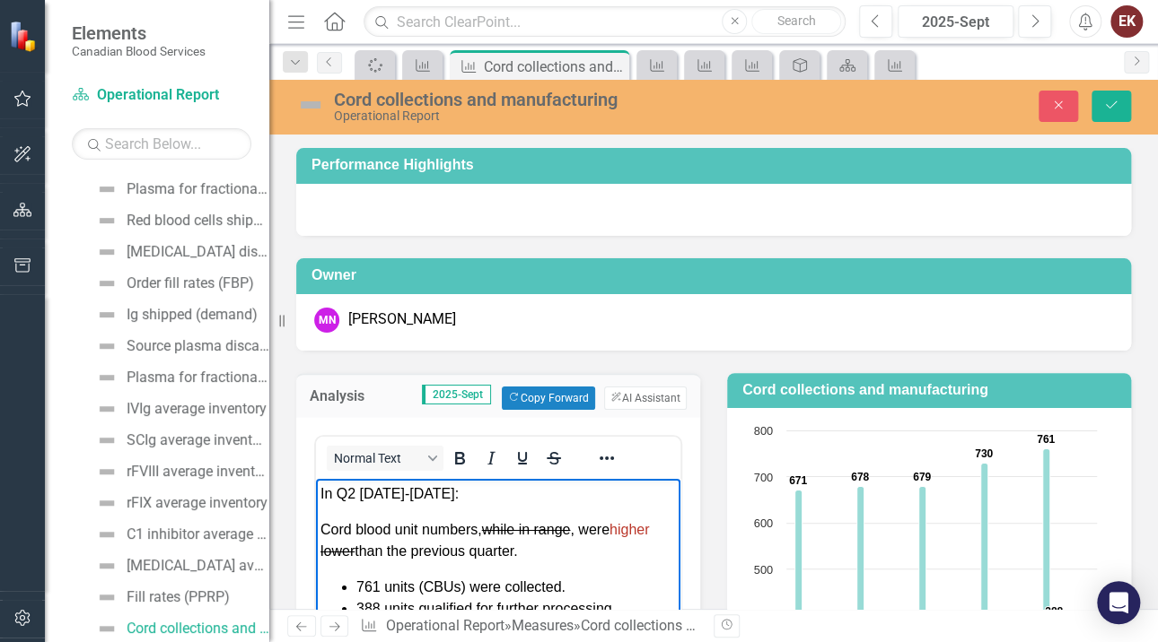
click at [563, 550] on span "Cord blood unit numbers, while in range , were higher lower than the previous q…" at bounding box center [484, 539] width 328 height 37
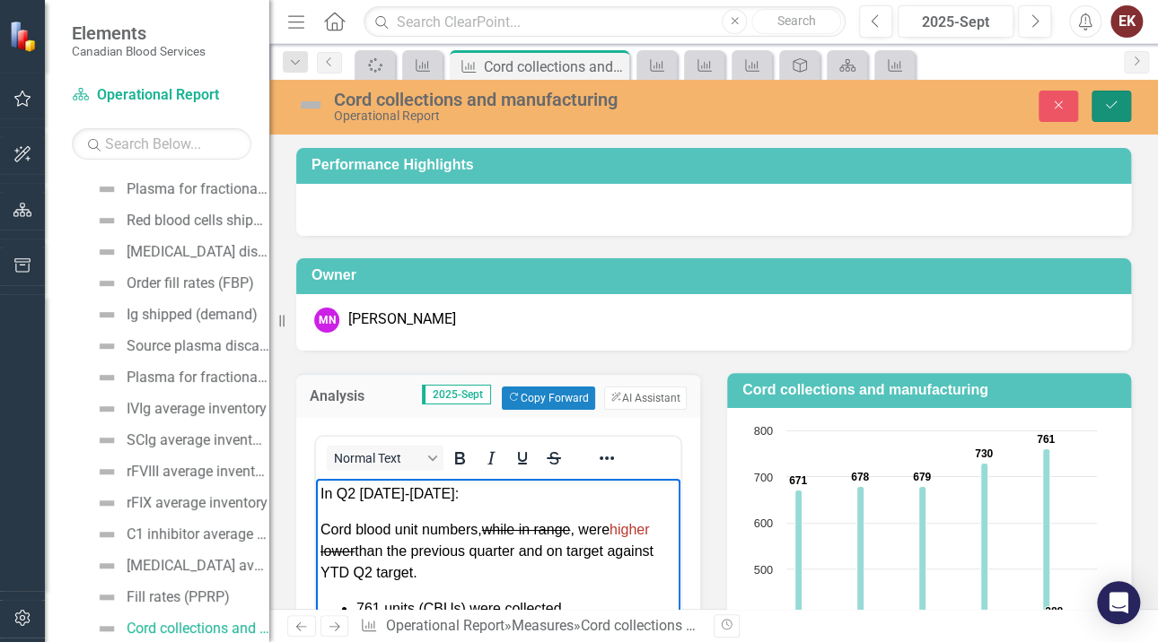
click at [1112, 100] on icon "Save" at bounding box center [1111, 105] width 16 height 13
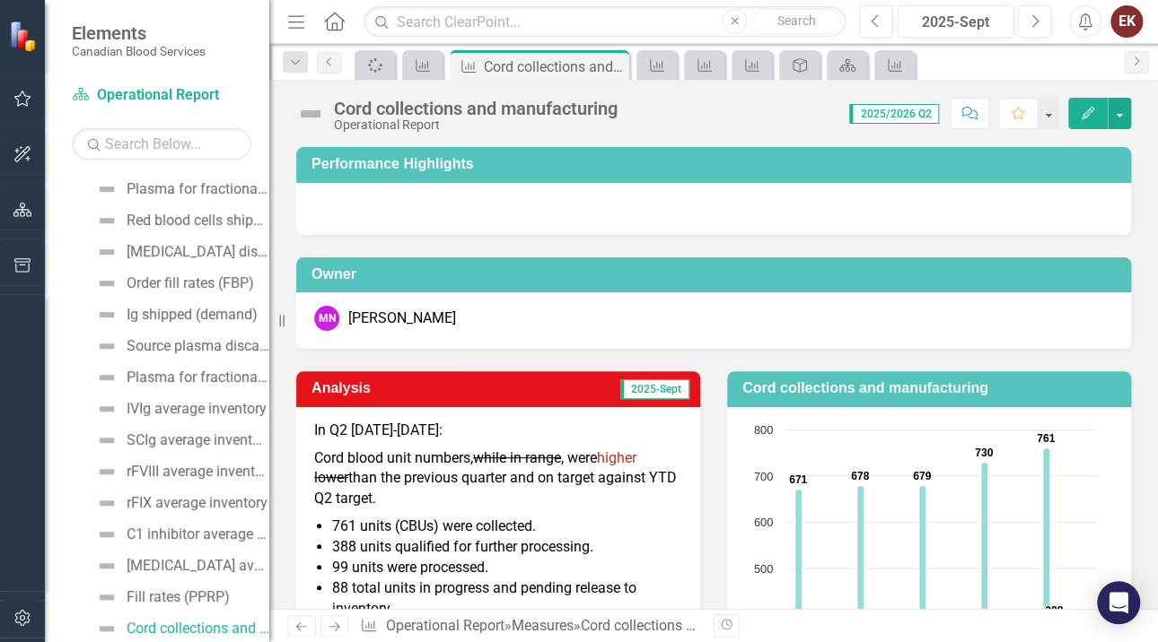
click at [501, 462] on s "while in range" at bounding box center [517, 458] width 88 height 17
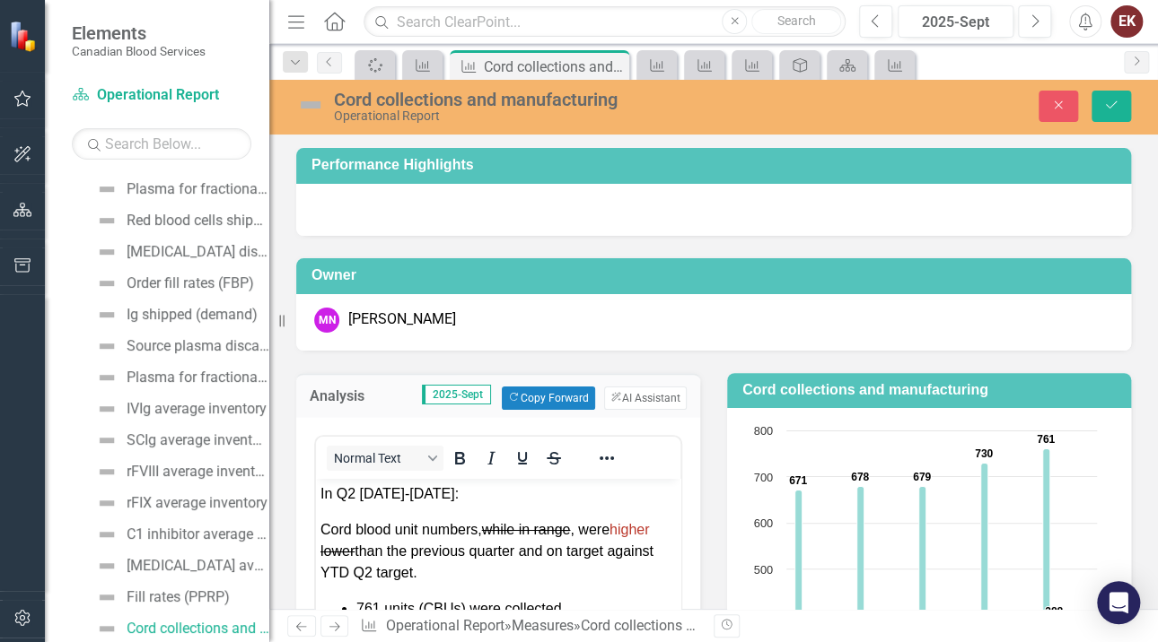
drag, startPoint x: 486, startPoint y: 533, endPoint x: 529, endPoint y: 530, distance: 42.3
click at [485, 530] on s "while in range" at bounding box center [526, 528] width 89 height 15
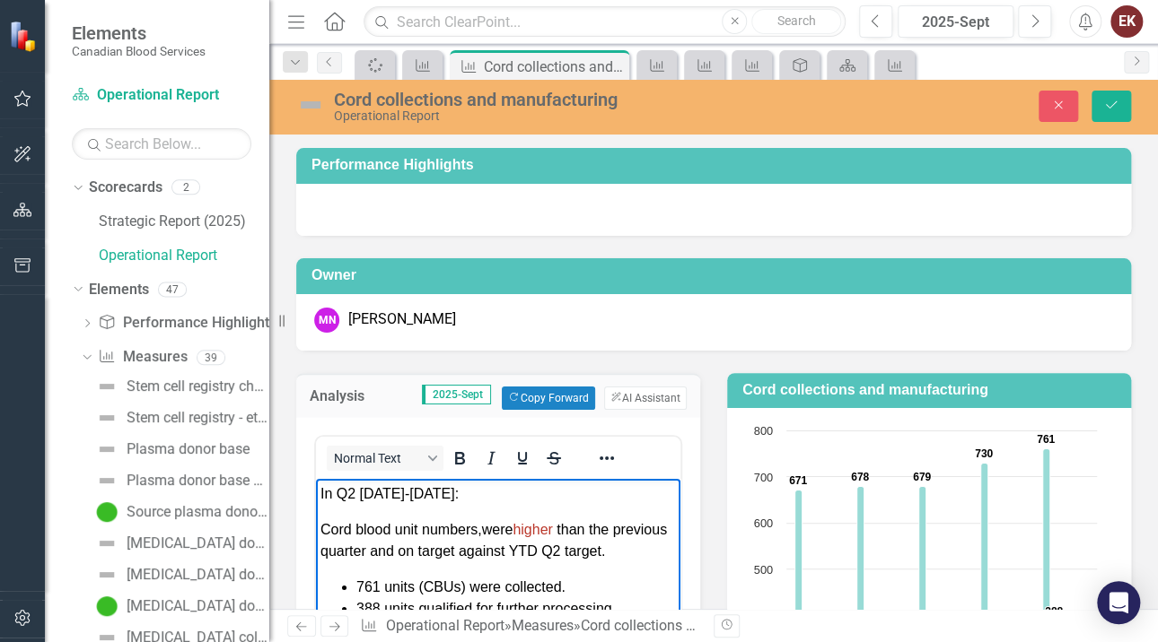
scroll to position [543, 0]
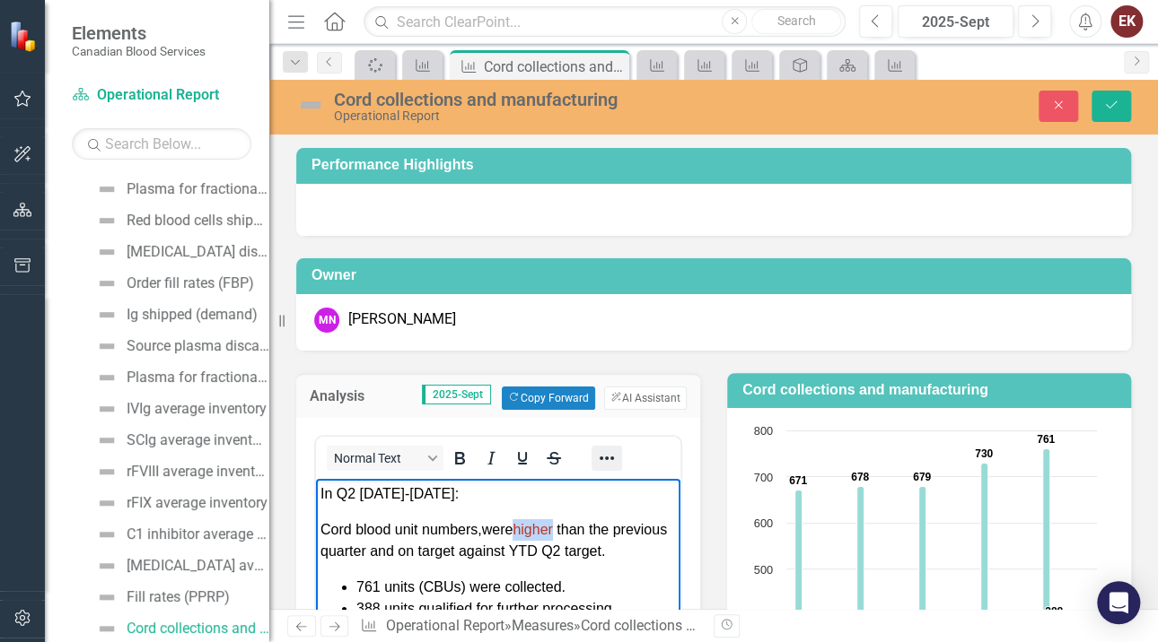
click at [609, 456] on icon "Reveal or hide additional toolbar items" at bounding box center [607, 459] width 22 height 22
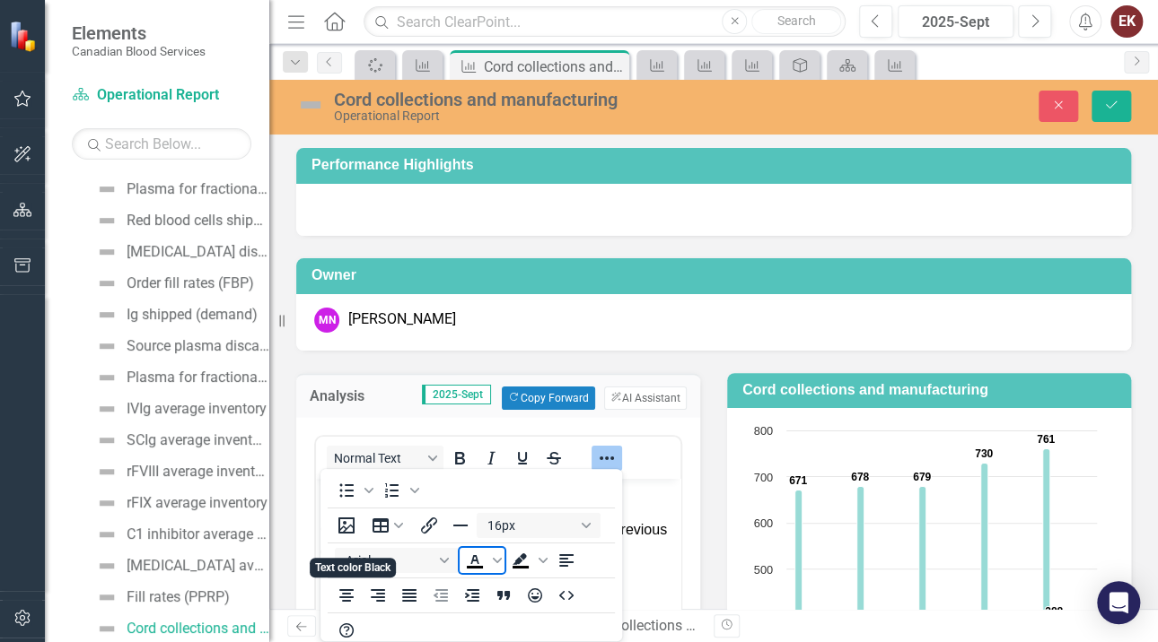
click at [464, 572] on icon "Text color Black" at bounding box center [475, 561] width 22 height 22
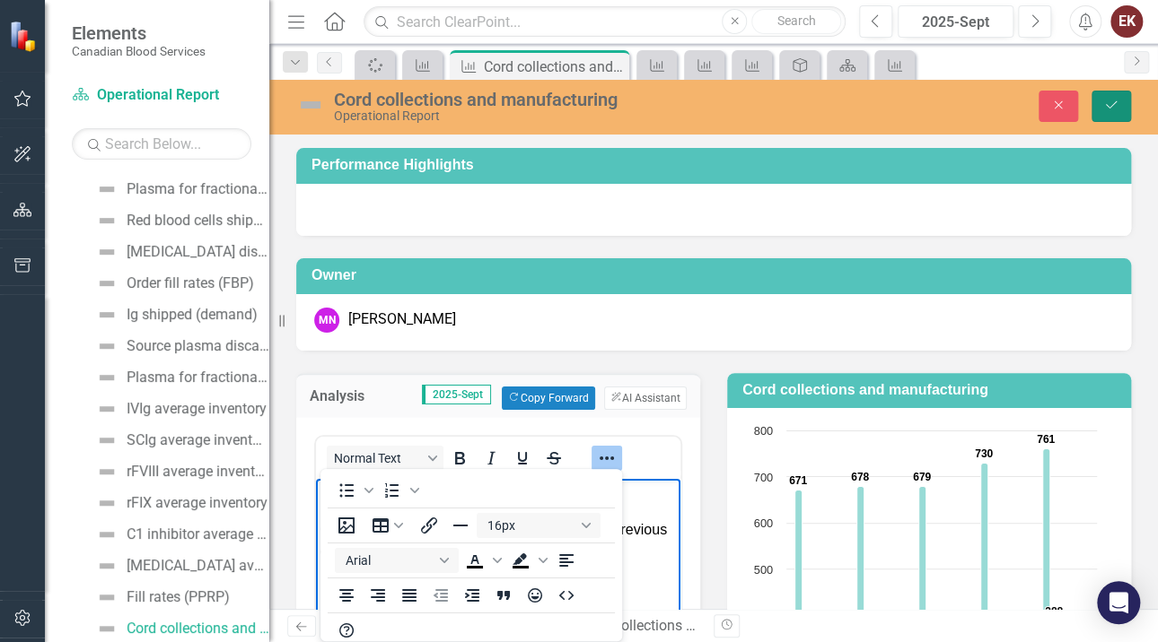
click at [1117, 97] on button "Save" at bounding box center [1110, 106] width 39 height 31
